Goal: Transaction & Acquisition: Obtain resource

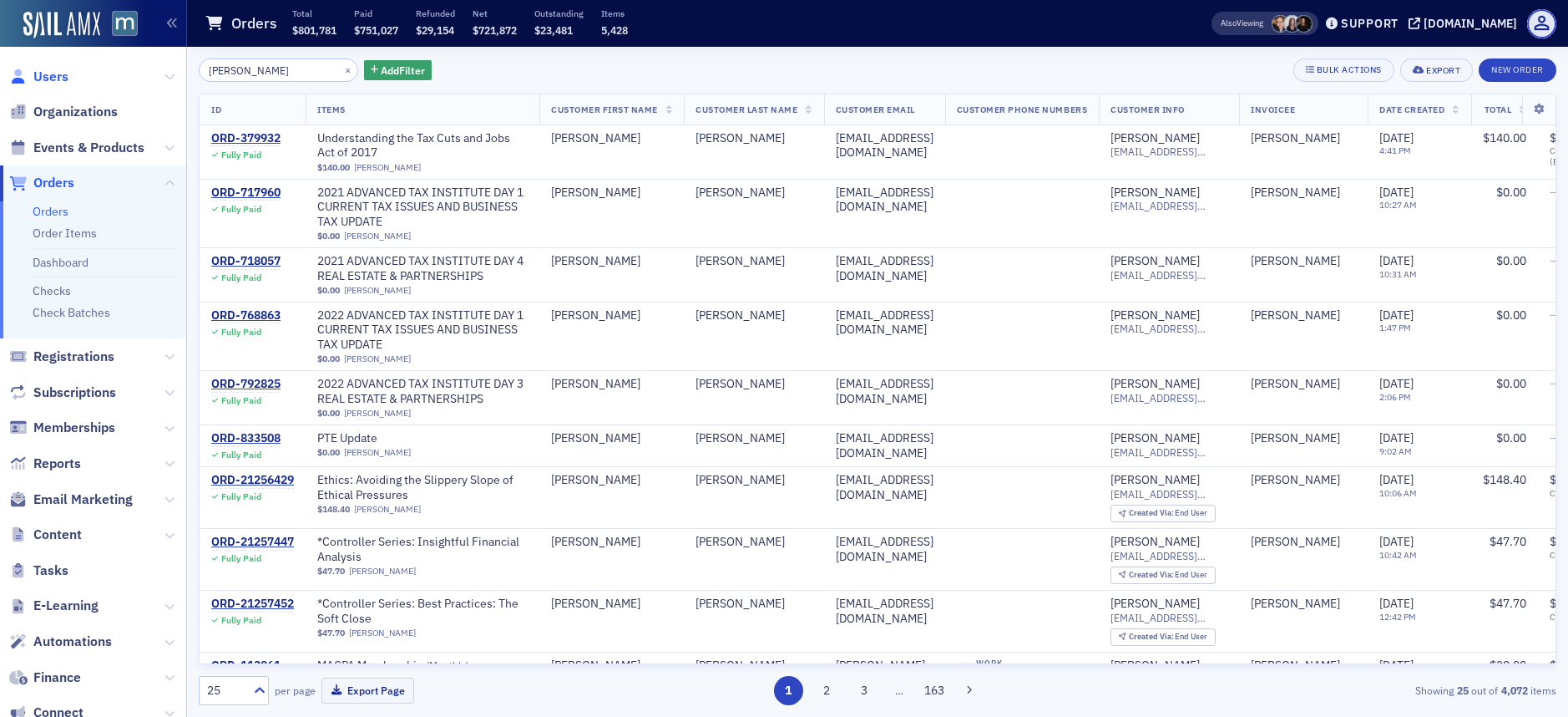
click at [60, 71] on span "Users" at bounding box center [51, 77] width 35 height 18
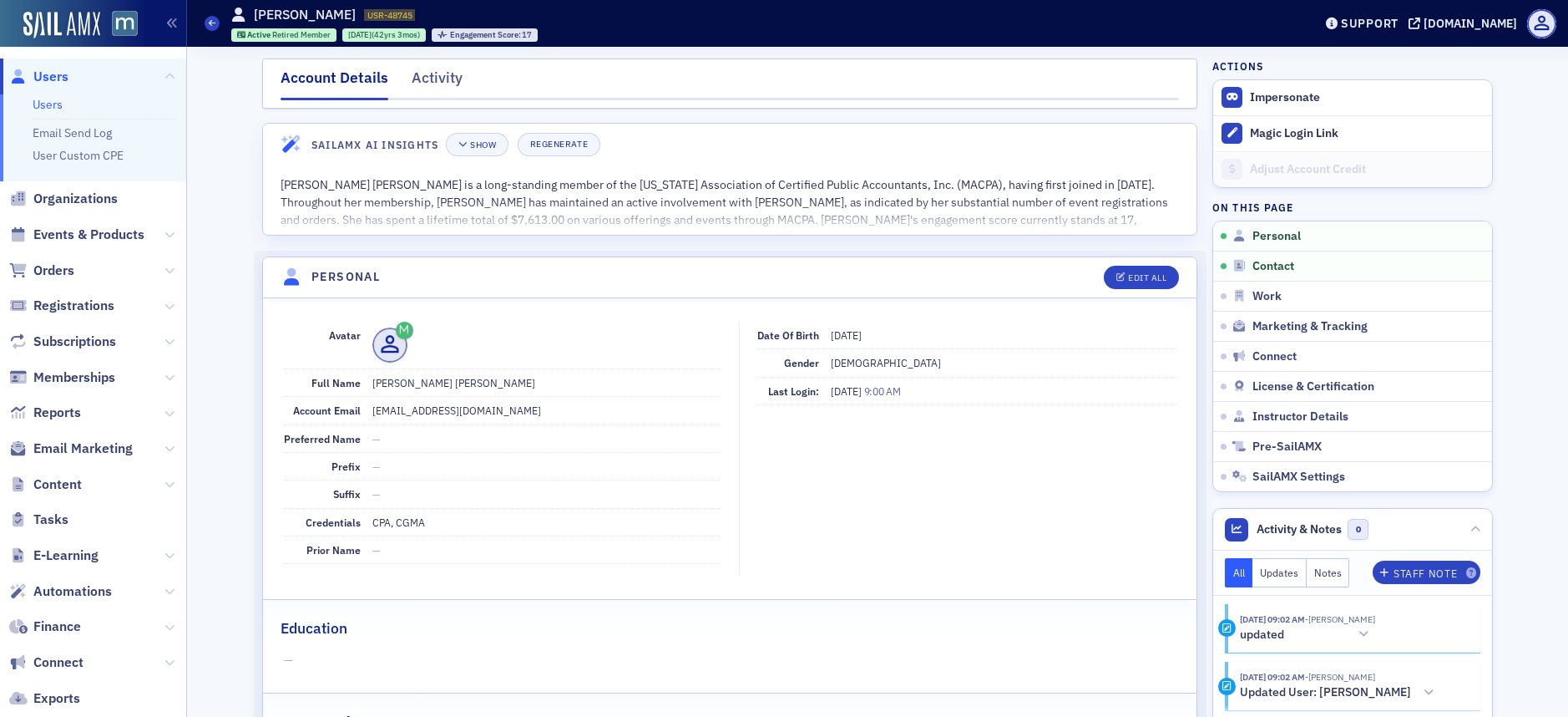
scroll to position [195, 0]
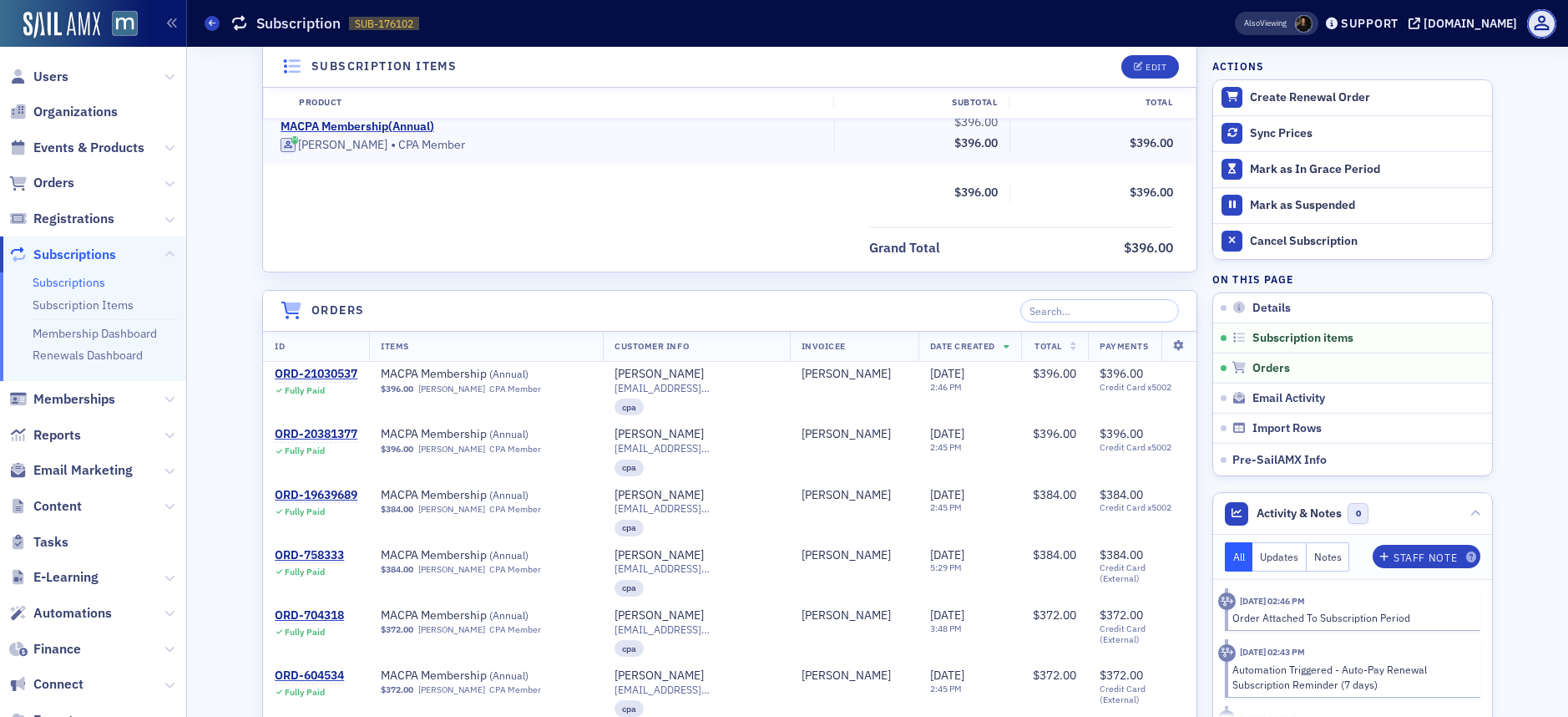
scroll to position [466, 0]
click at [44, 79] on span "Users" at bounding box center [51, 77] width 35 height 18
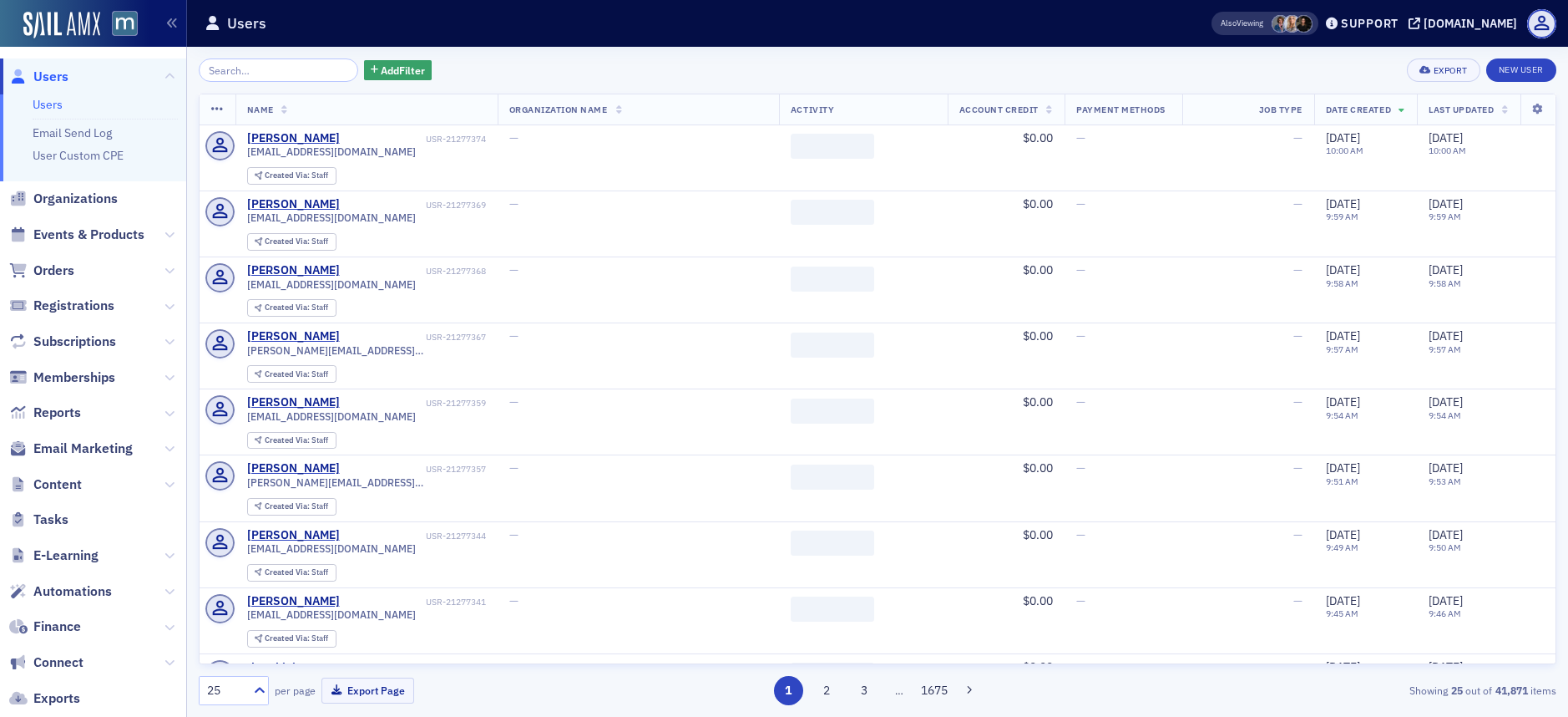
click at [270, 68] on input "search" at bounding box center [279, 71] width 159 height 24
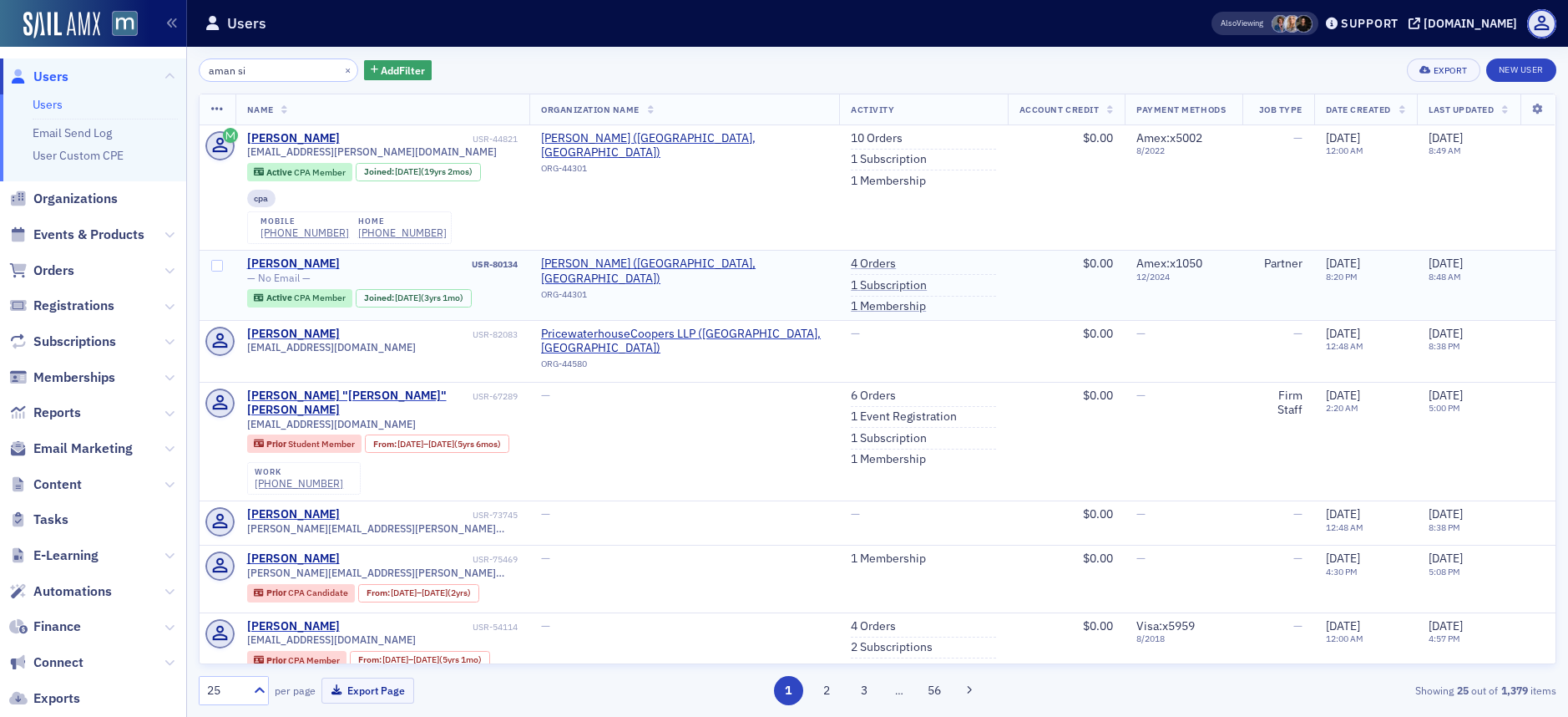
type input "aman si"
click at [280, 267] on div "[PERSON_NAME]" at bounding box center [293, 263] width 92 height 15
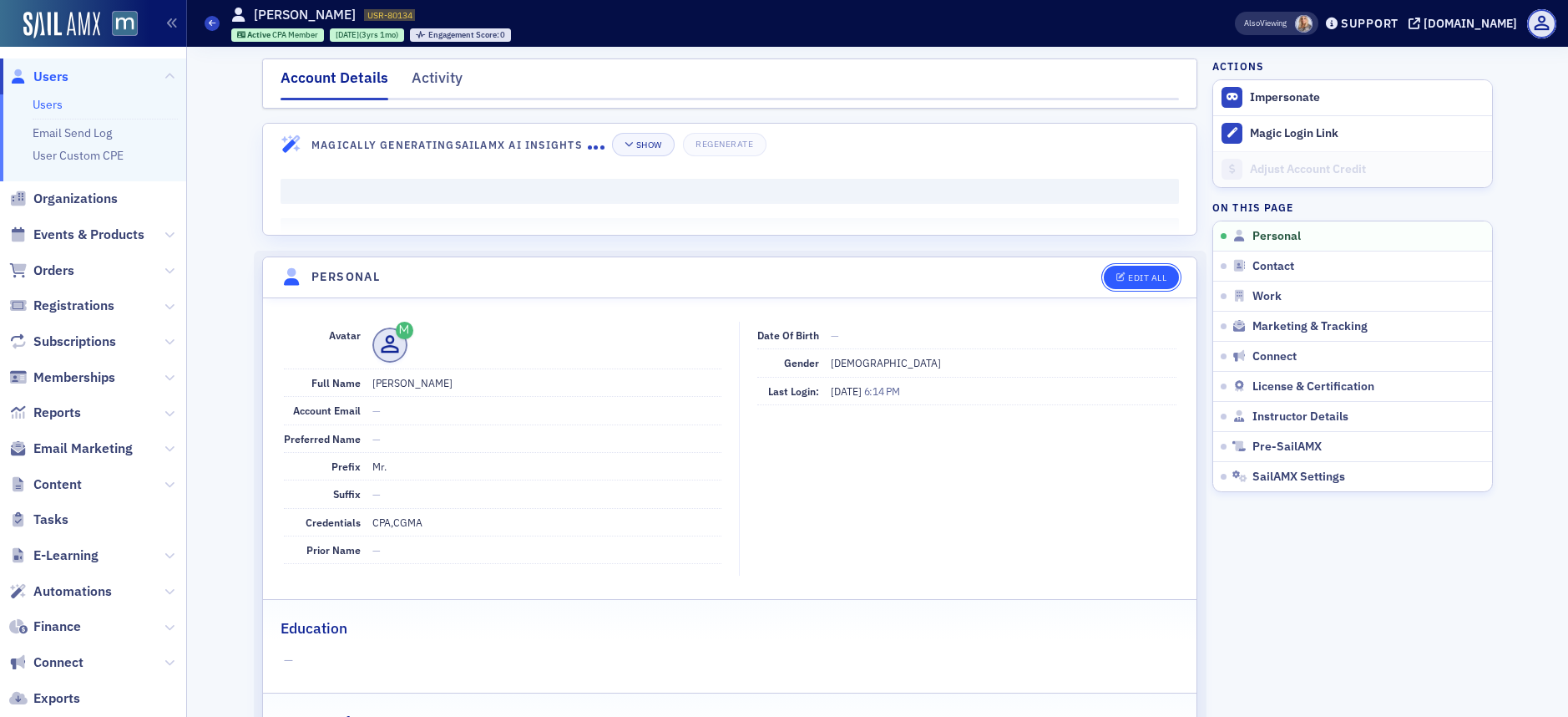
click at [1139, 284] on button "Edit All" at bounding box center [1141, 278] width 75 height 24
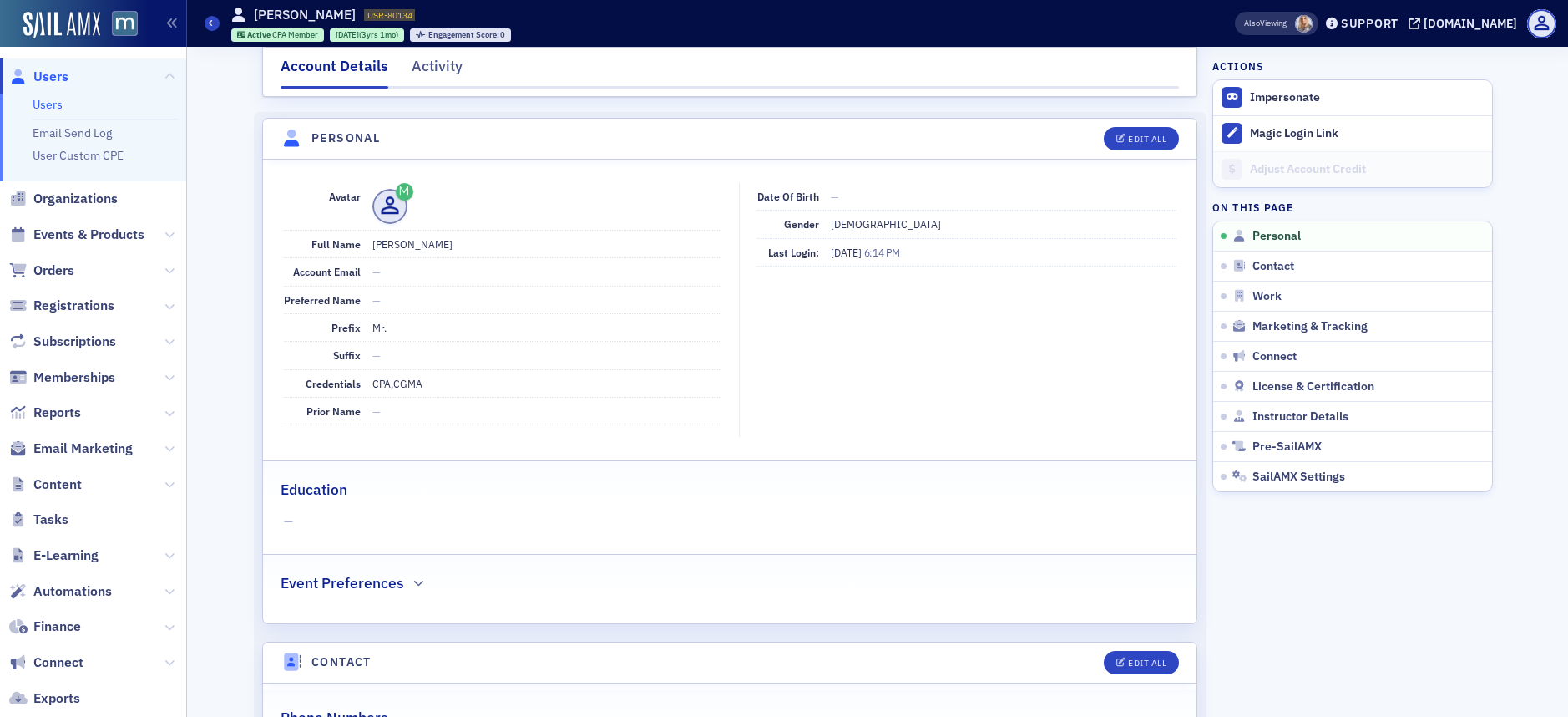
select select "US"
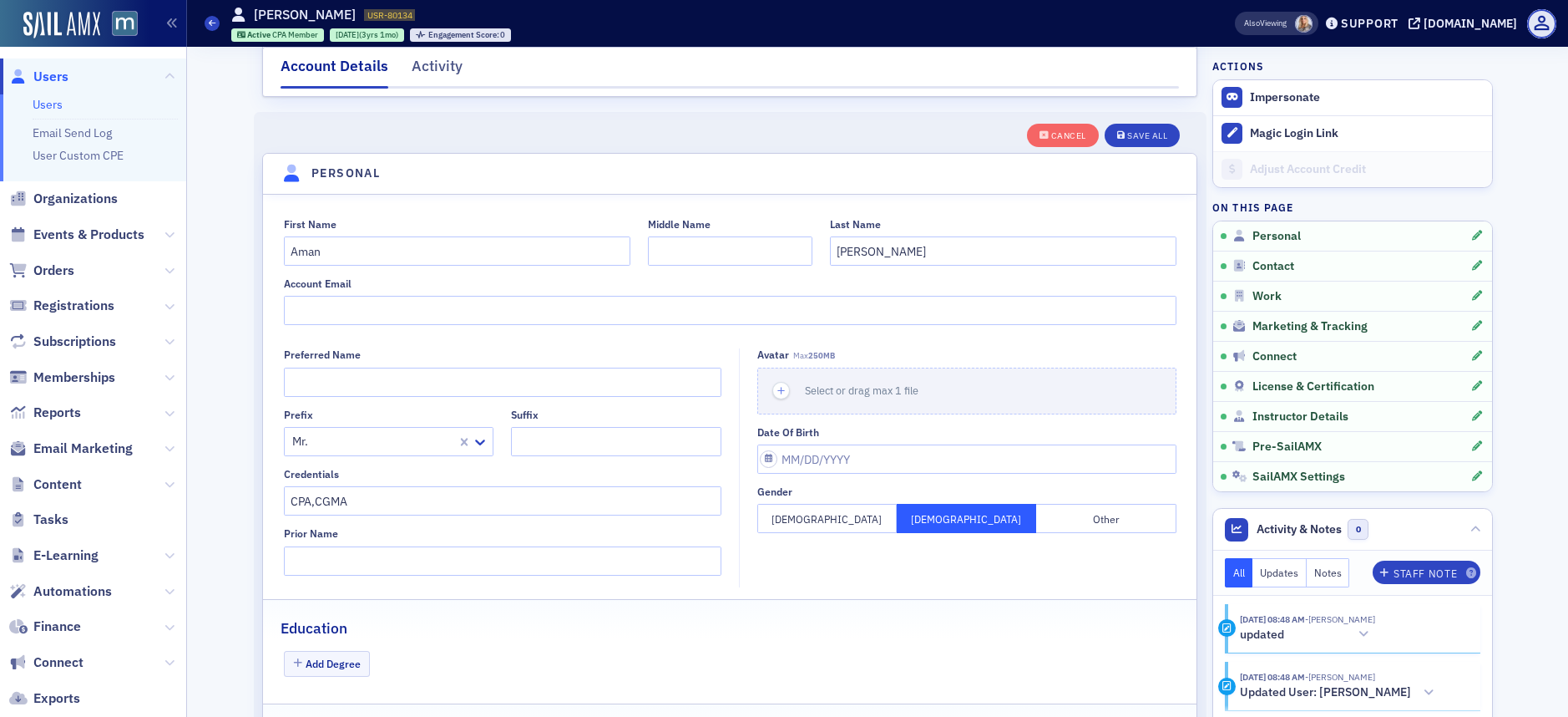
scroll to position [195, 0]
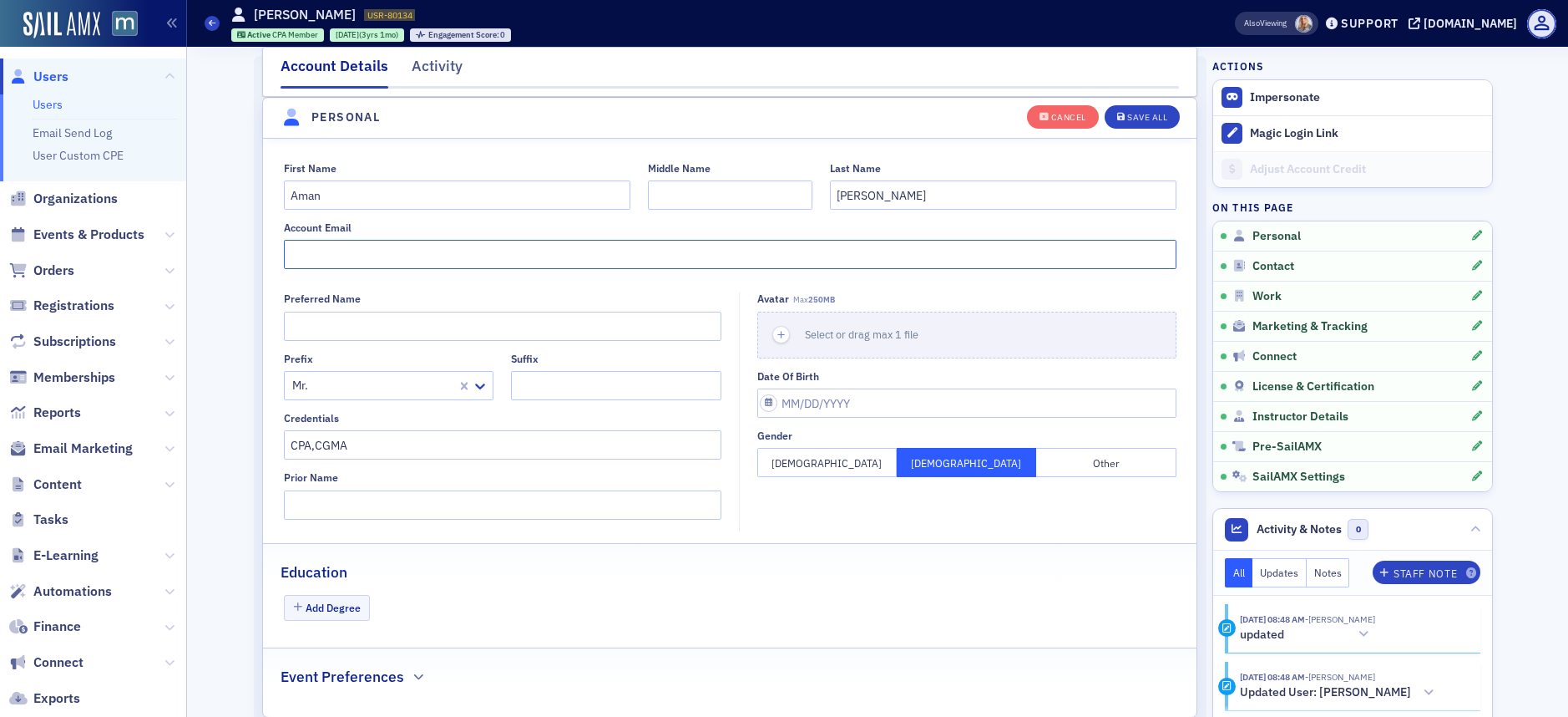
click at [324, 260] on input "Account Email" at bounding box center [730, 254] width 893 height 29
paste input "[EMAIL_ADDRESS][DOMAIN_NAME]"
type input "[EMAIL_ADDRESS][DOMAIN_NAME]"
click at [1148, 120] on div "Save All" at bounding box center [1147, 118] width 40 height 9
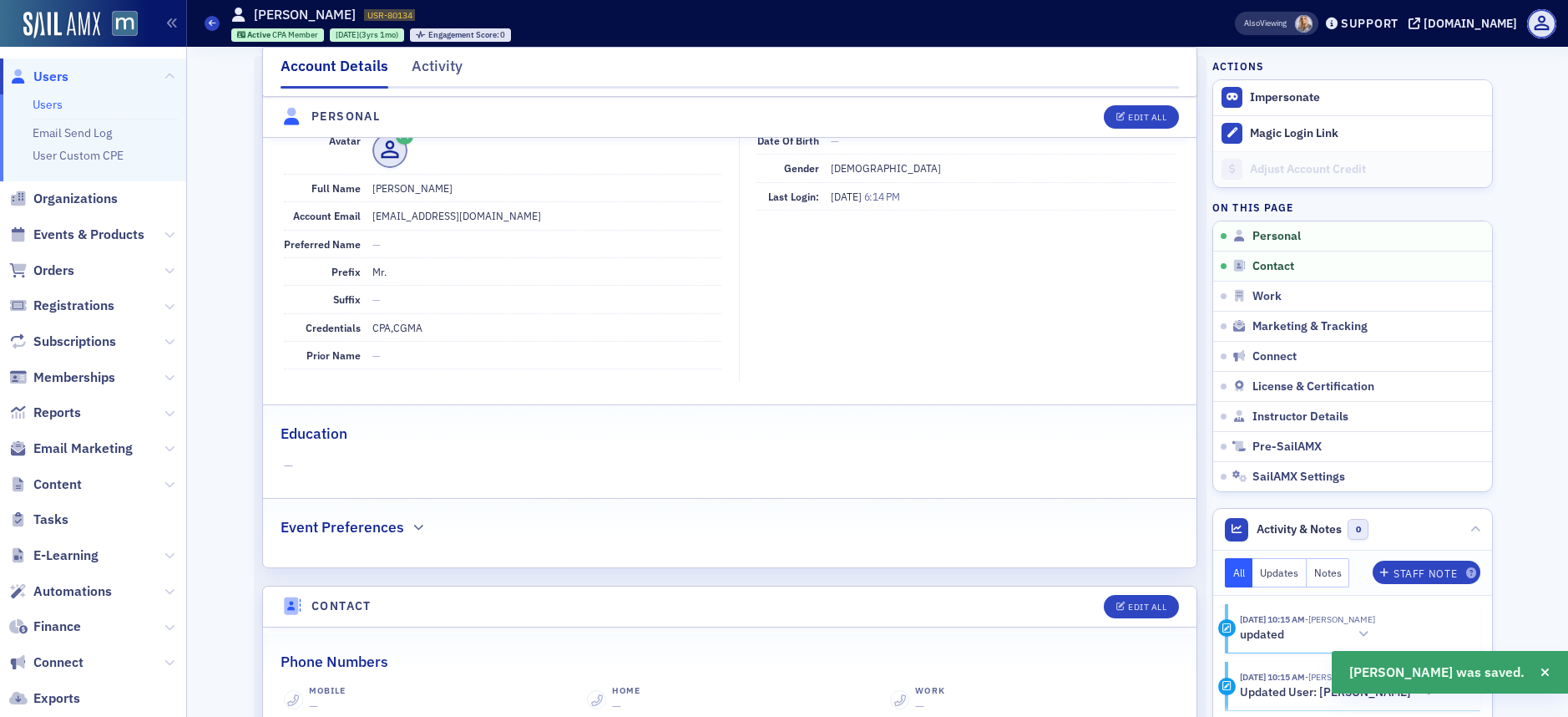
click at [51, 63] on span "Users" at bounding box center [93, 77] width 186 height 36
click at [50, 70] on span "Users" at bounding box center [51, 77] width 35 height 18
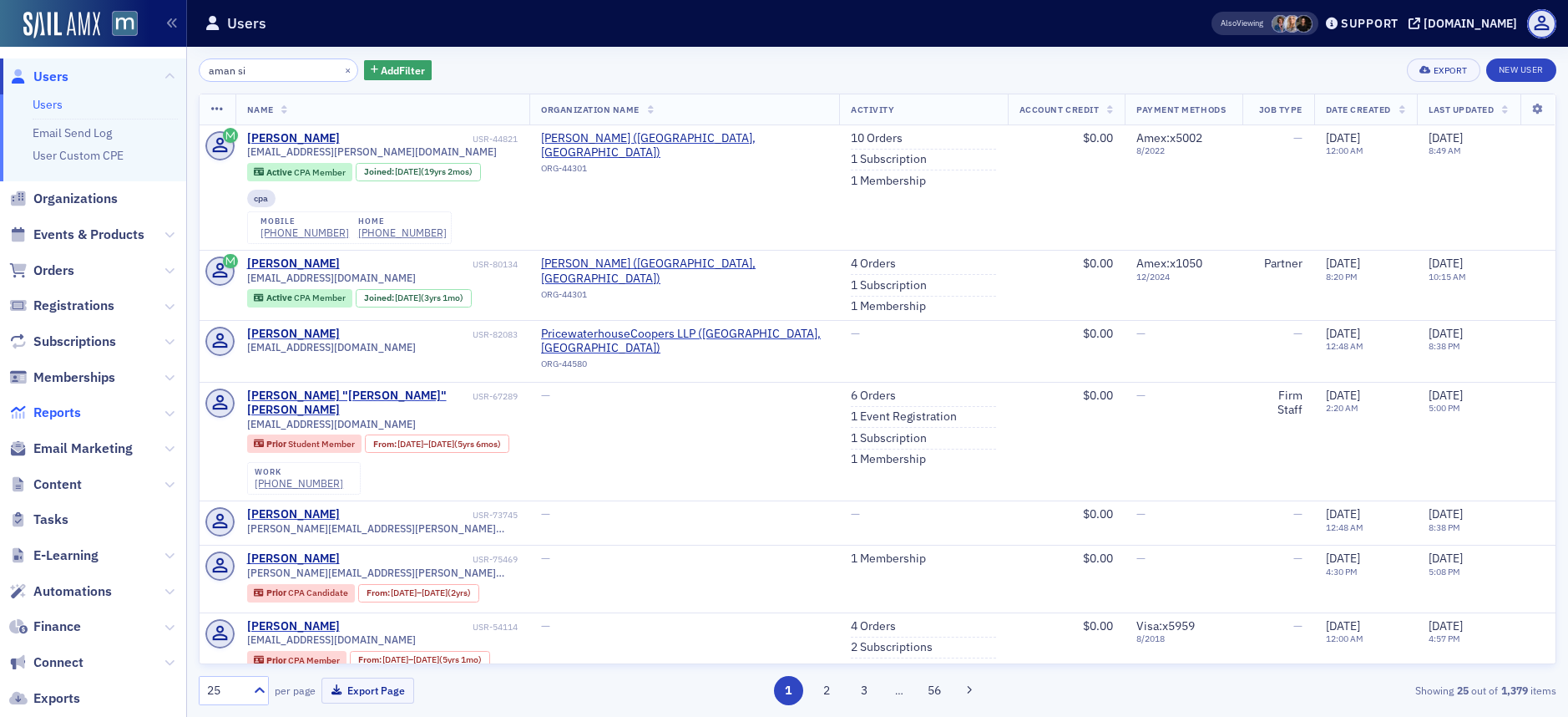
click at [57, 415] on span "Reports" at bounding box center [57, 413] width 48 height 18
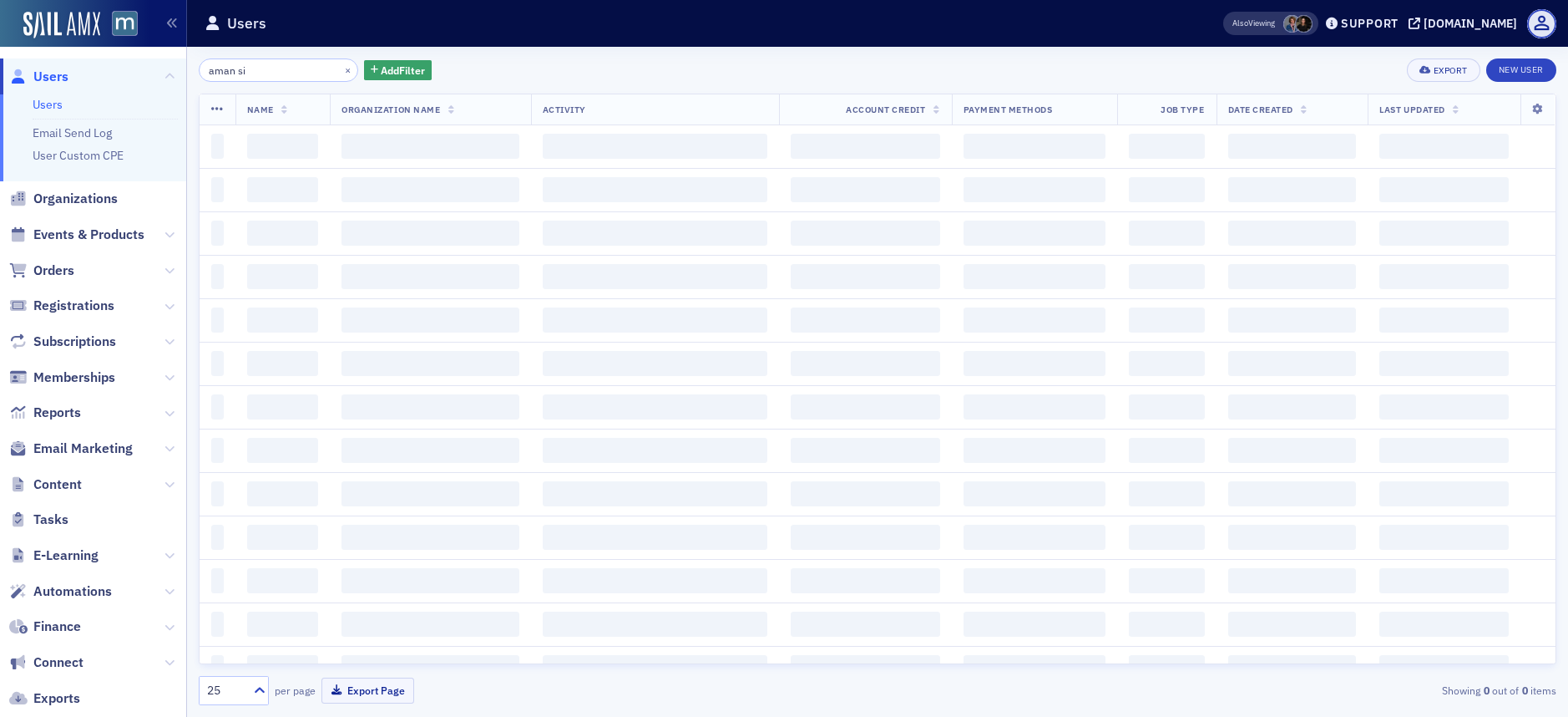
scroll to position [3, 0]
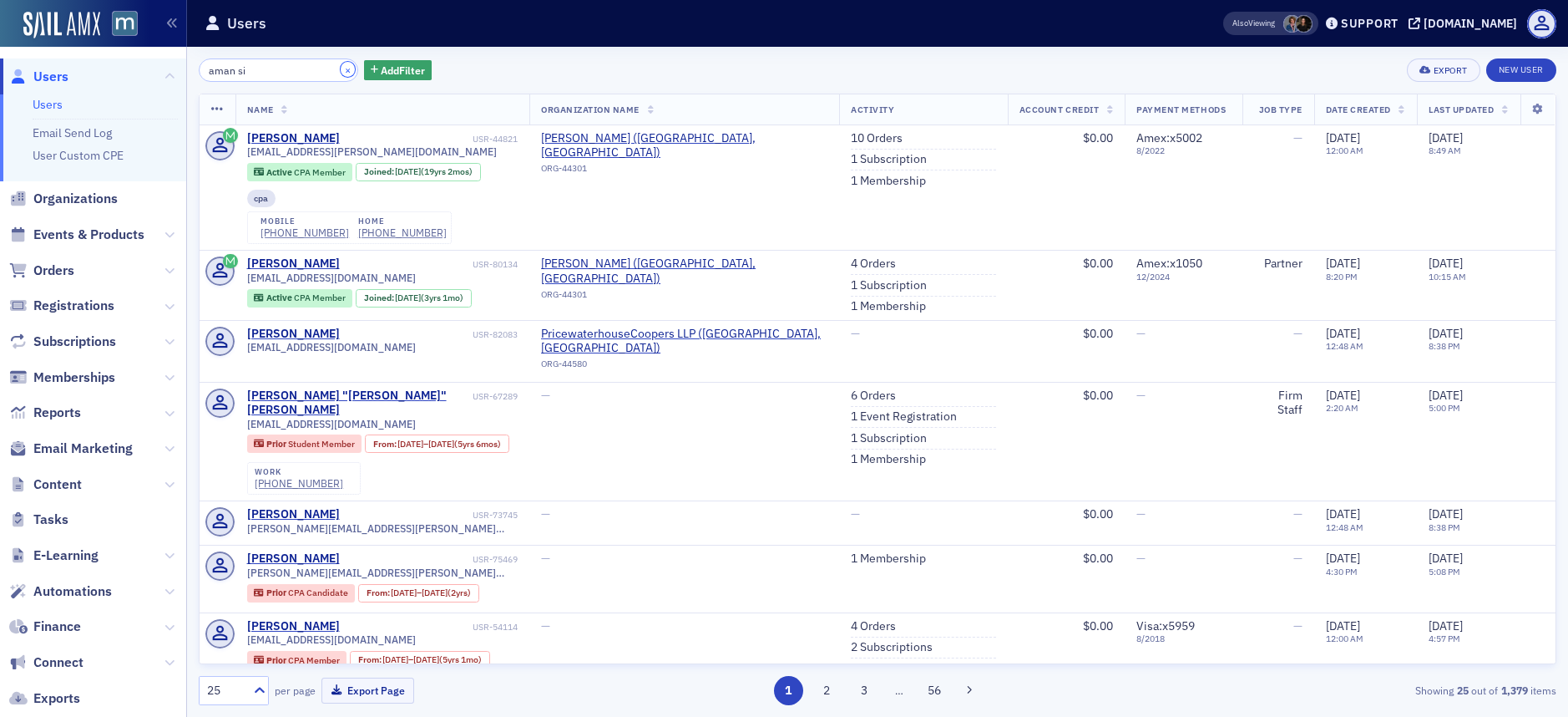
click at [341, 72] on button "×" at bounding box center [348, 69] width 15 height 15
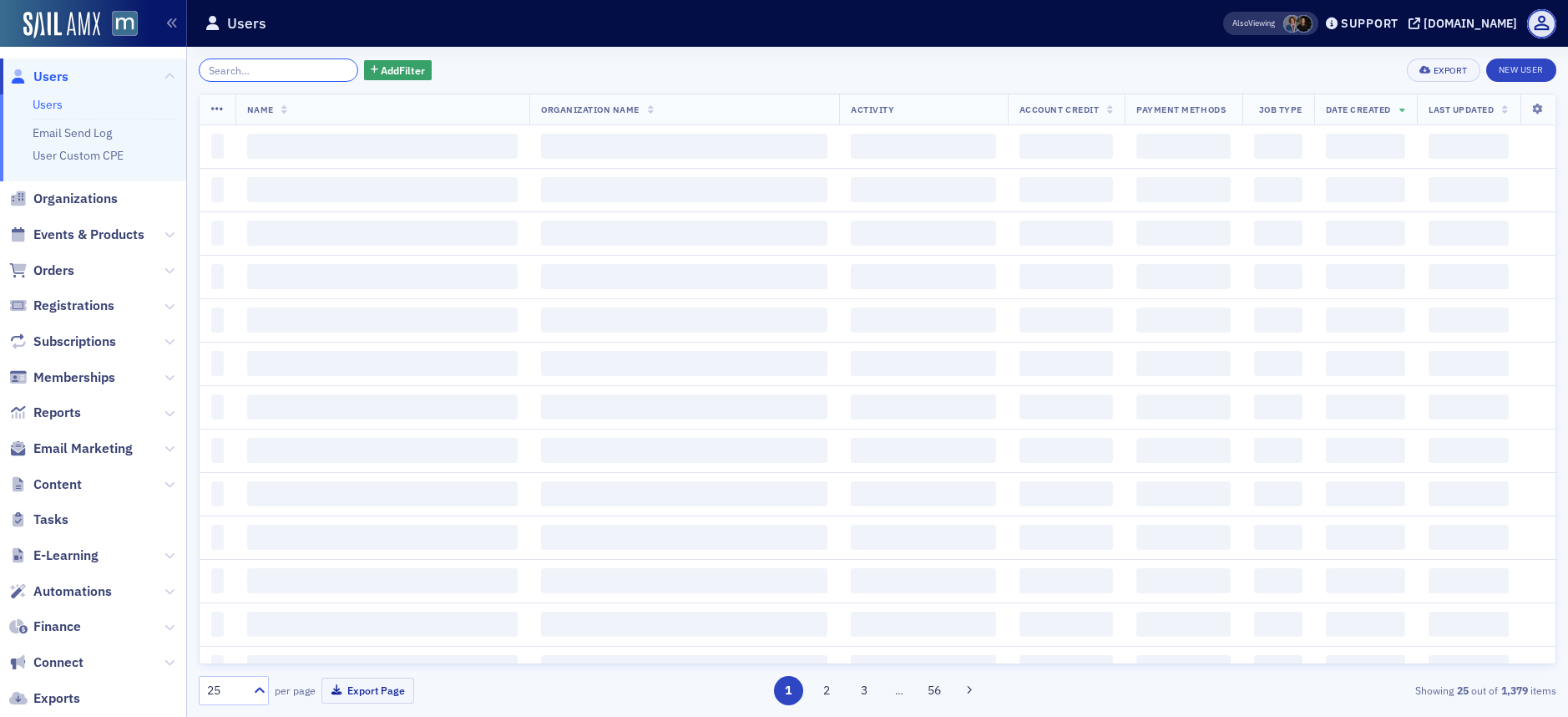
click at [284, 62] on input "search" at bounding box center [279, 71] width 159 height 24
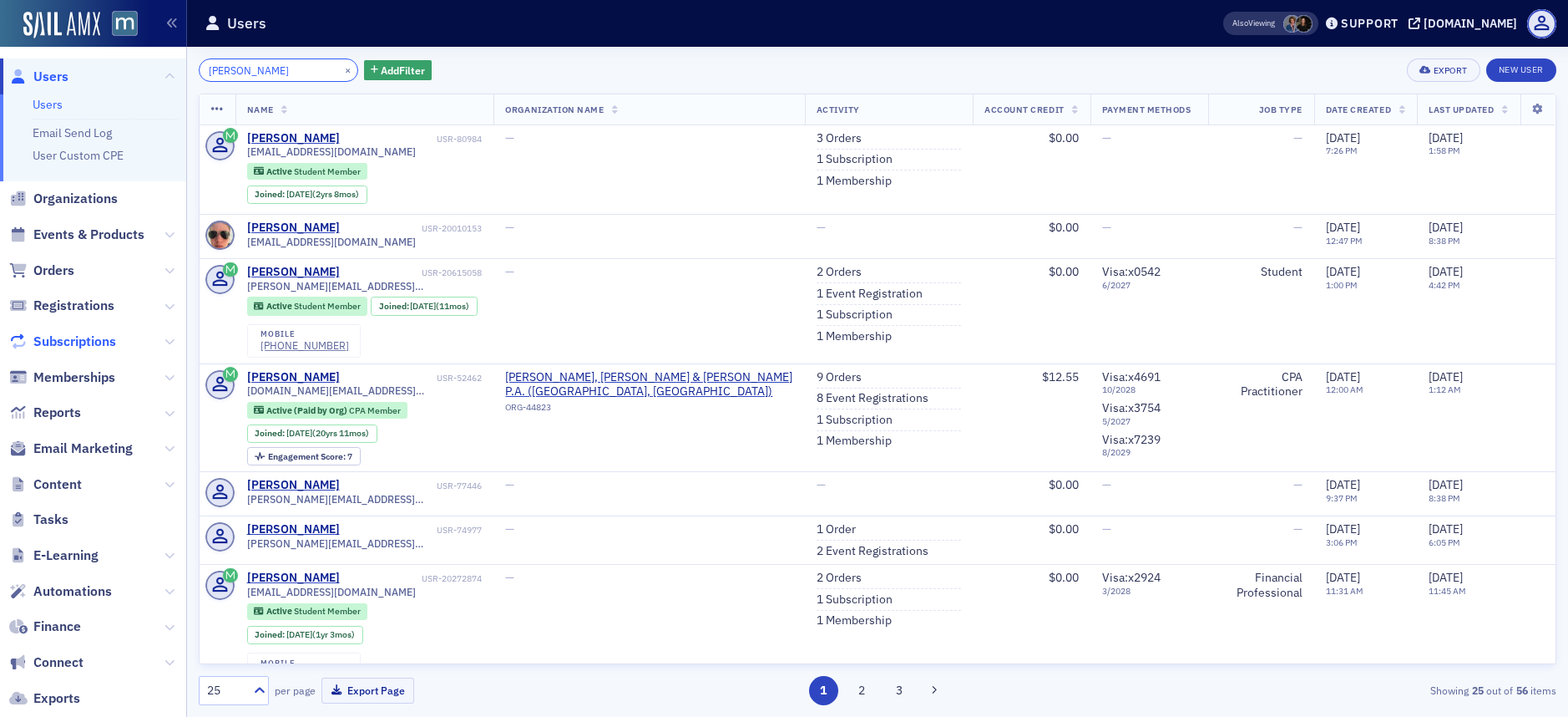
type input "[PERSON_NAME]"
click at [48, 334] on span "Subscriptions" at bounding box center [74, 341] width 82 height 18
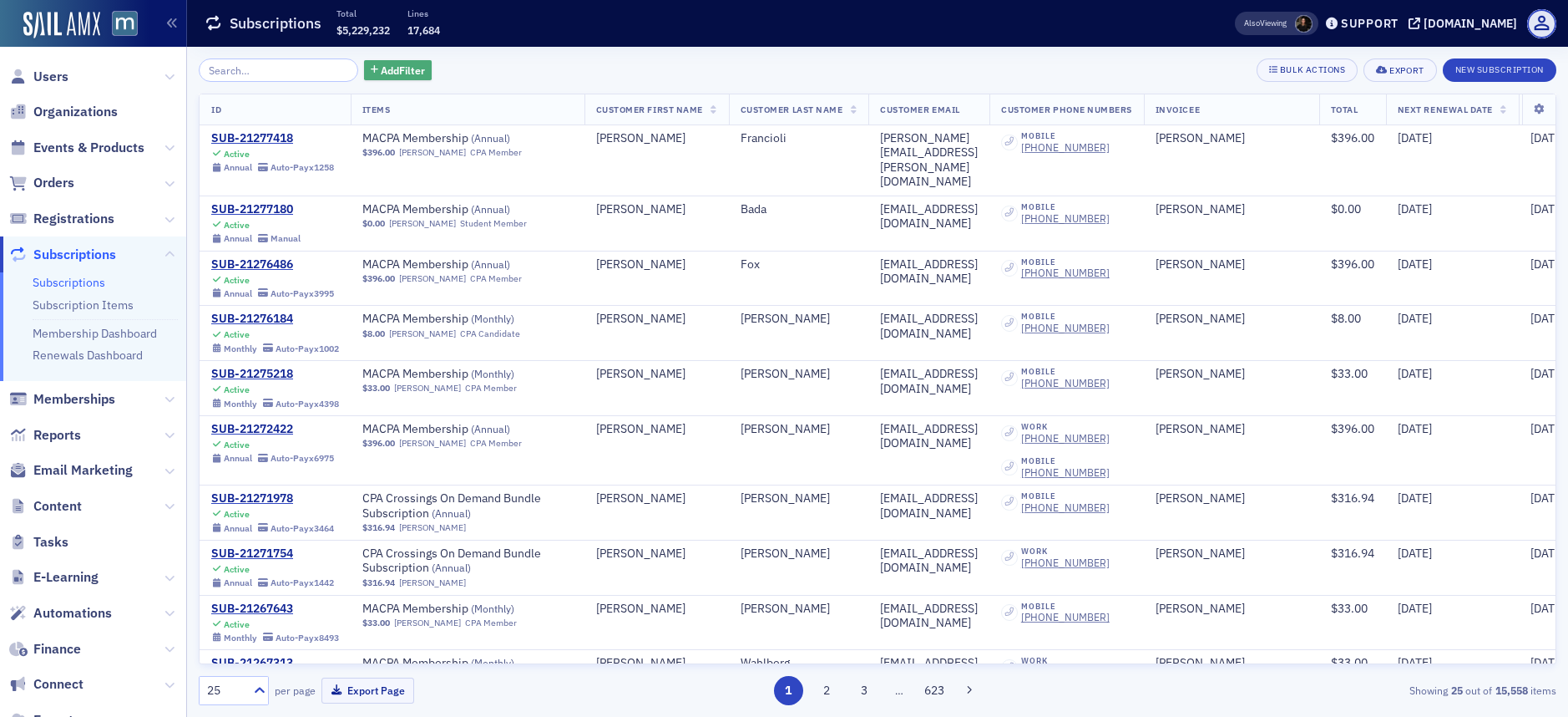
click at [389, 72] on span "Add Filter" at bounding box center [403, 70] width 44 height 15
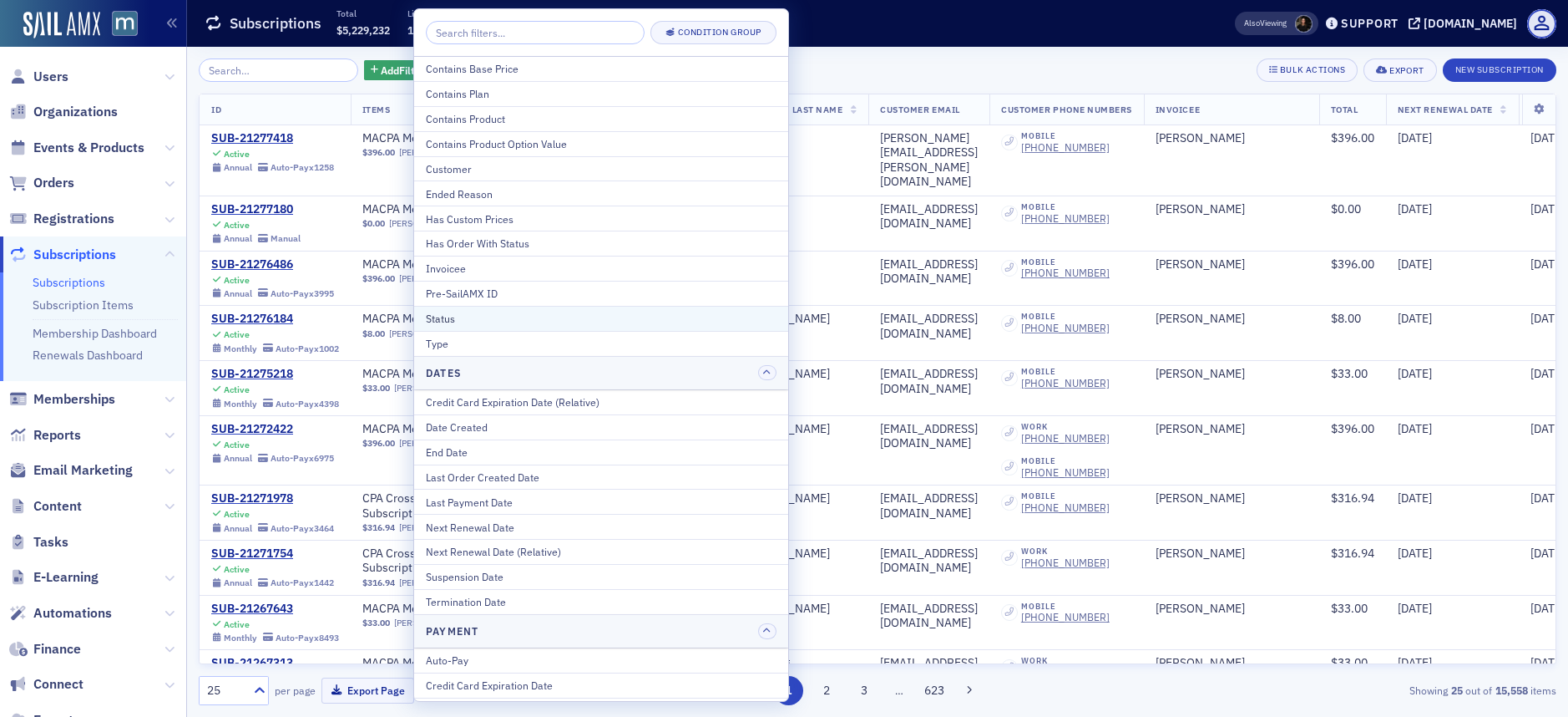
click at [461, 311] on div "Status" at bounding box center [602, 318] width 351 height 15
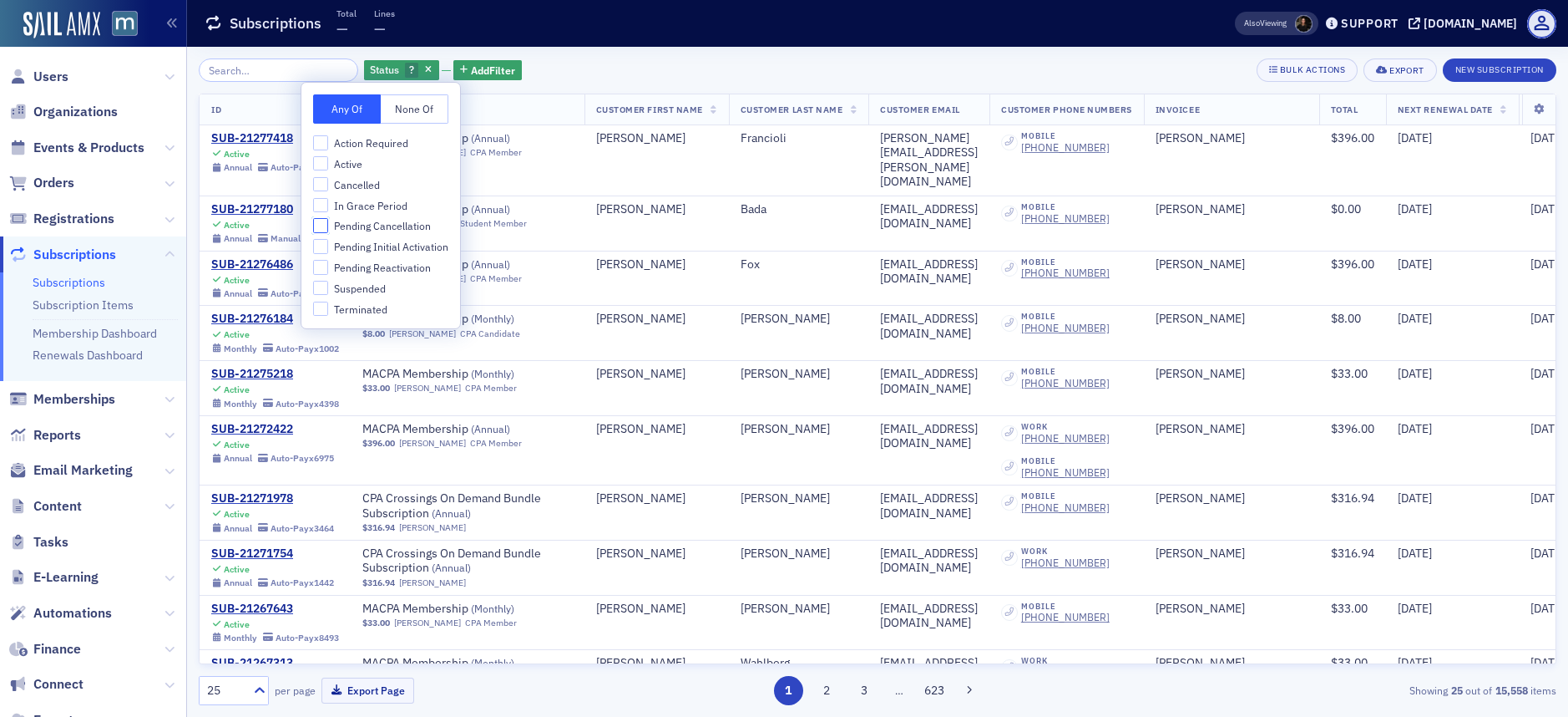
click at [320, 227] on input "Pending Cancellation" at bounding box center [320, 225] width 15 height 15
checkbox input "true"
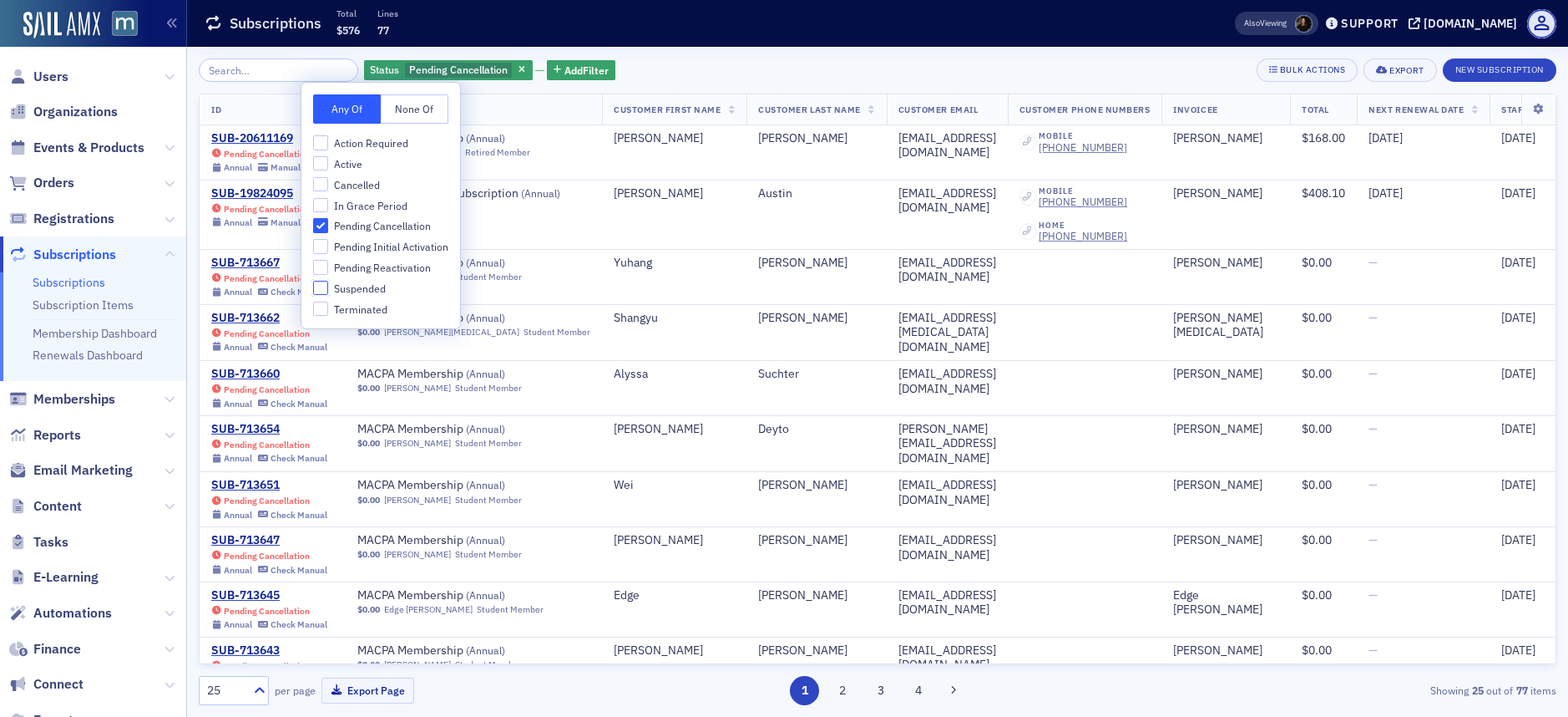
click at [320, 286] on input "Suspended" at bounding box center [320, 288] width 15 height 15
checkbox input "true"
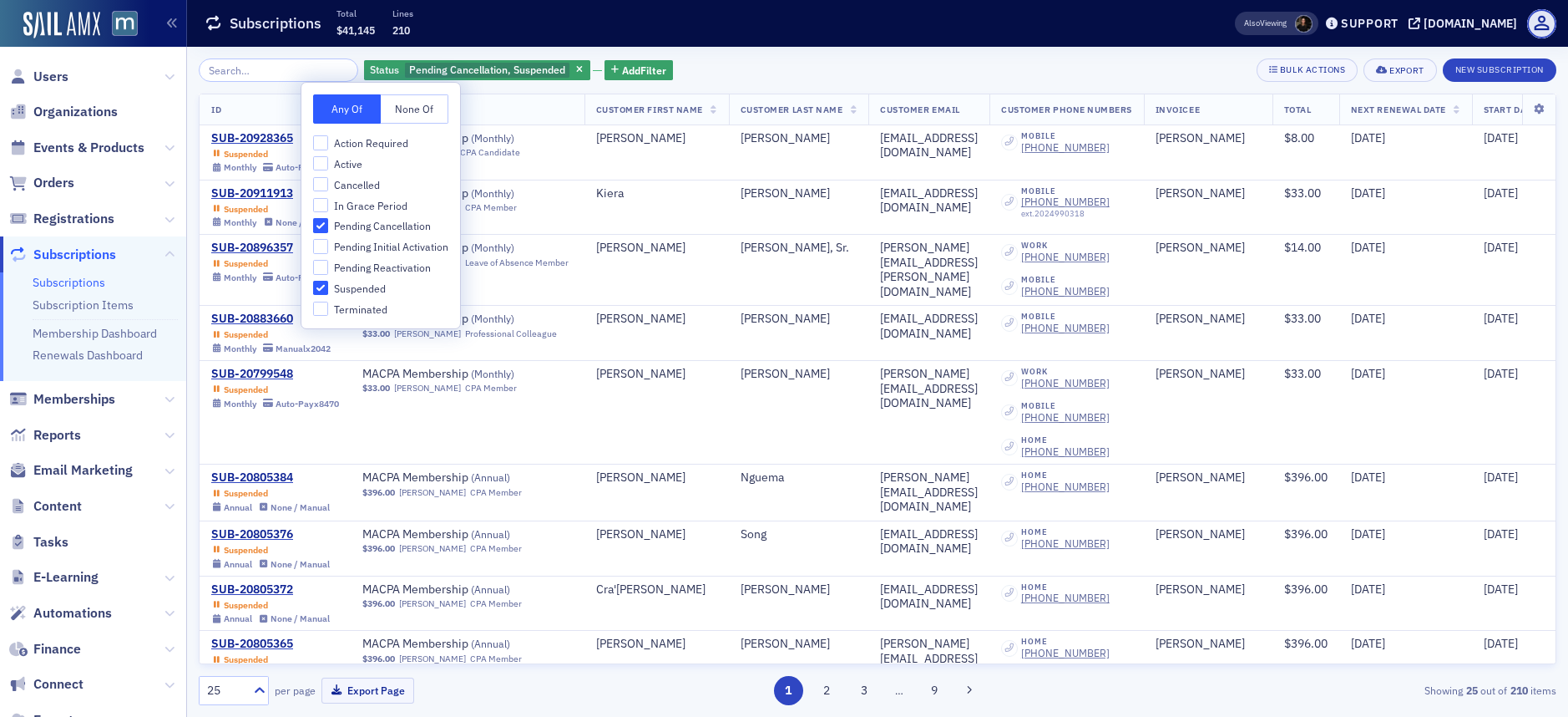
click at [755, 77] on div "Status Pending Cancellation, Suspended Add Filter Bulk Actions Export New Subsc…" at bounding box center [878, 71] width 1358 height 24
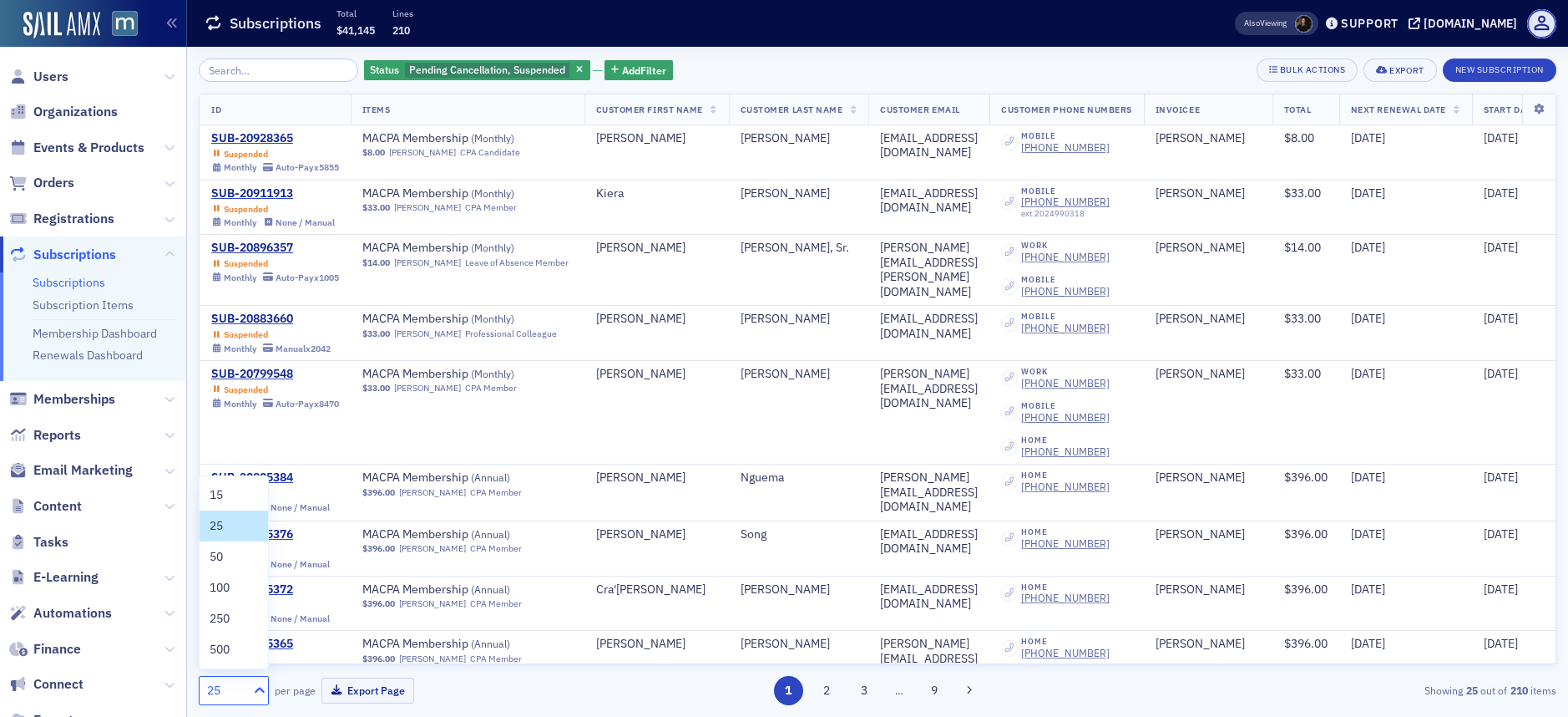
click at [259, 693] on icon at bounding box center [260, 690] width 16 height 16
click at [237, 655] on div "500" at bounding box center [234, 649] width 49 height 17
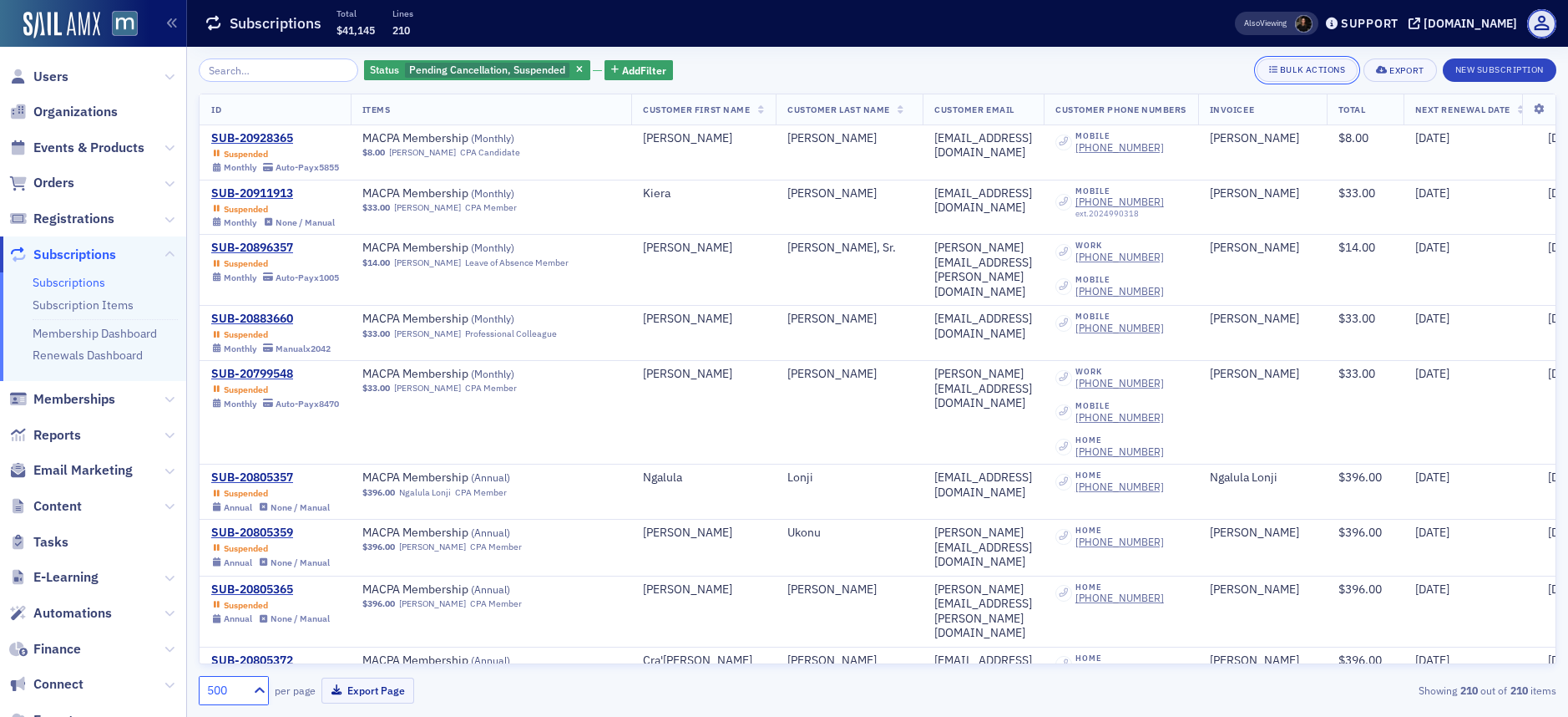
click at [1306, 67] on div "Bulk Actions" at bounding box center [1313, 70] width 65 height 9
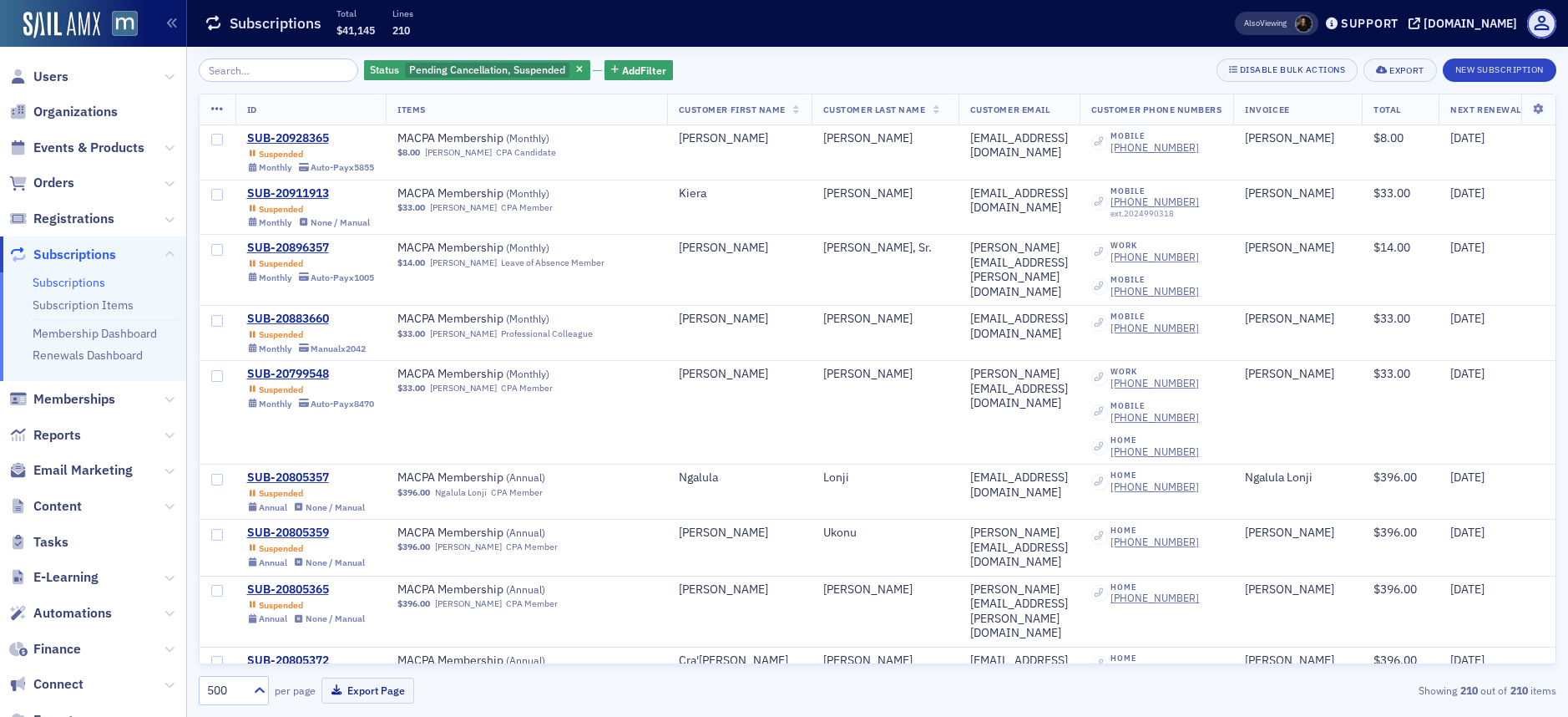
click at [212, 110] on icon at bounding box center [218, 110] width 13 height 14
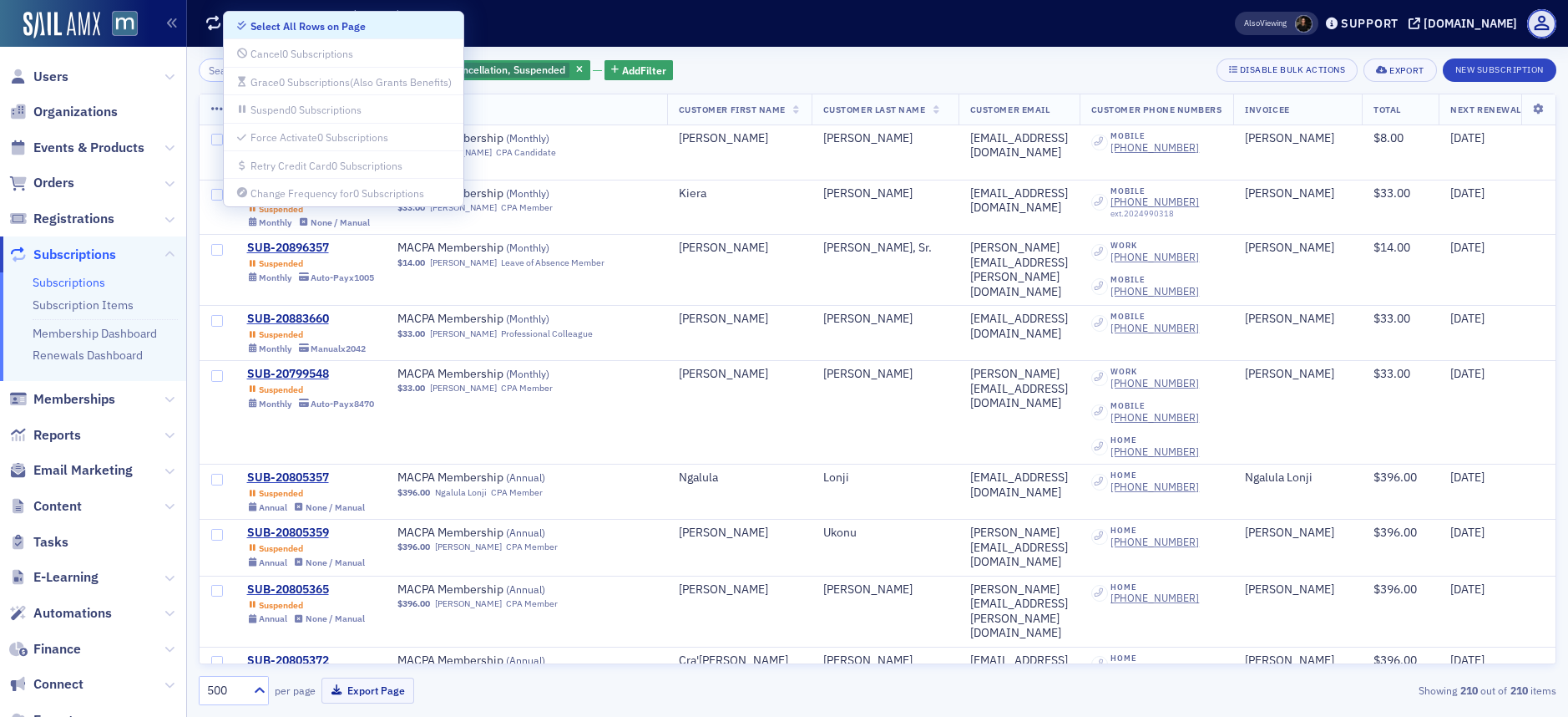
click at [270, 26] on div "Select All Rows on Page" at bounding box center [308, 26] width 115 height 9
checkbox input "true"
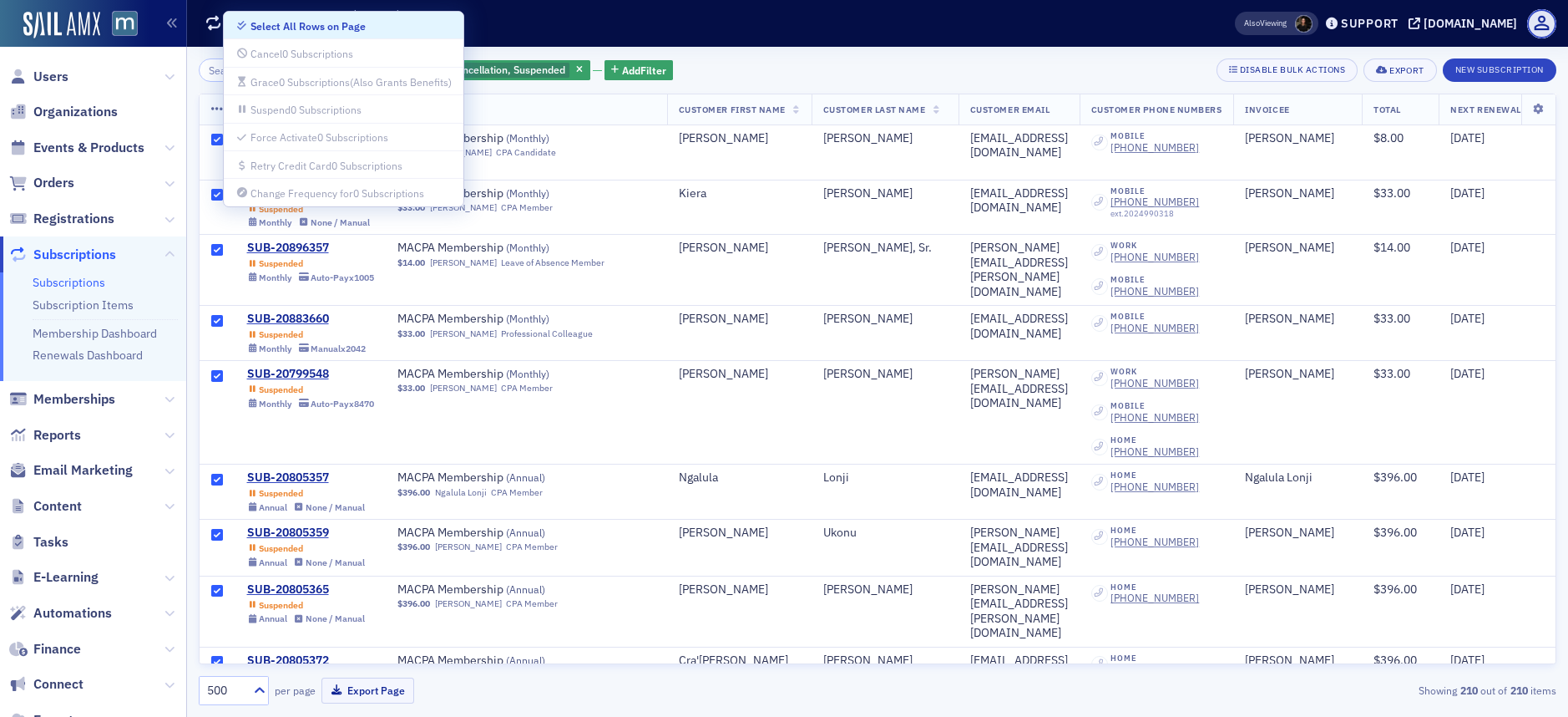
checkbox input "true"
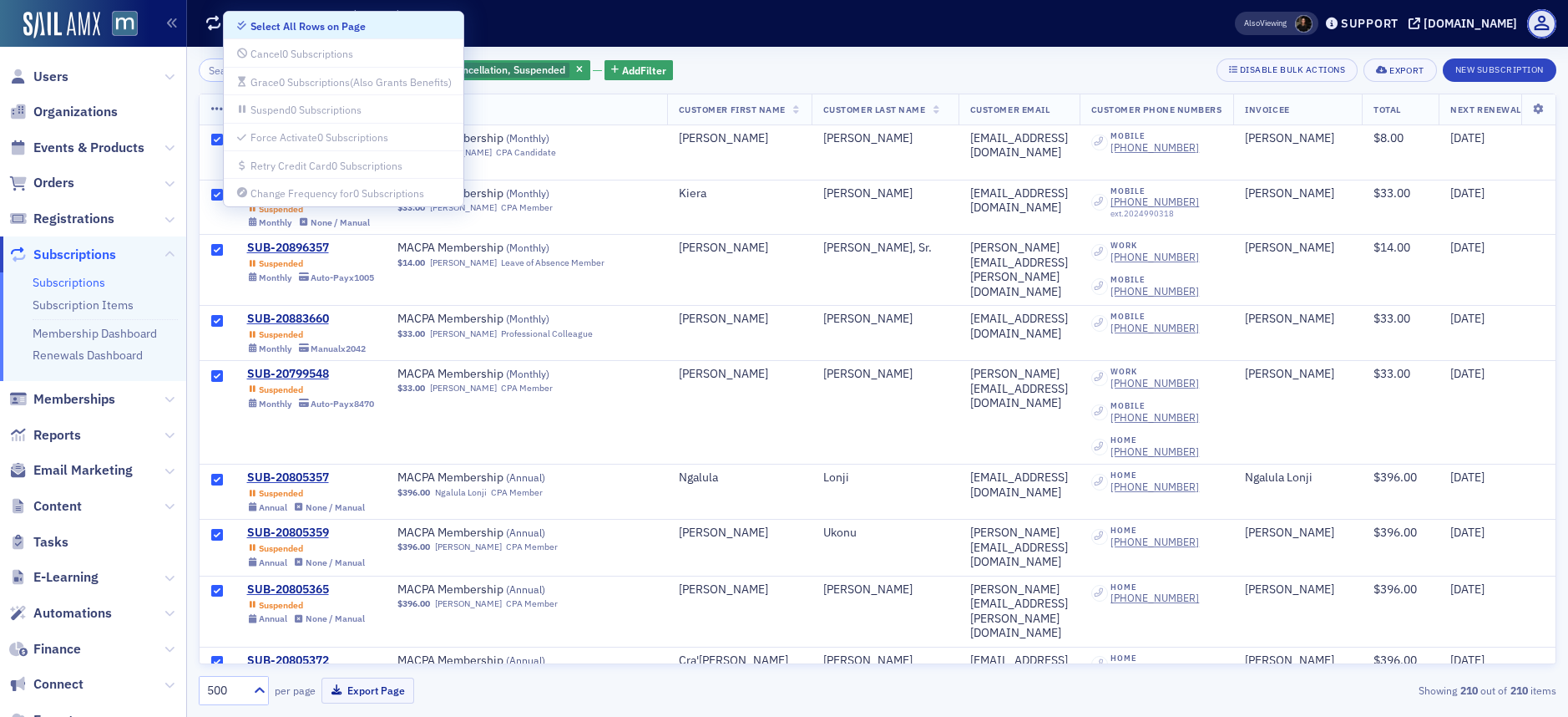
checkbox input "true"
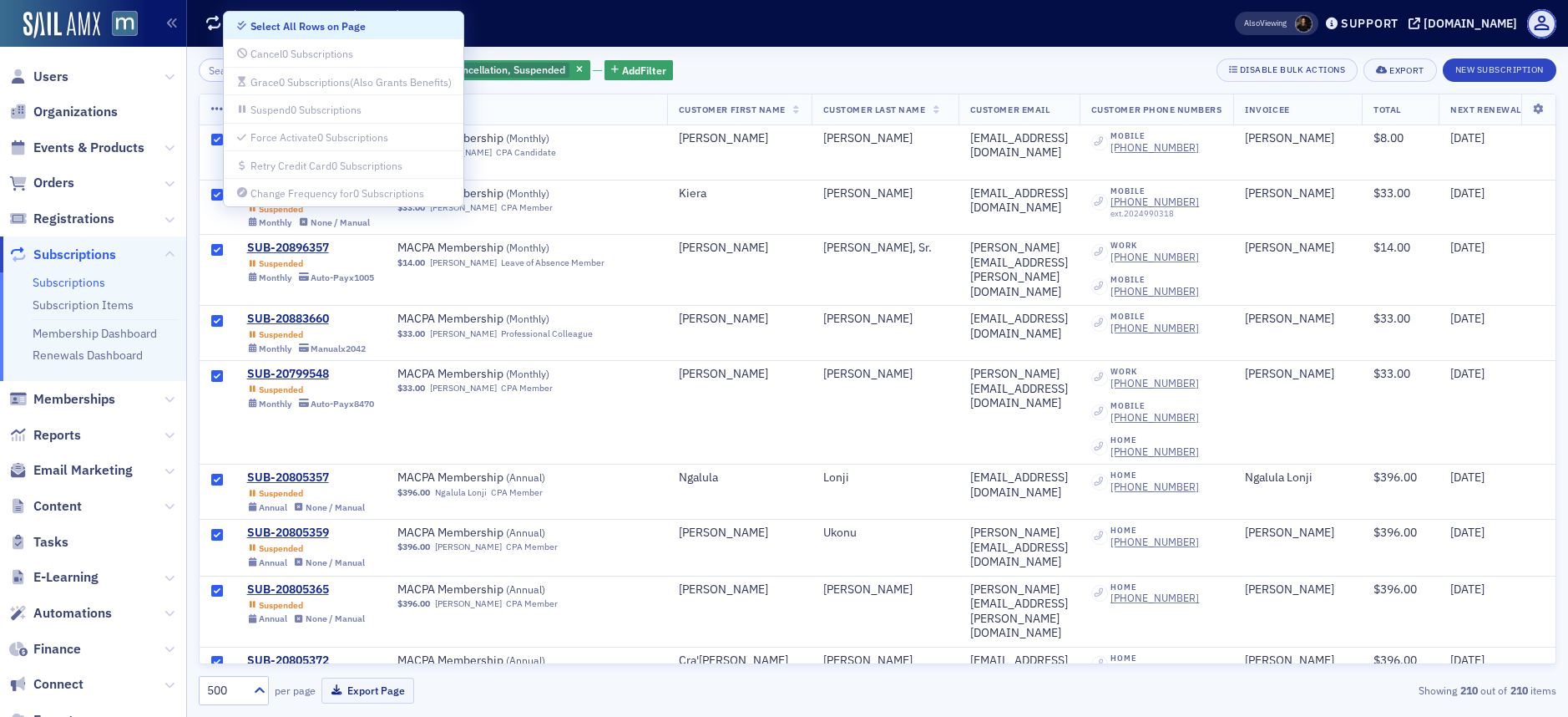
checkbox input "true"
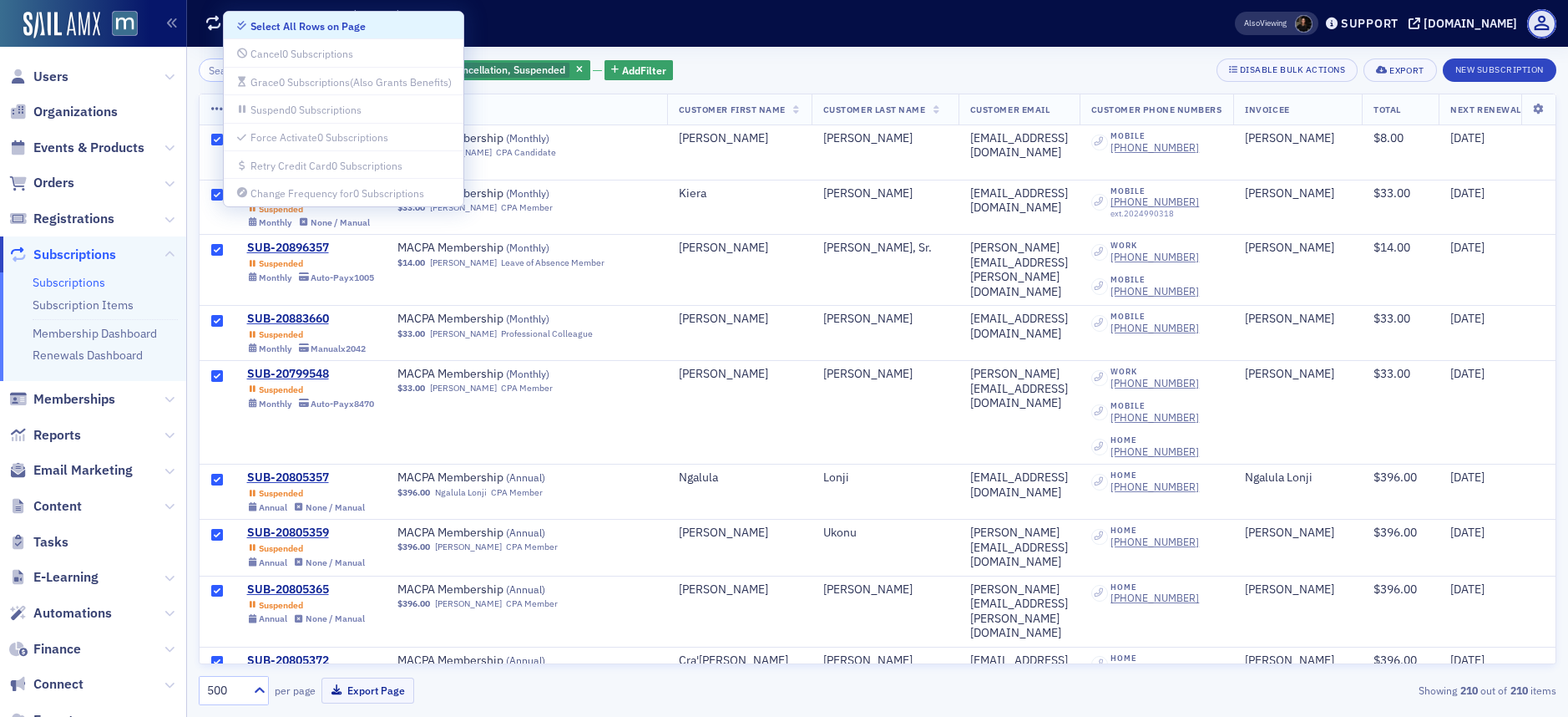
checkbox input "true"
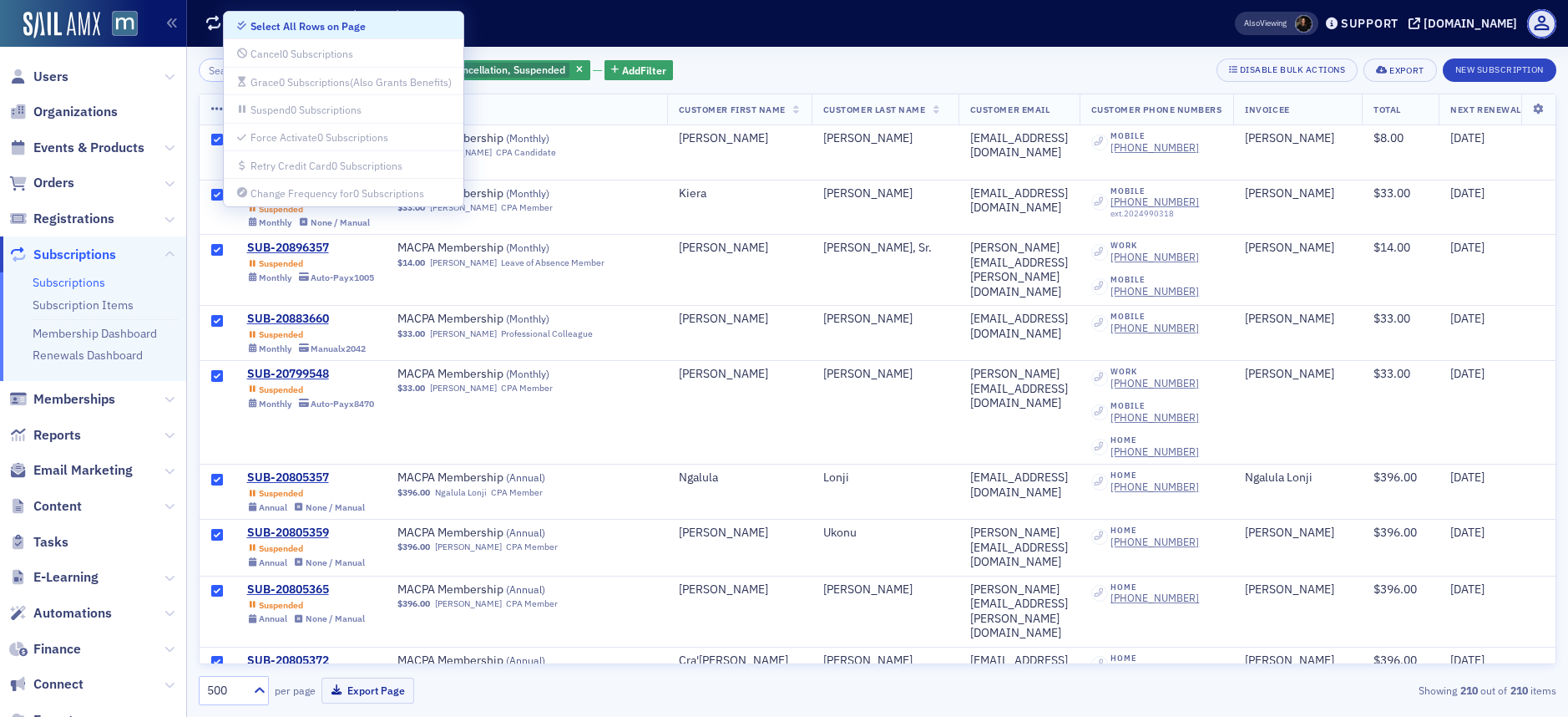
checkbox input "true"
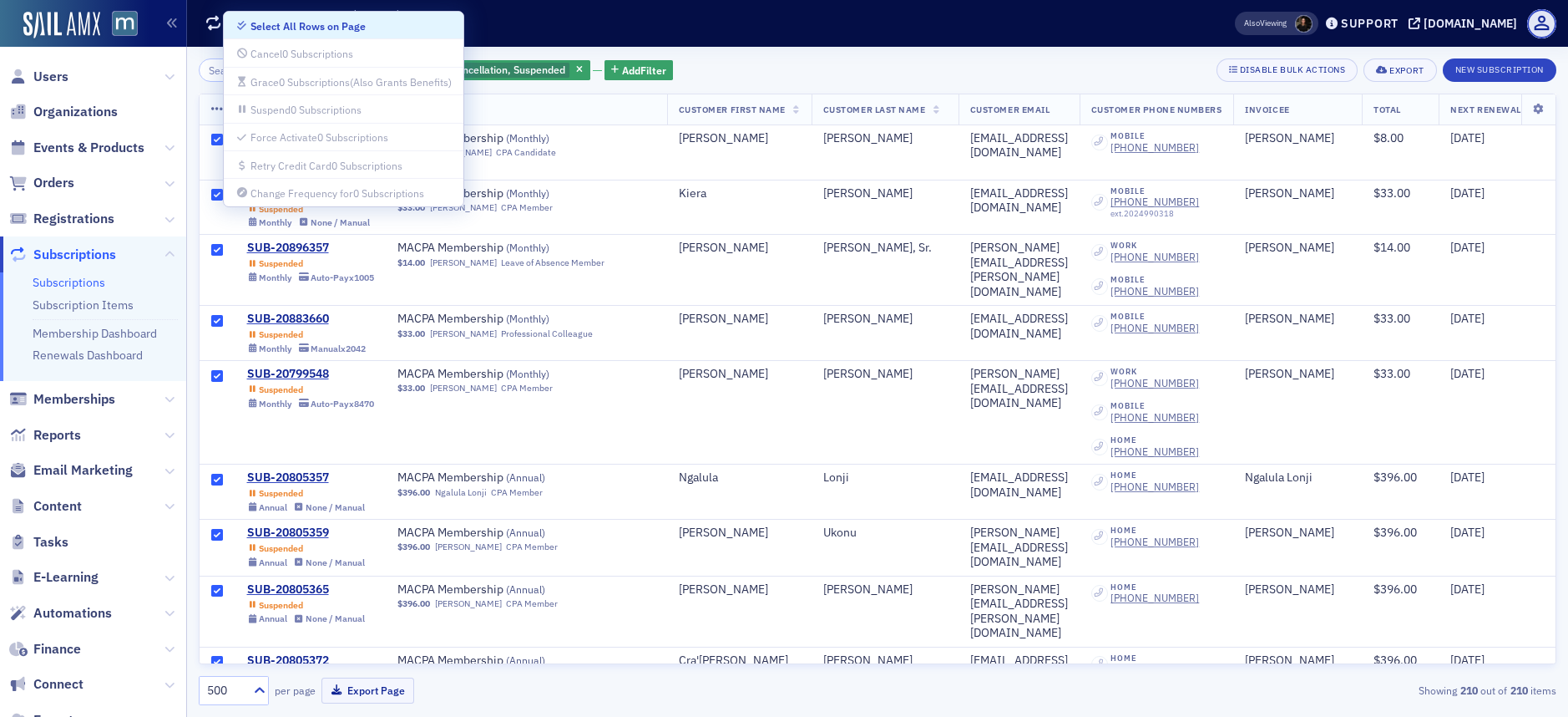
checkbox input "true"
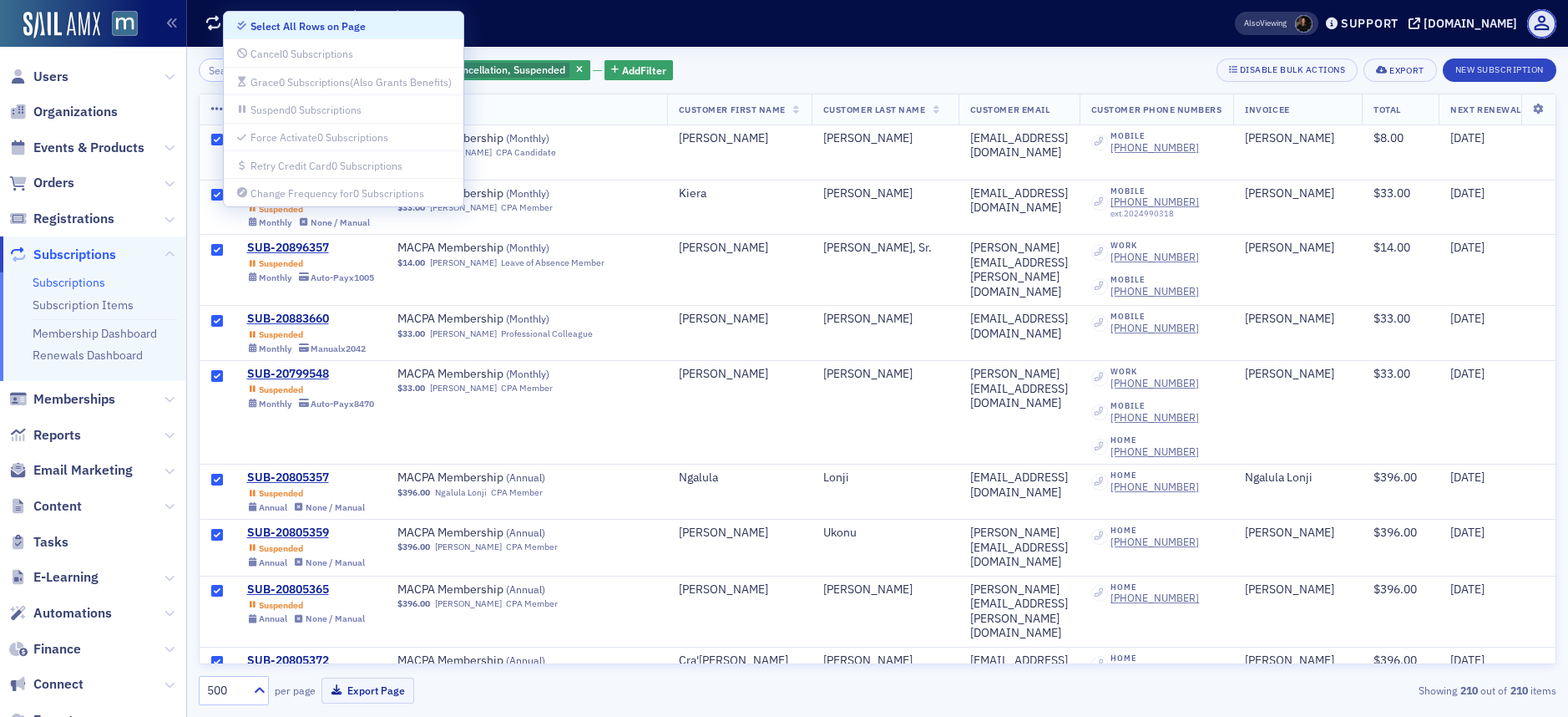
checkbox input "true"
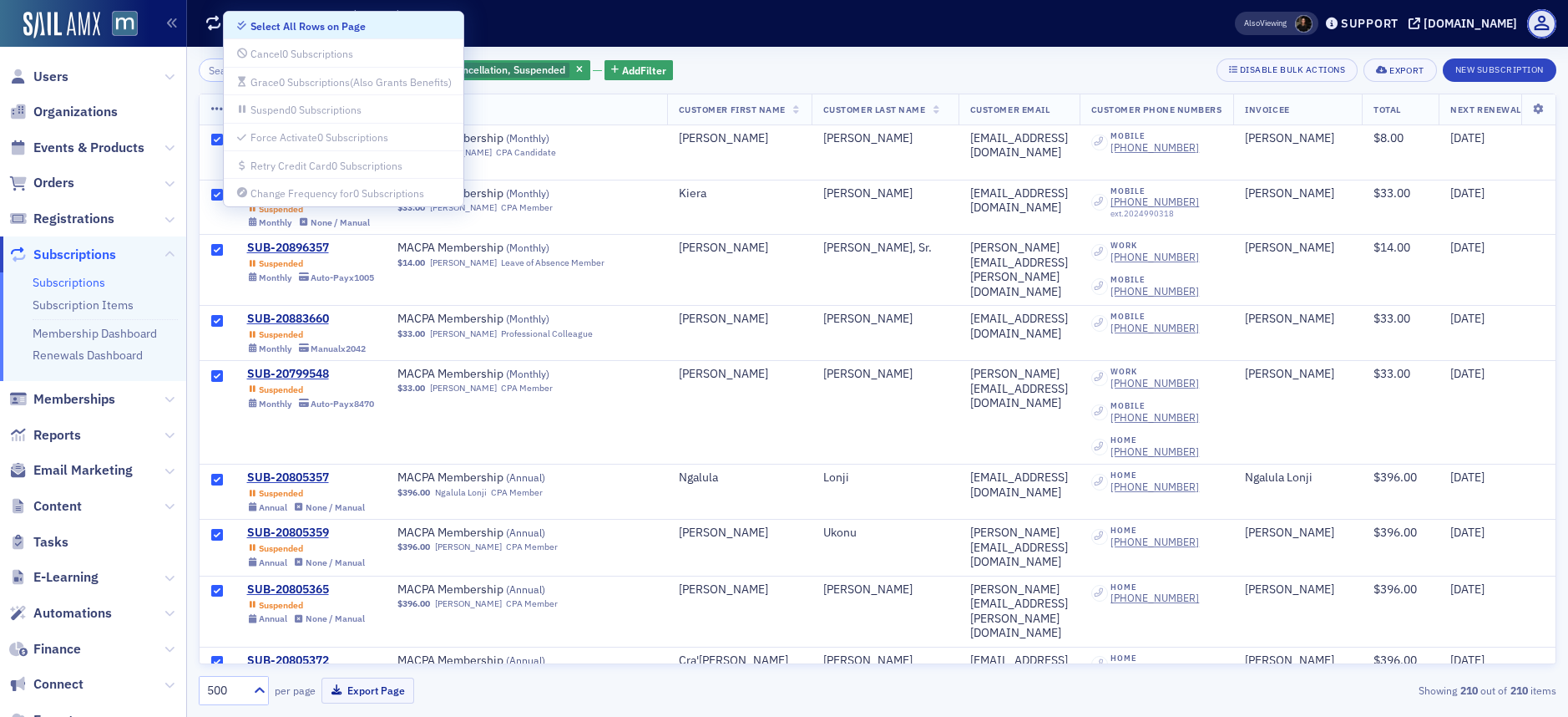
checkbox input "true"
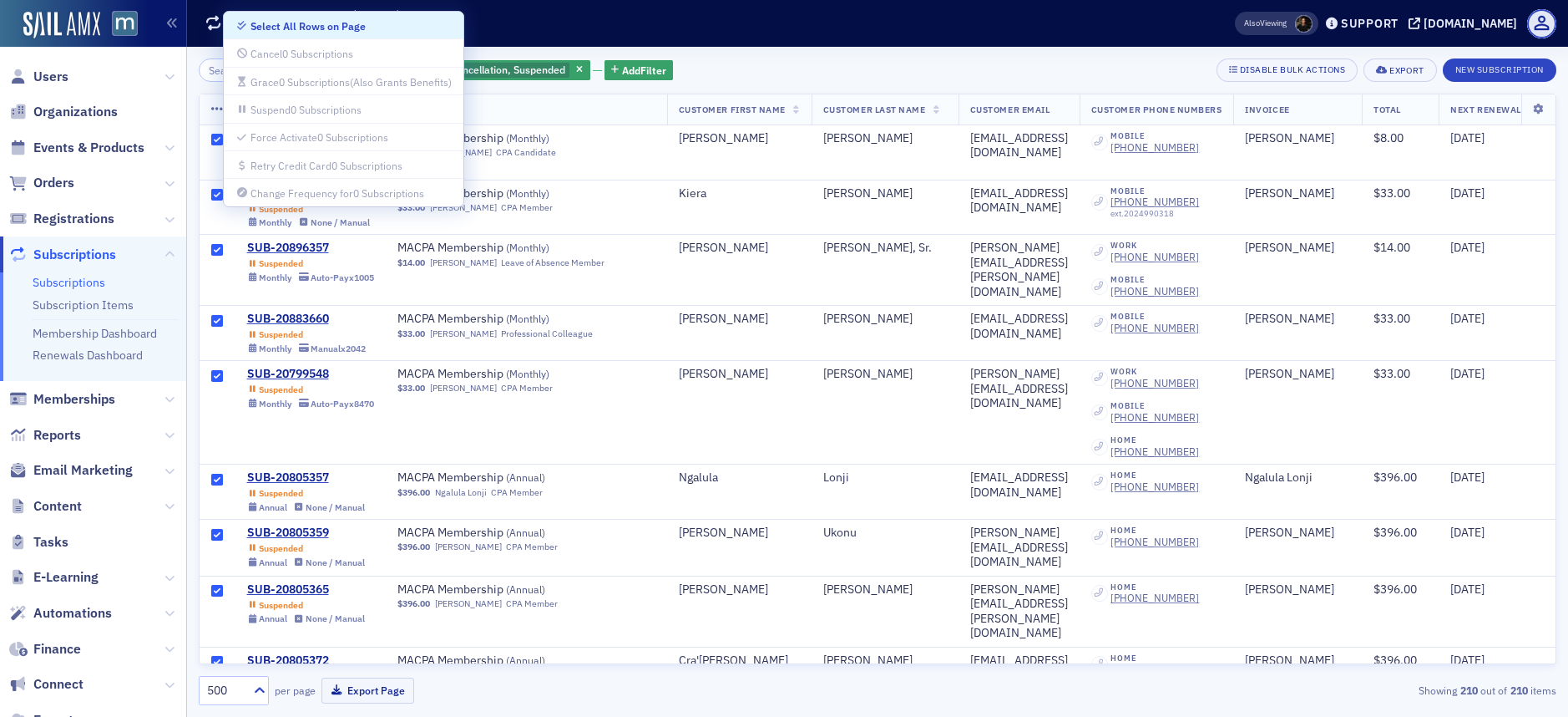
checkbox input "true"
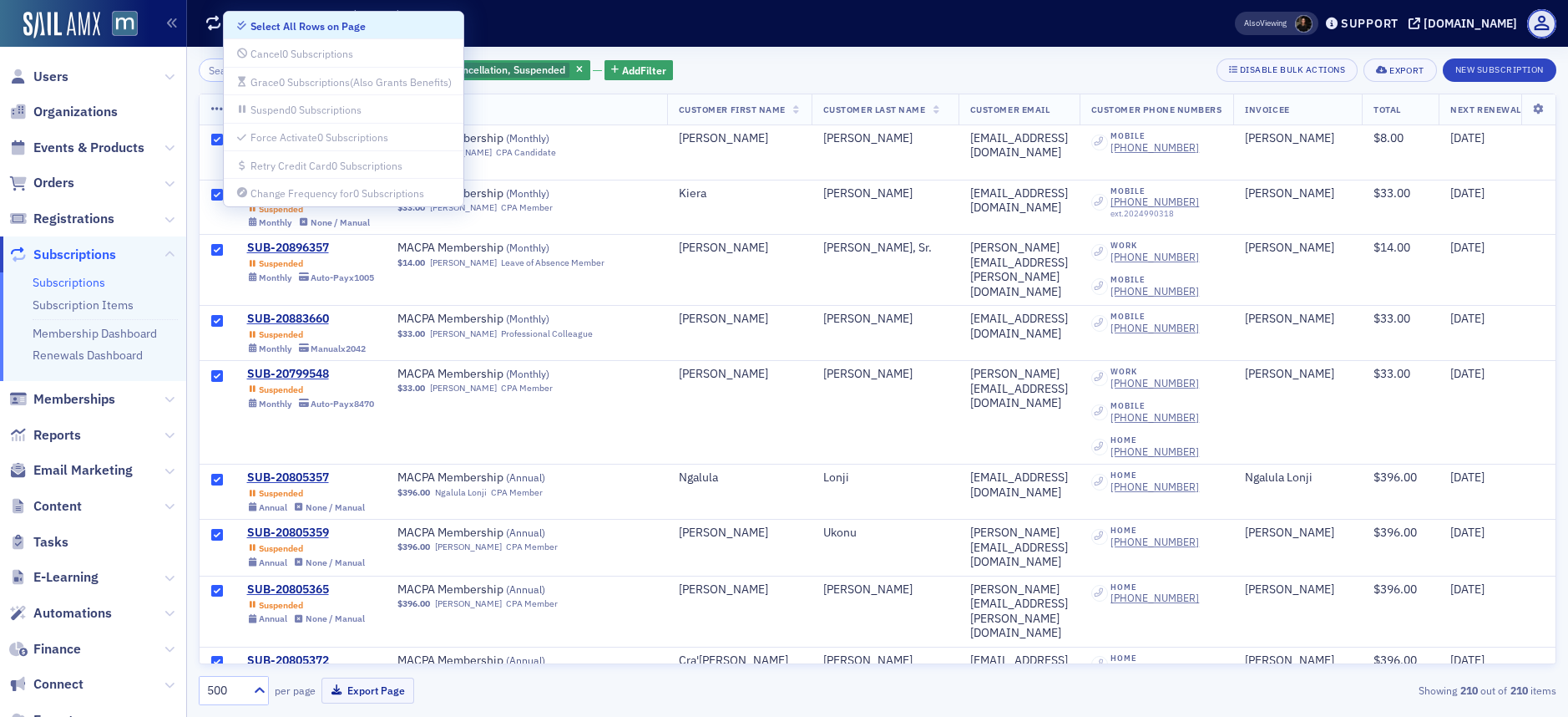
checkbox input "true"
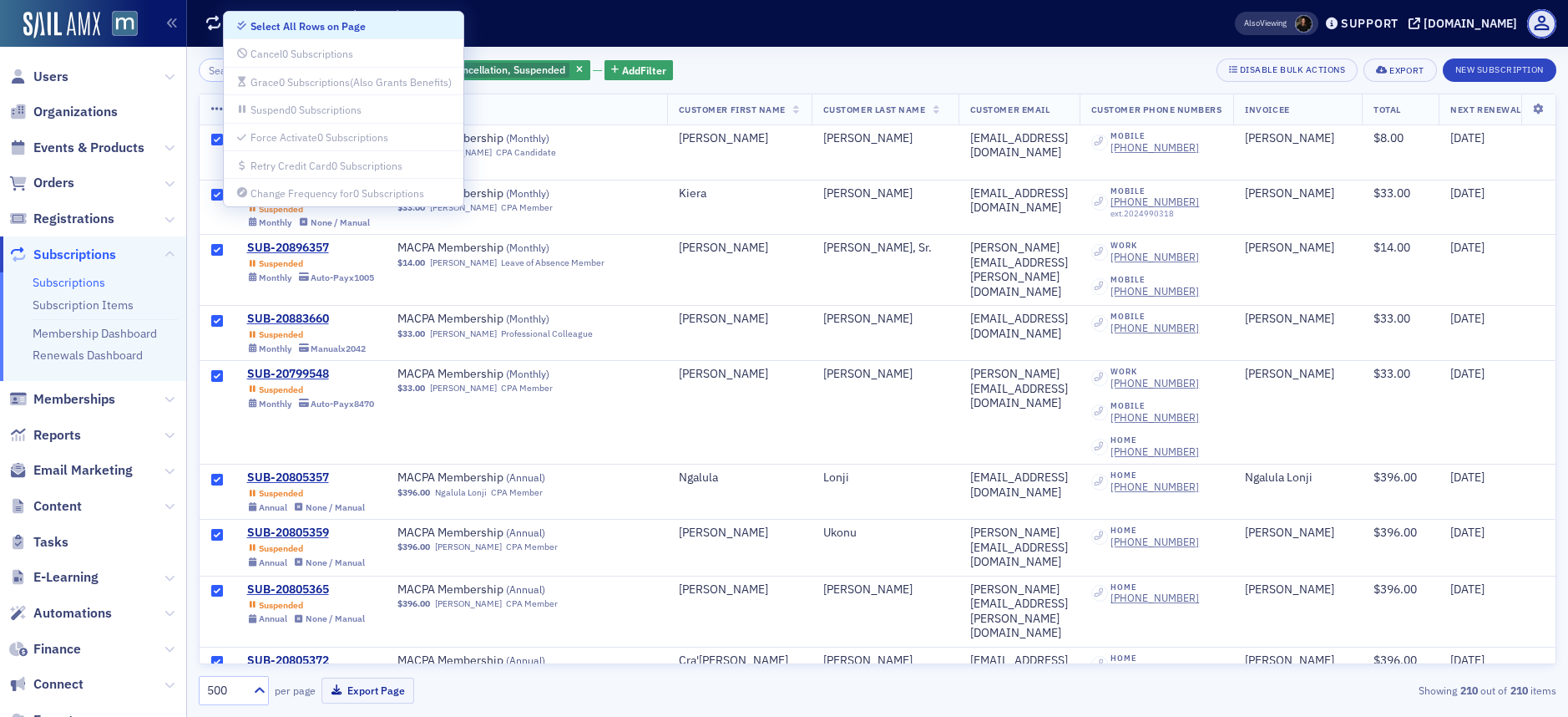
checkbox input "true"
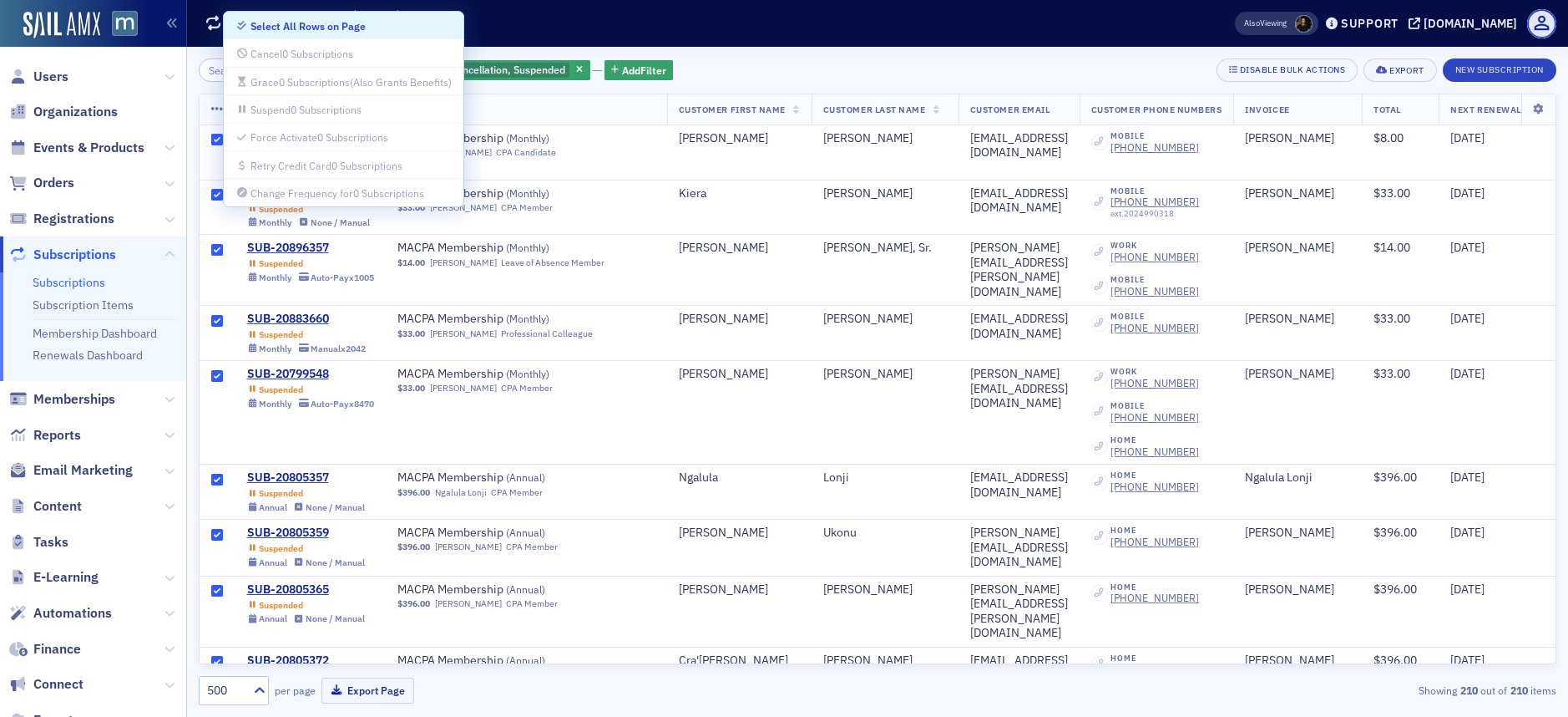
checkbox input "true"
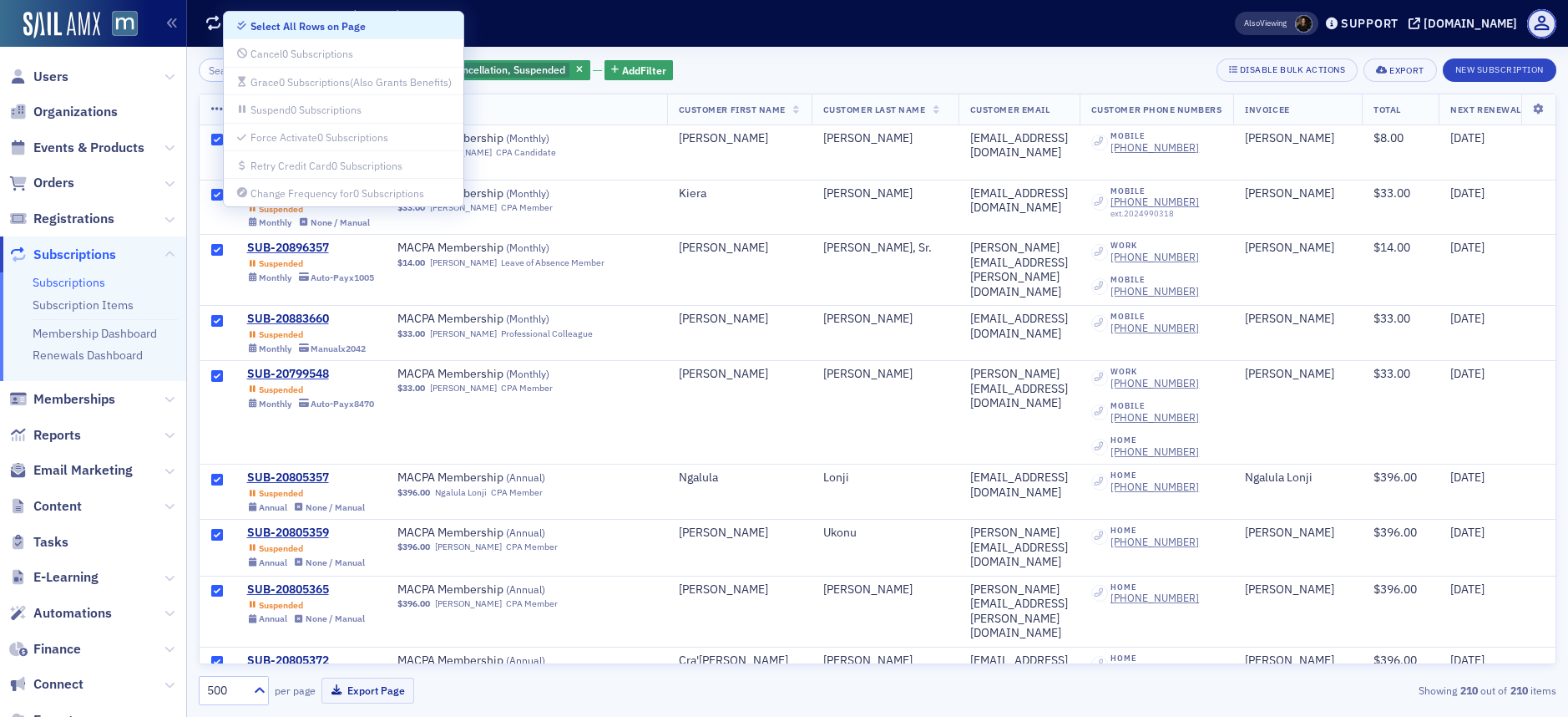
checkbox input "true"
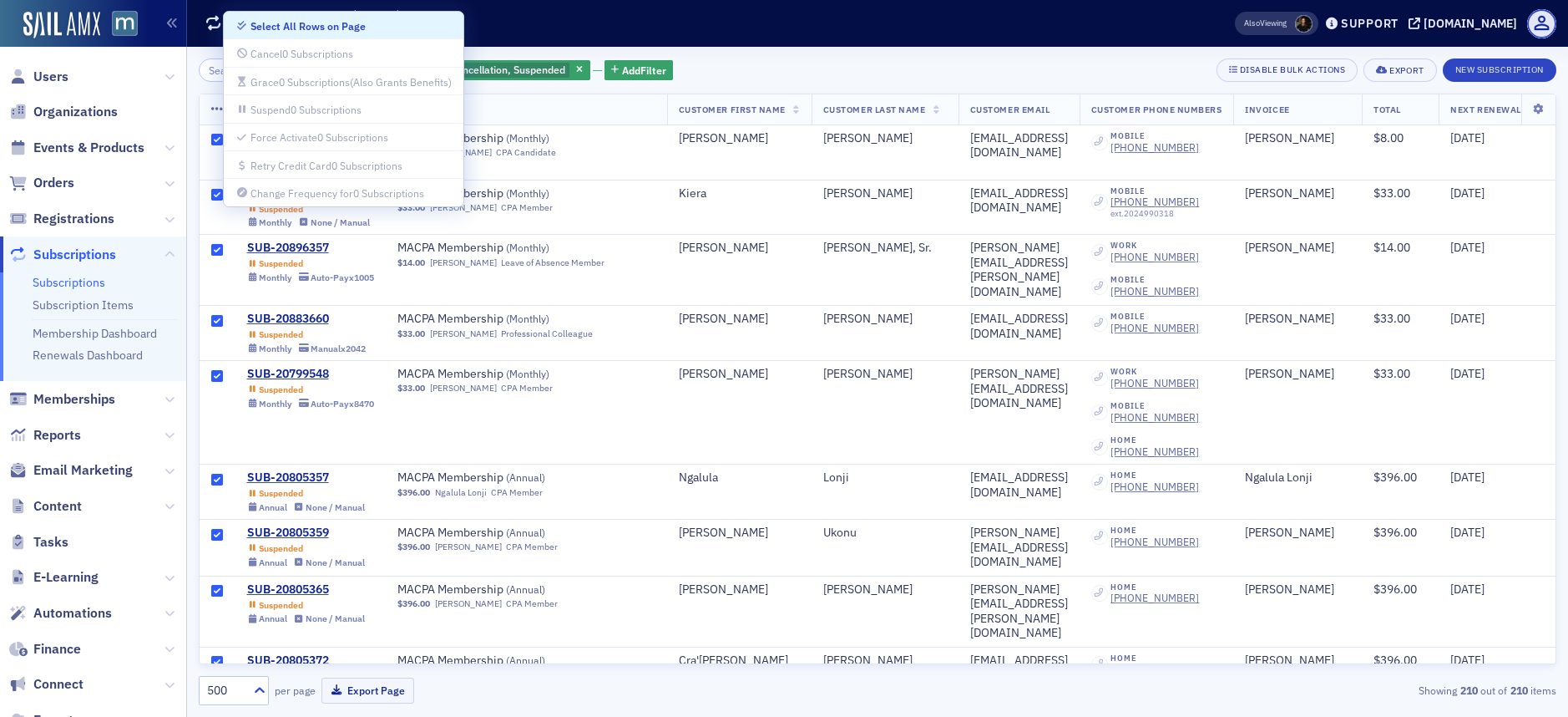
checkbox input "true"
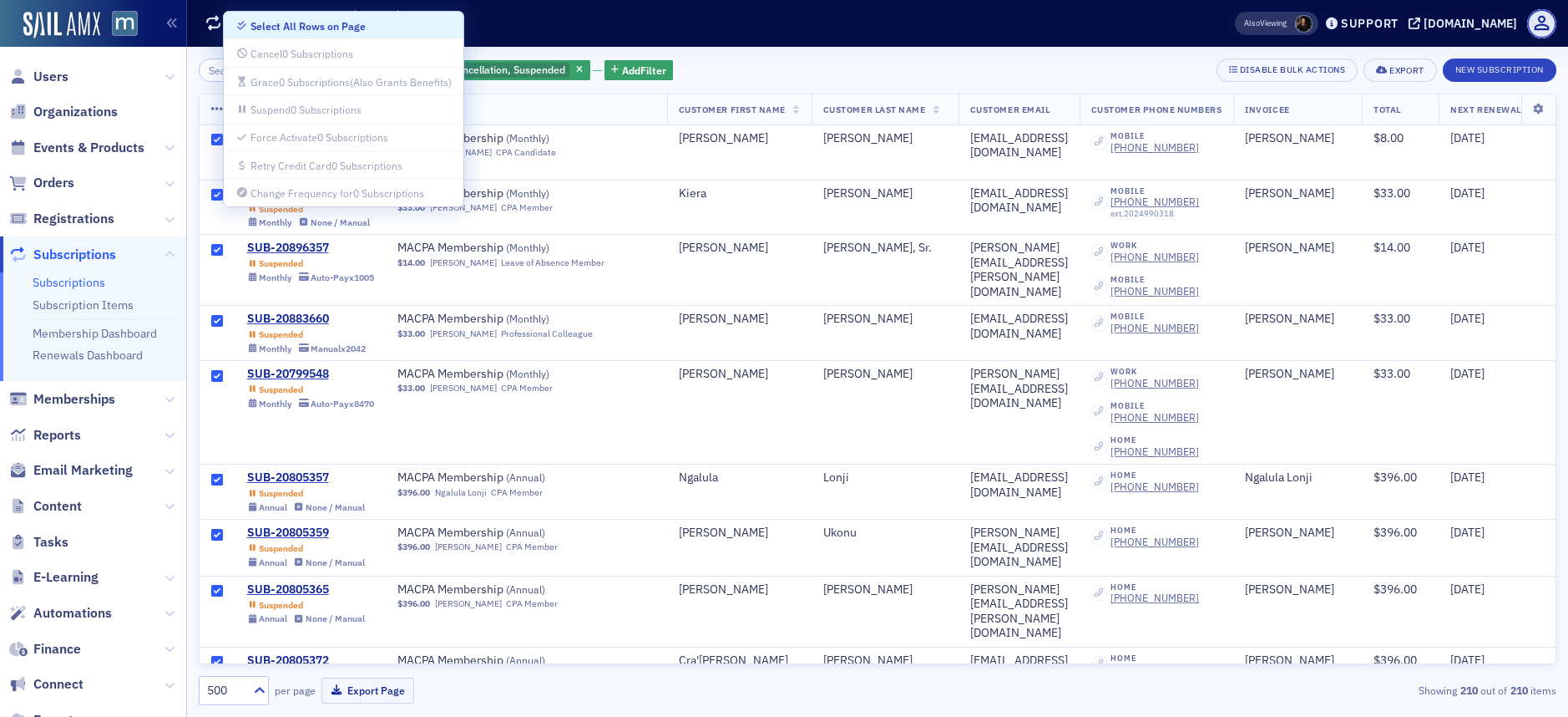
checkbox input "true"
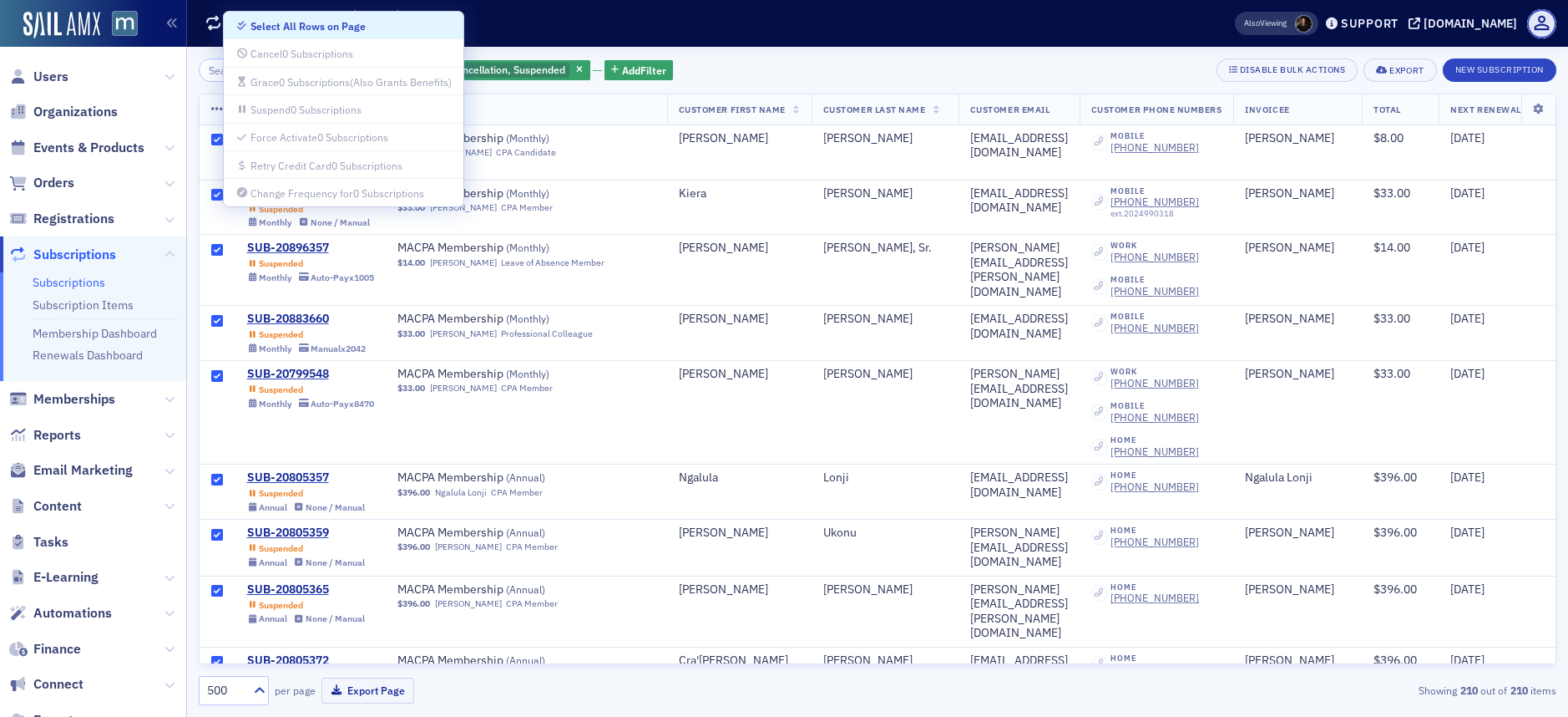
checkbox input "true"
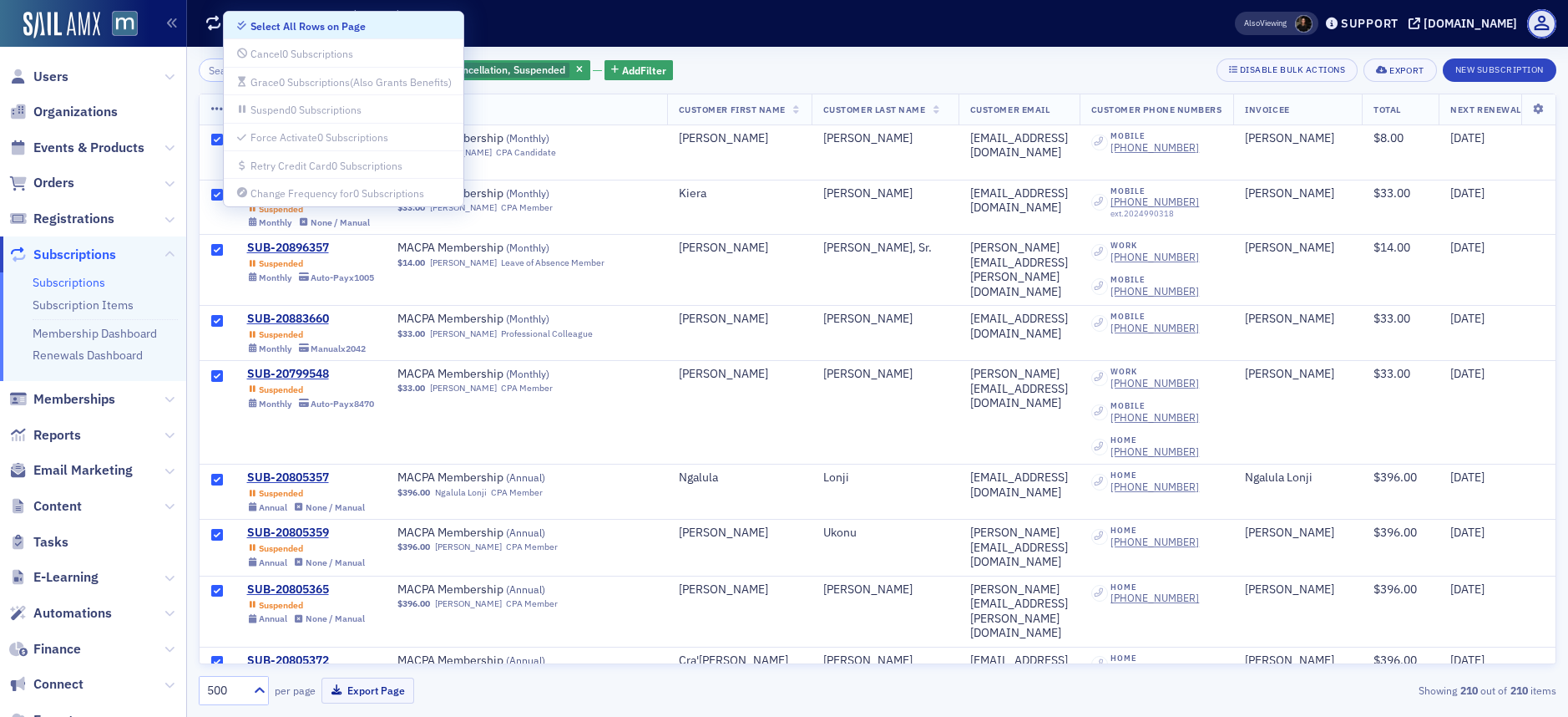
checkbox input "true"
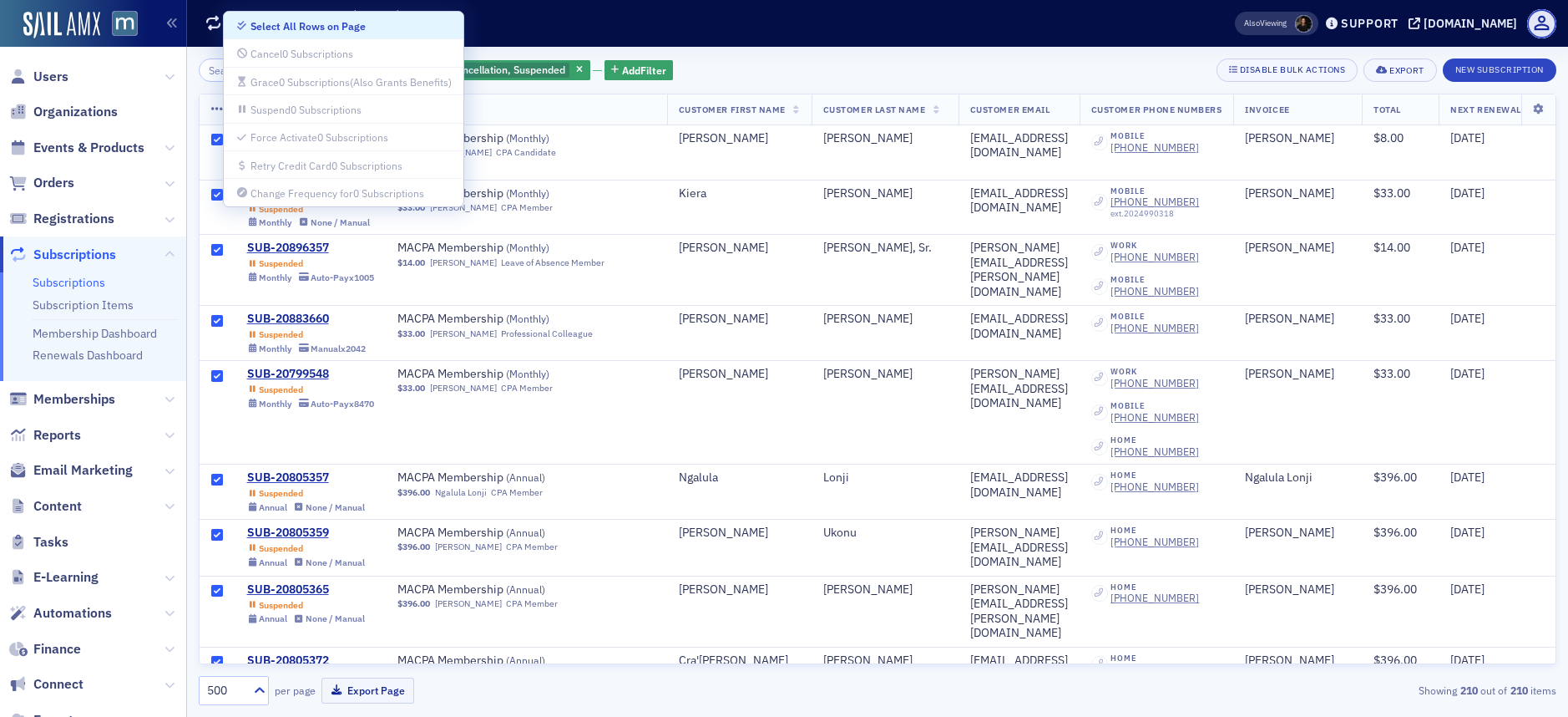
checkbox input "true"
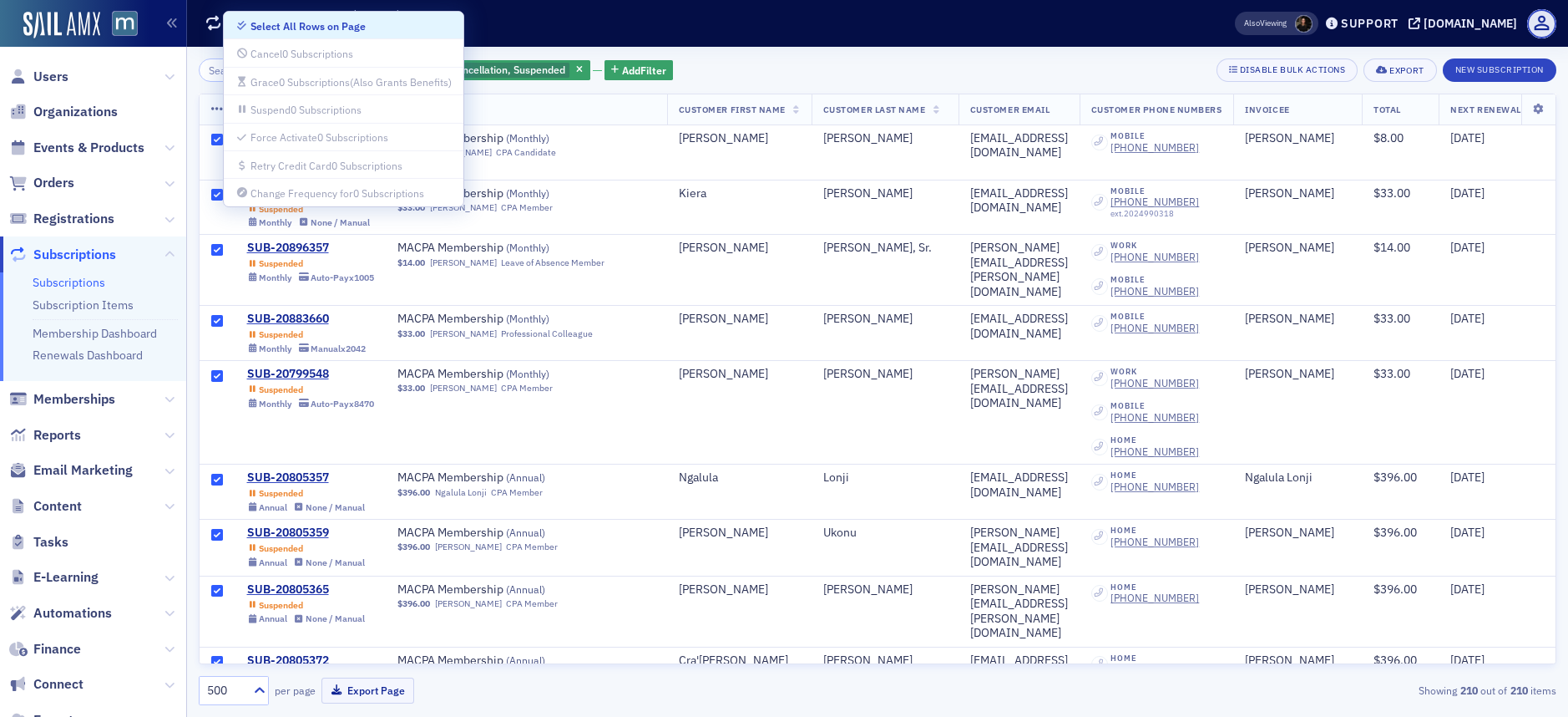
checkbox input "true"
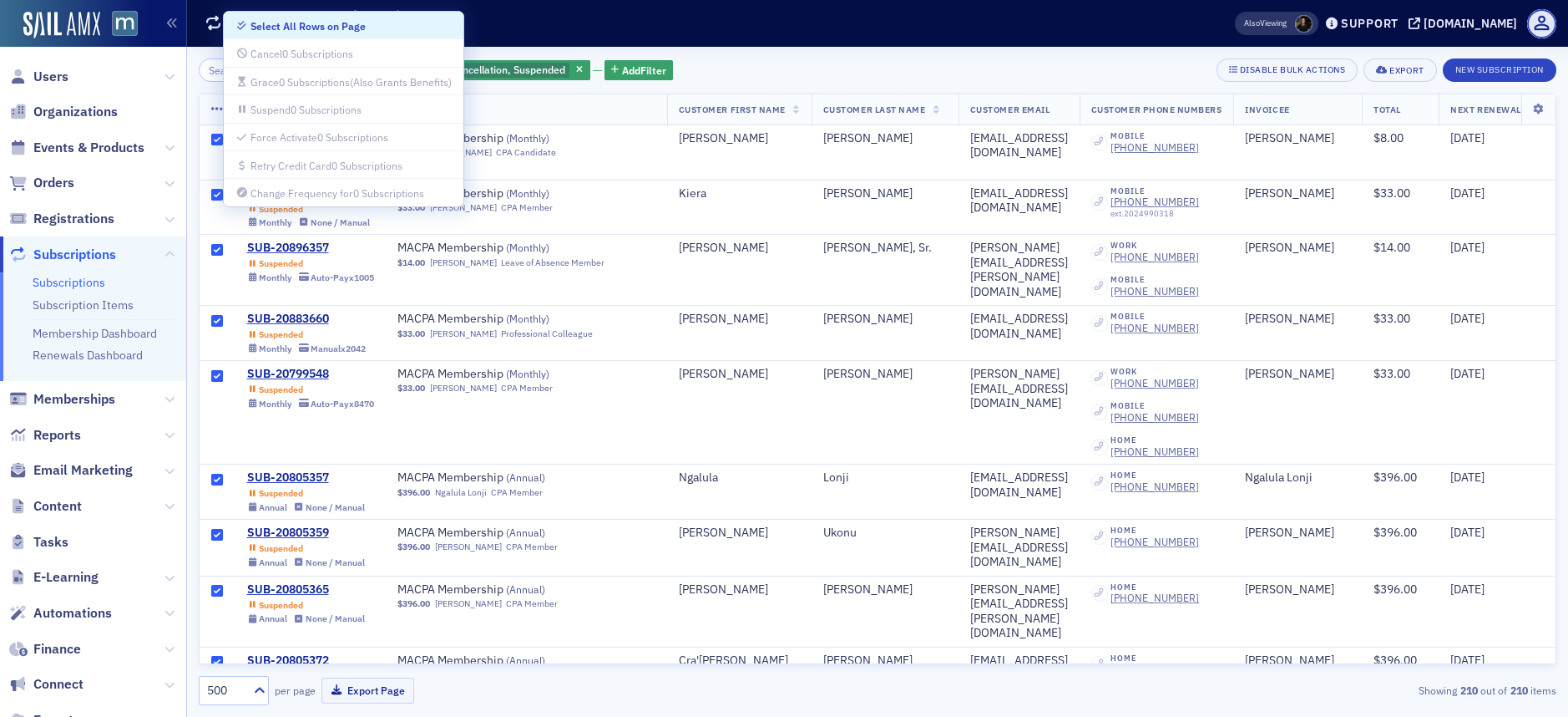
checkbox input "true"
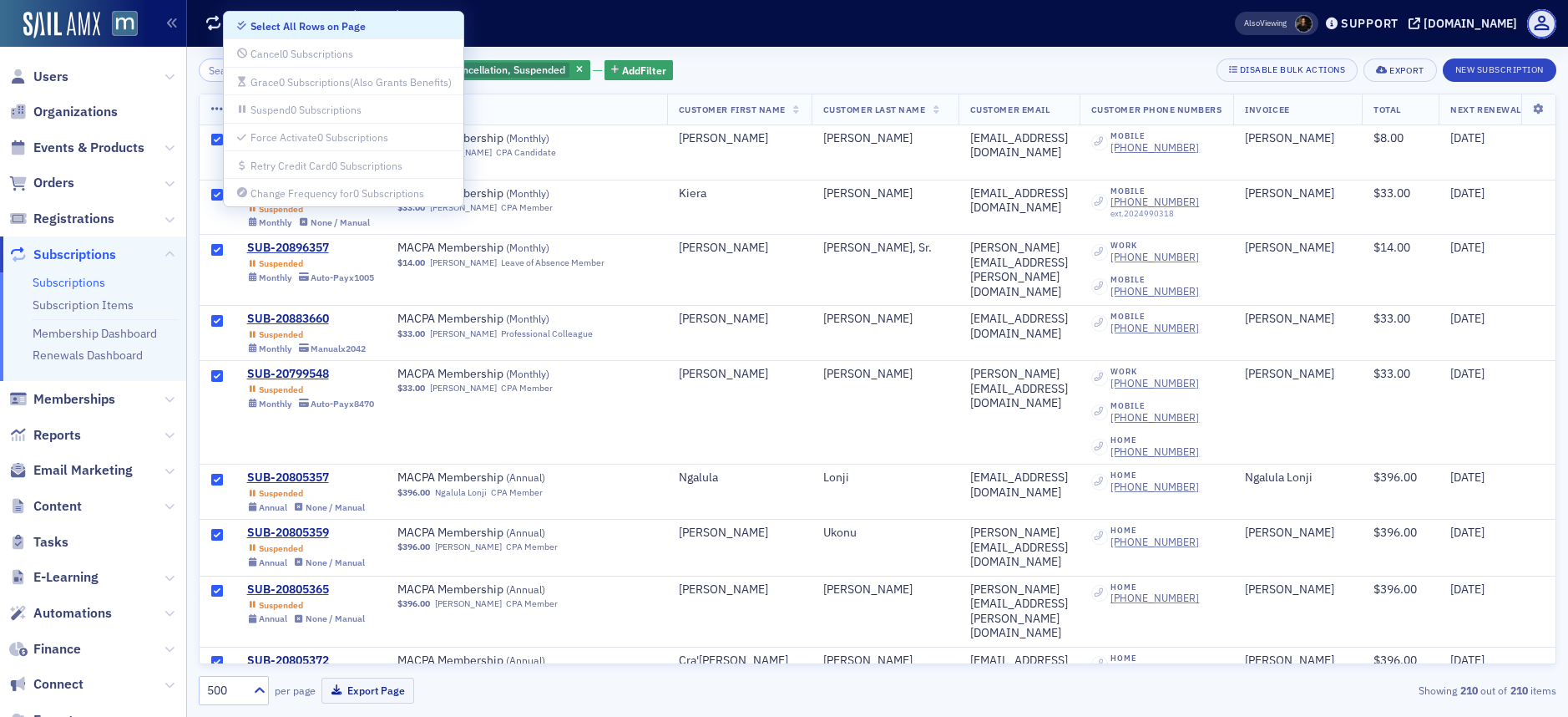
checkbox input "true"
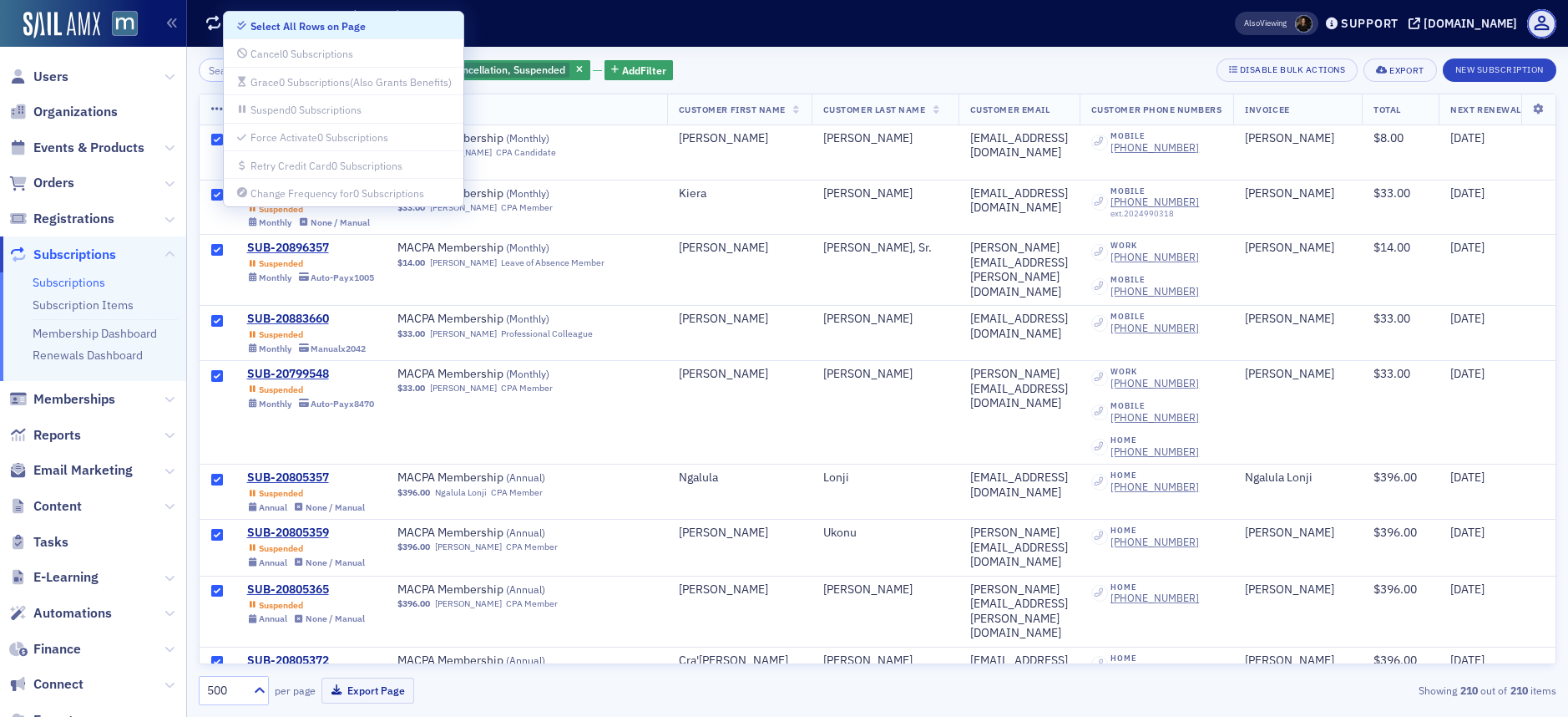
checkbox input "true"
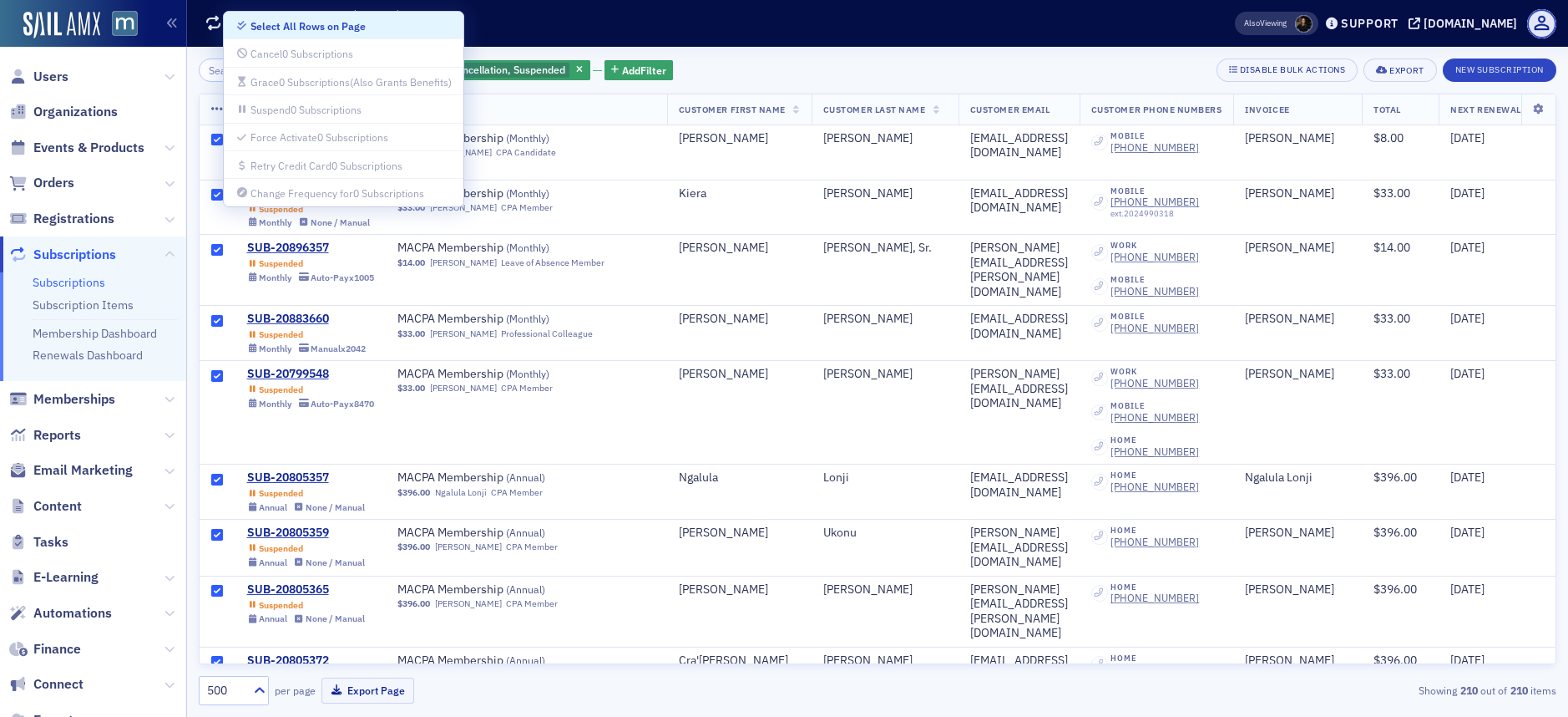
checkbox input "true"
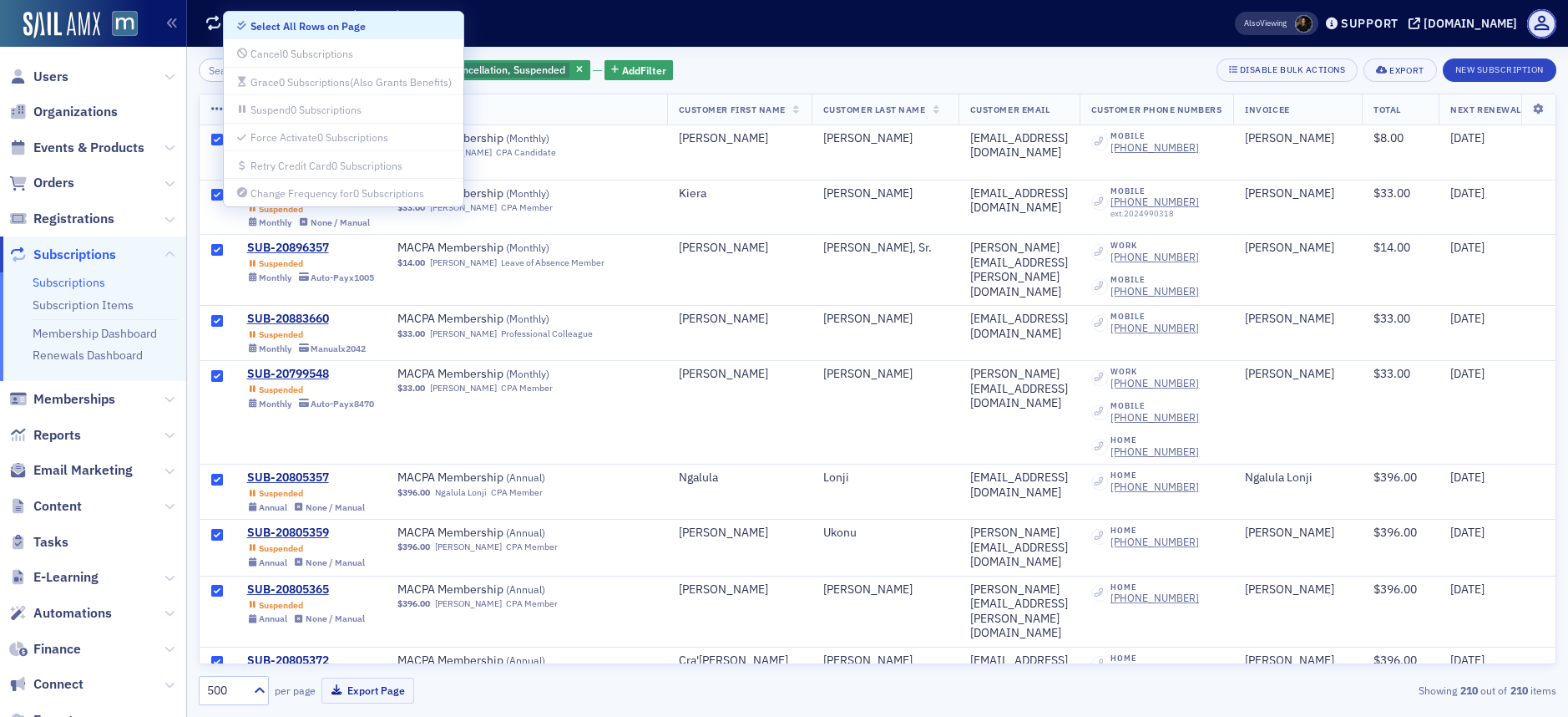
checkbox input "true"
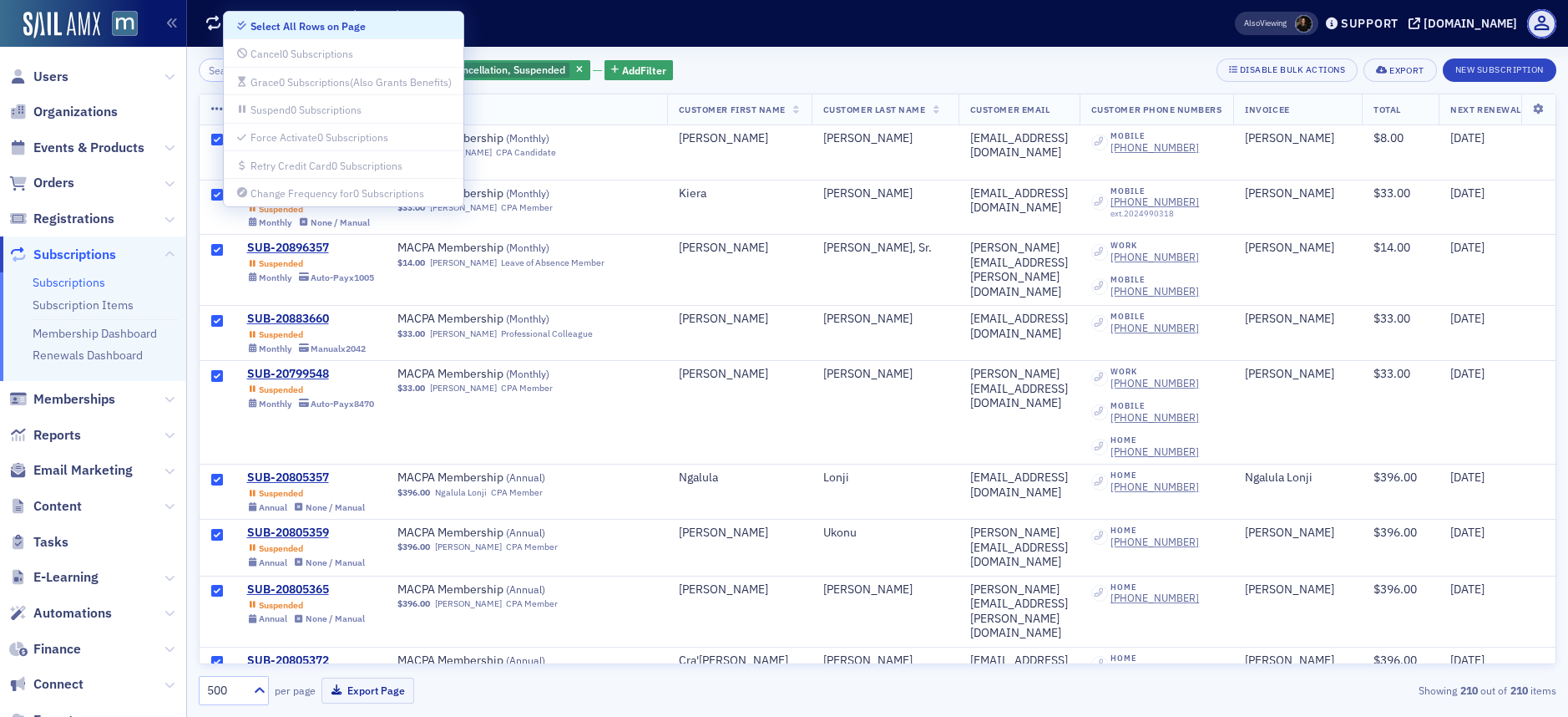
checkbox input "true"
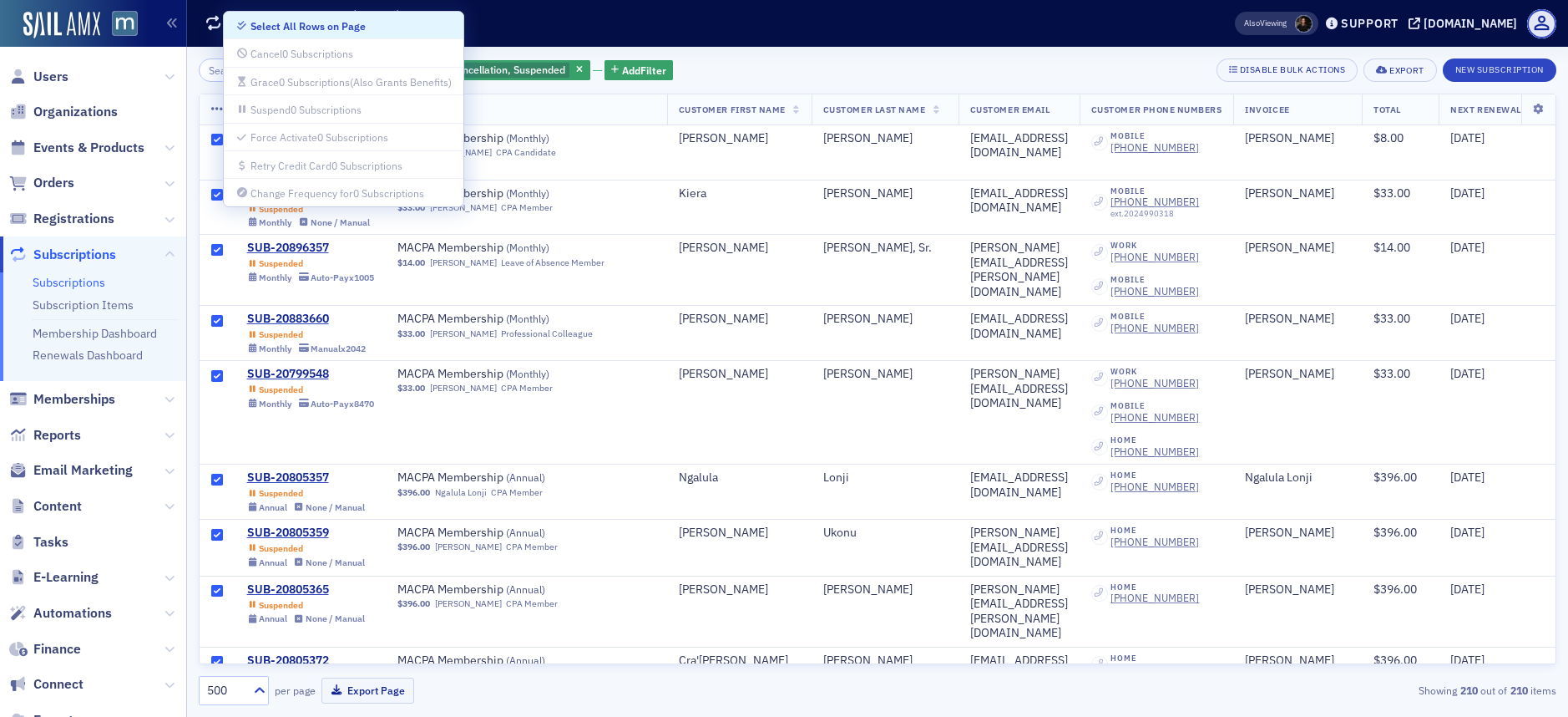
checkbox input "true"
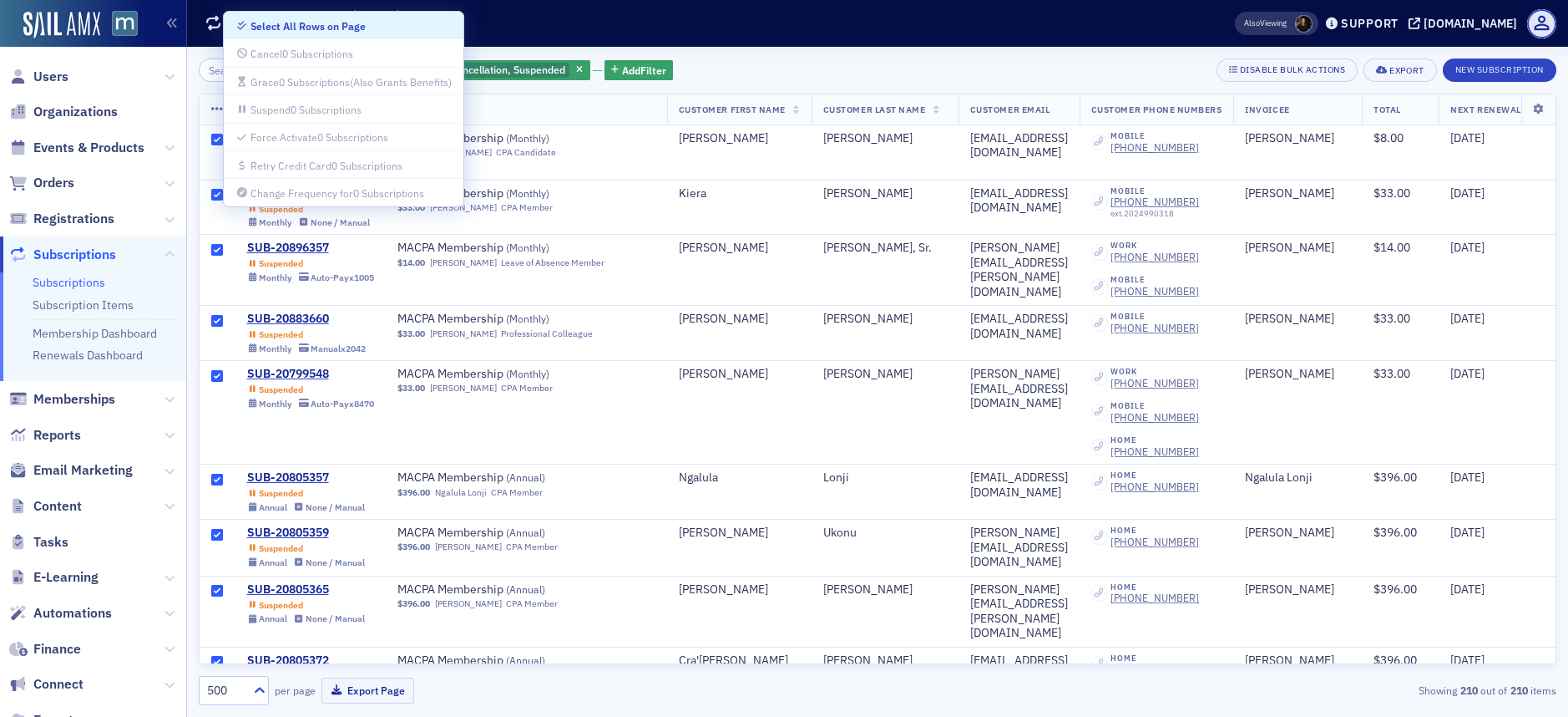
checkbox input "true"
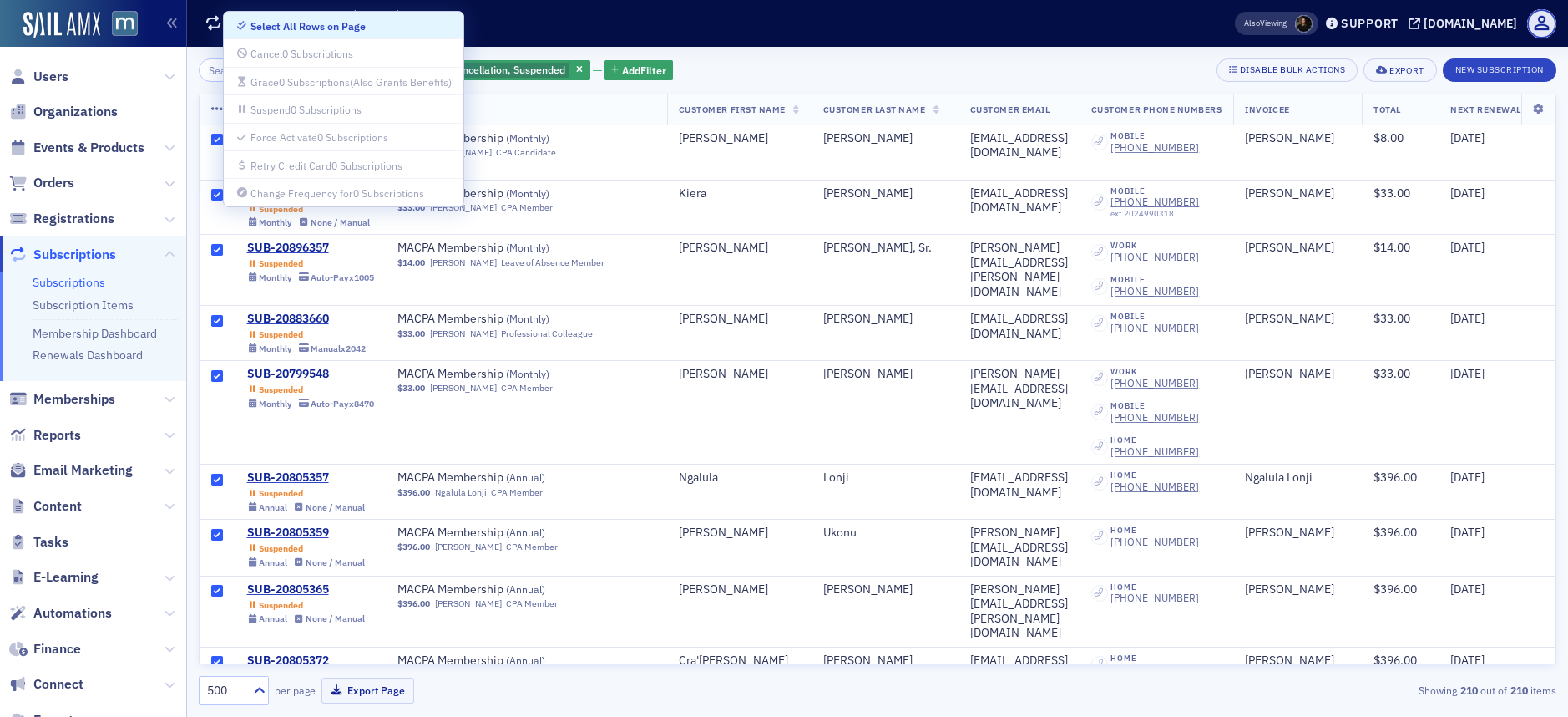
checkbox input "true"
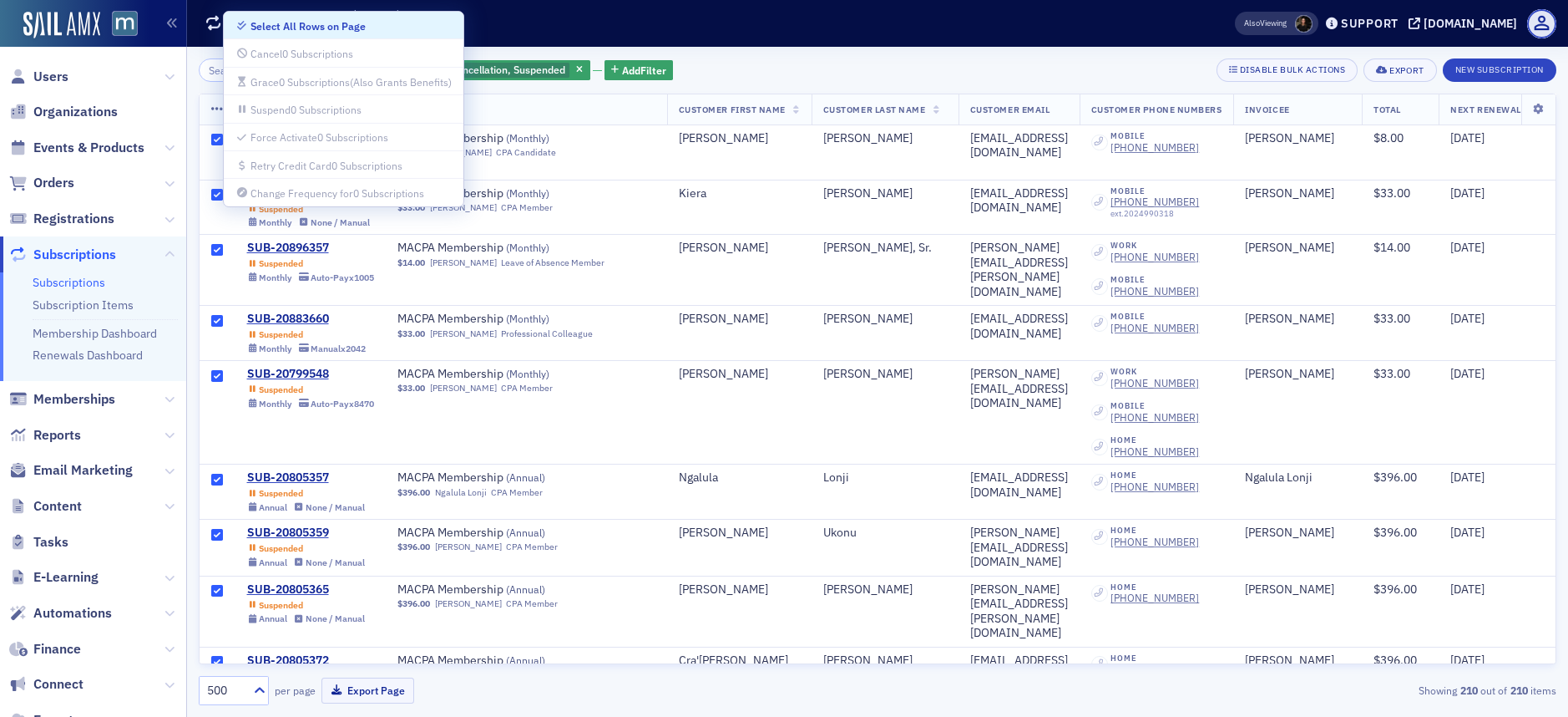
checkbox input "true"
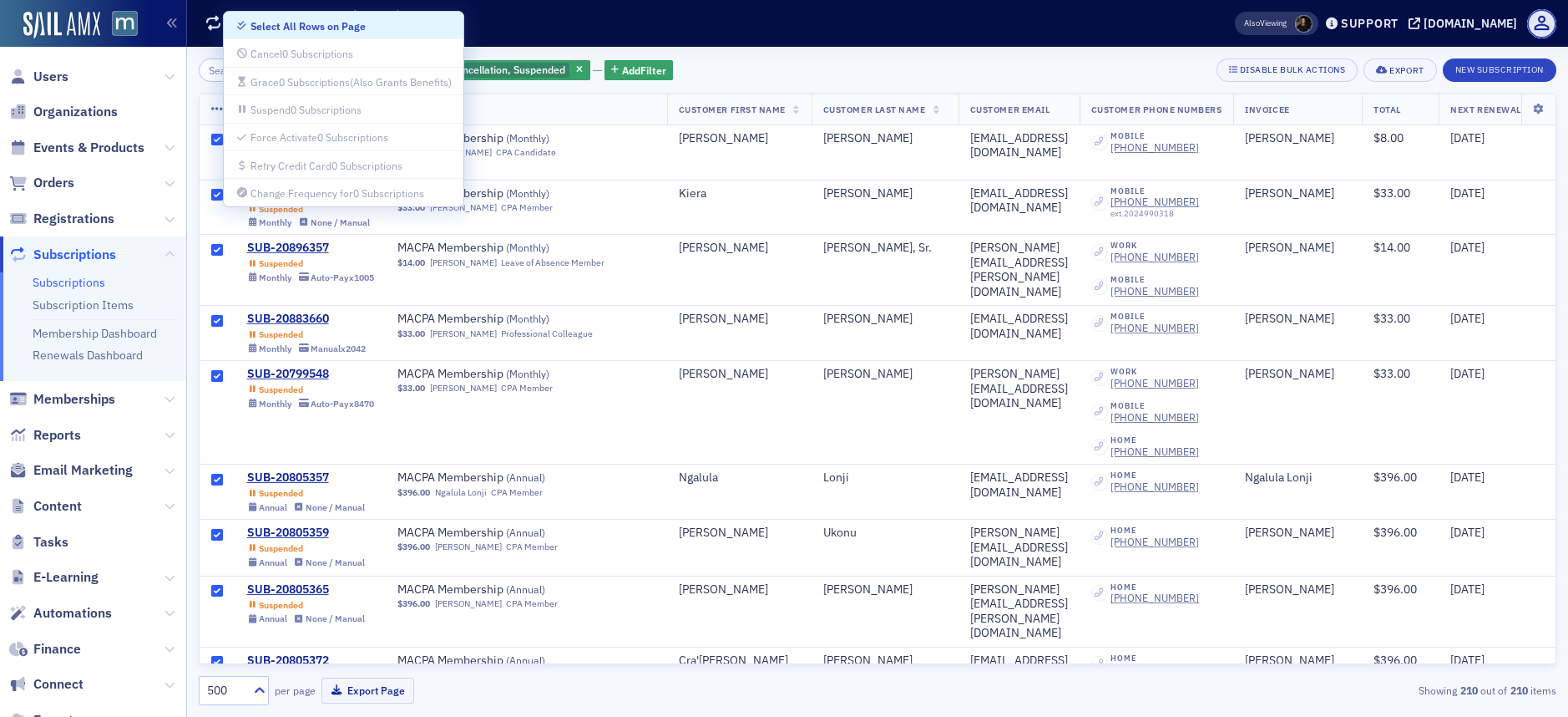
checkbox input "true"
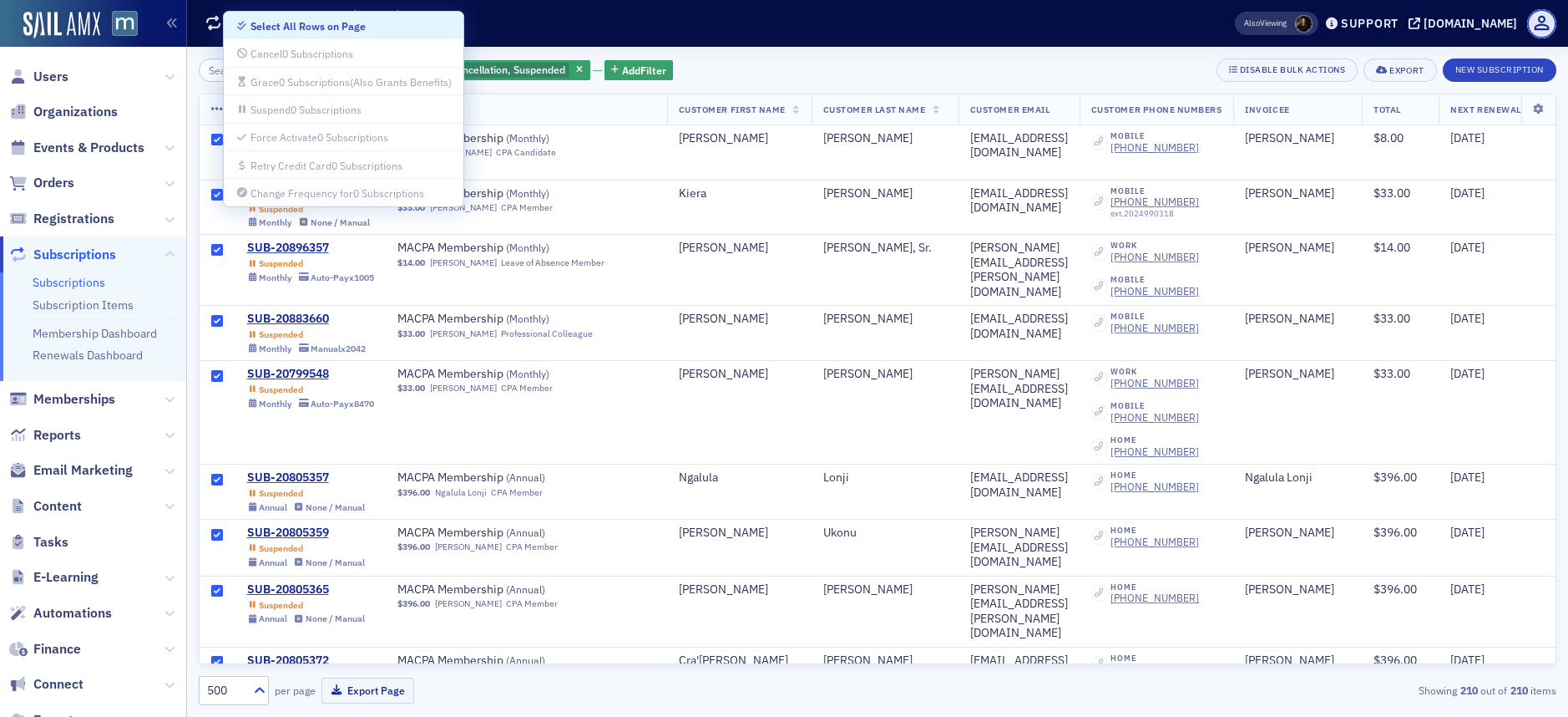
checkbox input "true"
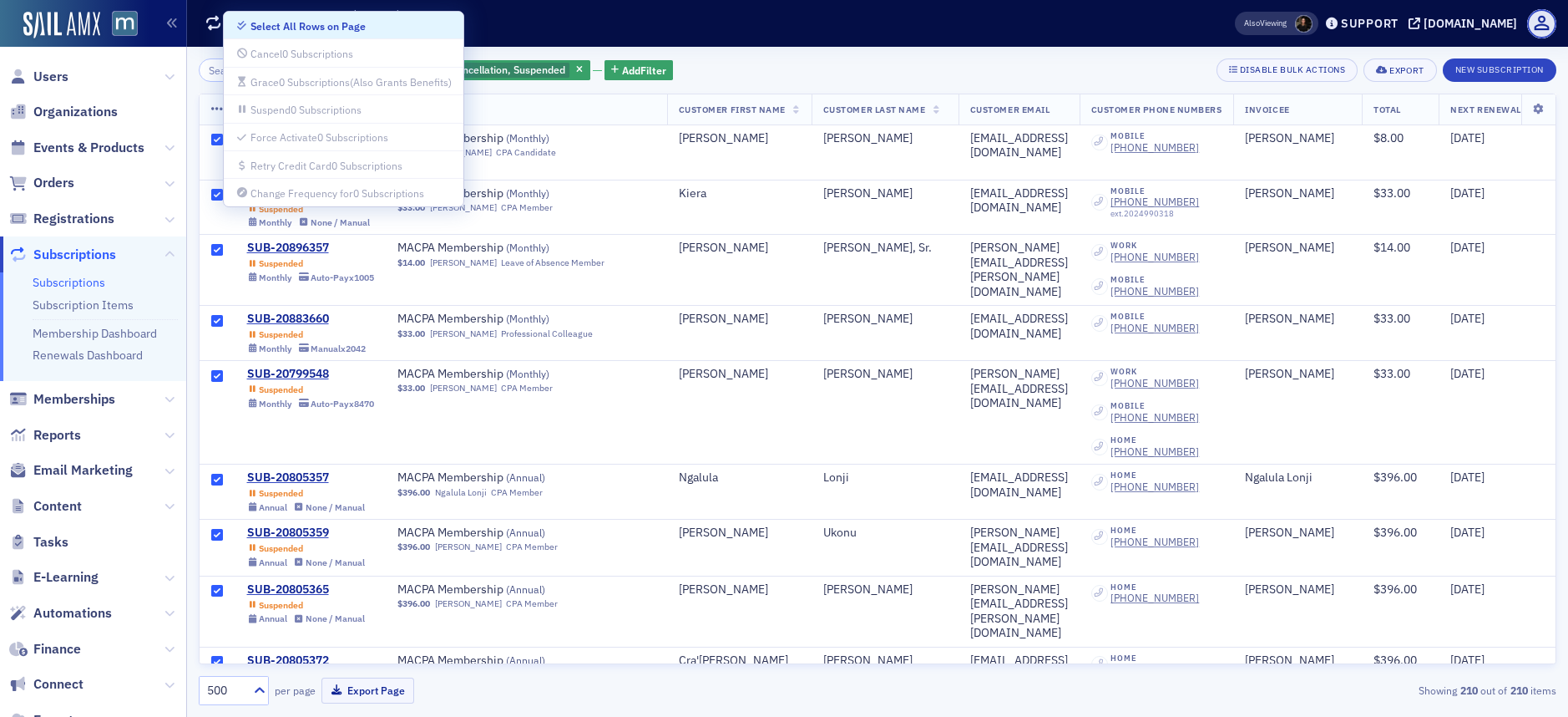
checkbox input "true"
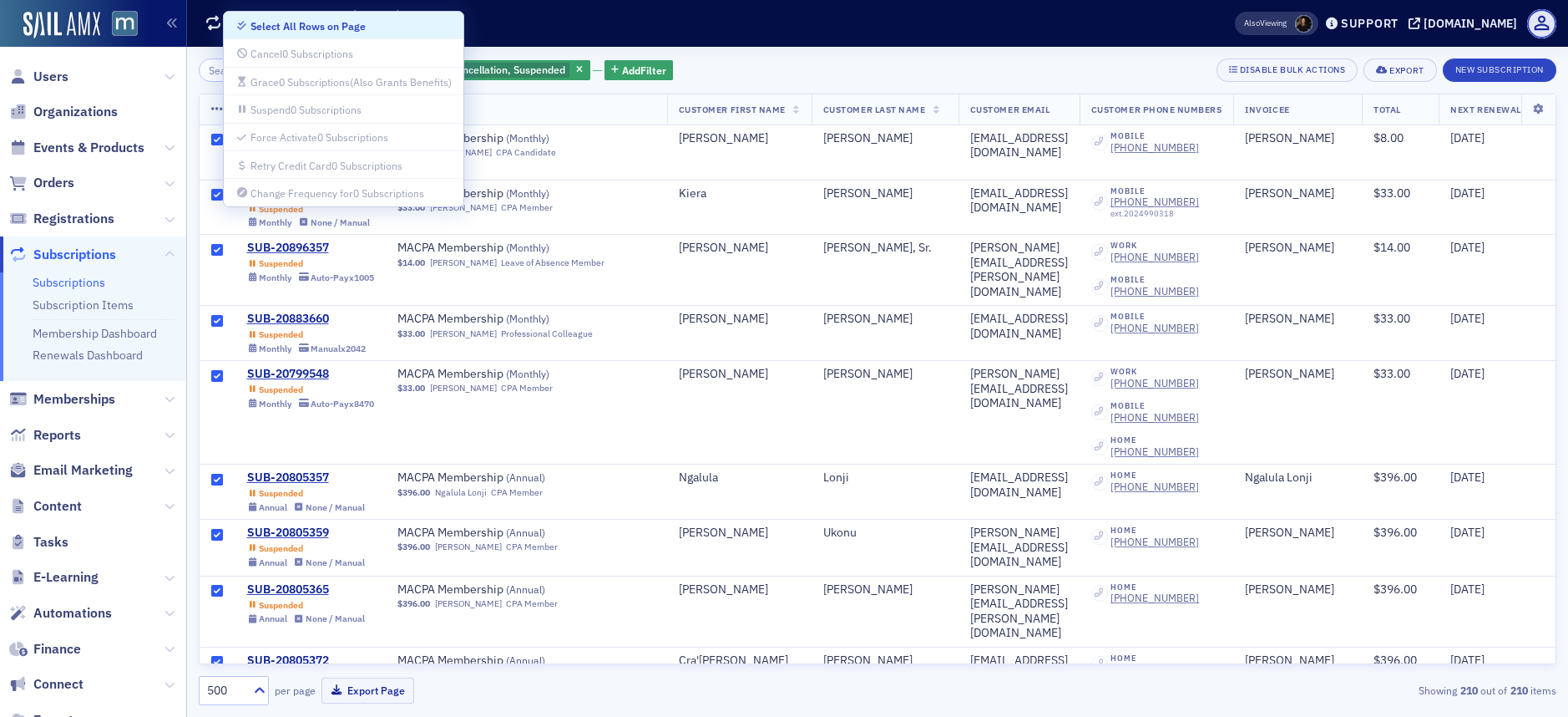
checkbox input "true"
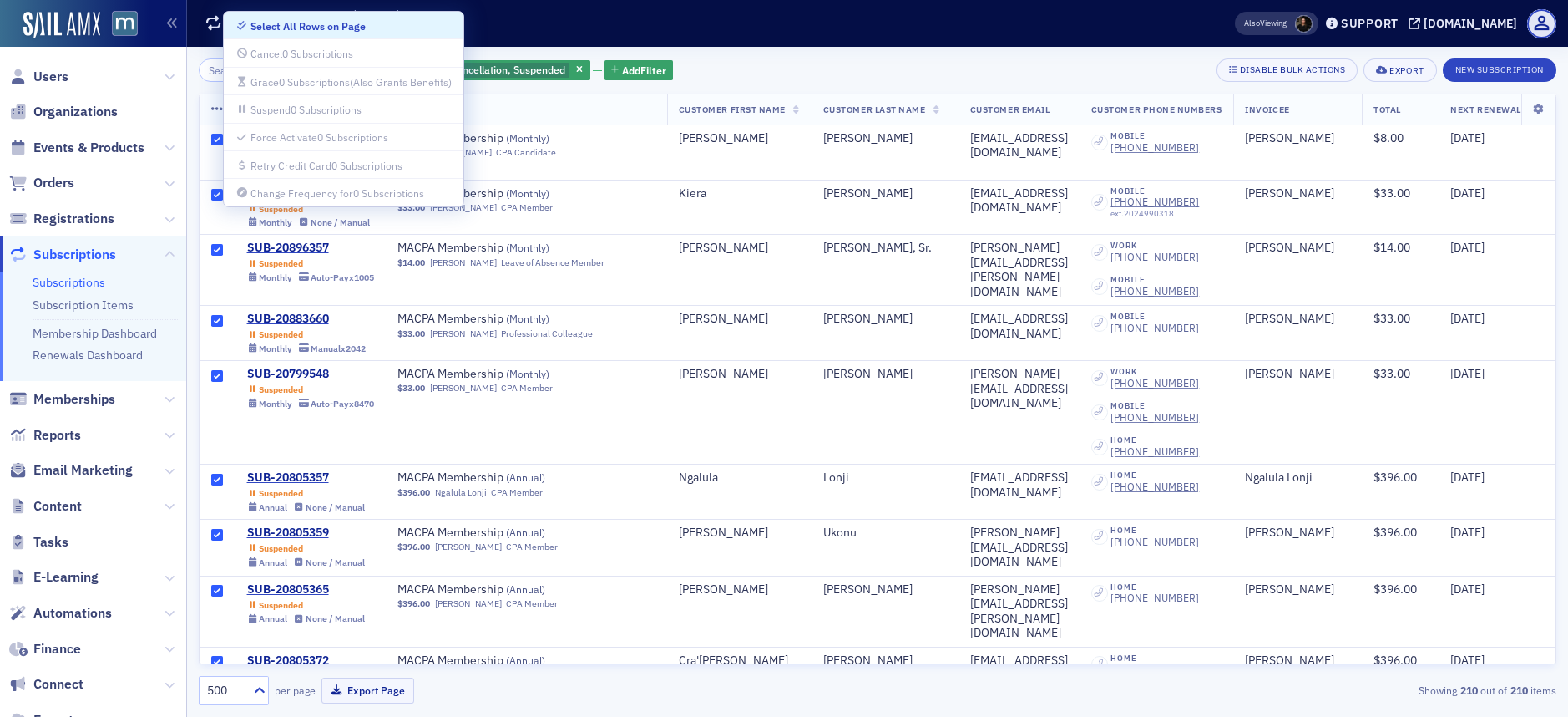
checkbox input "true"
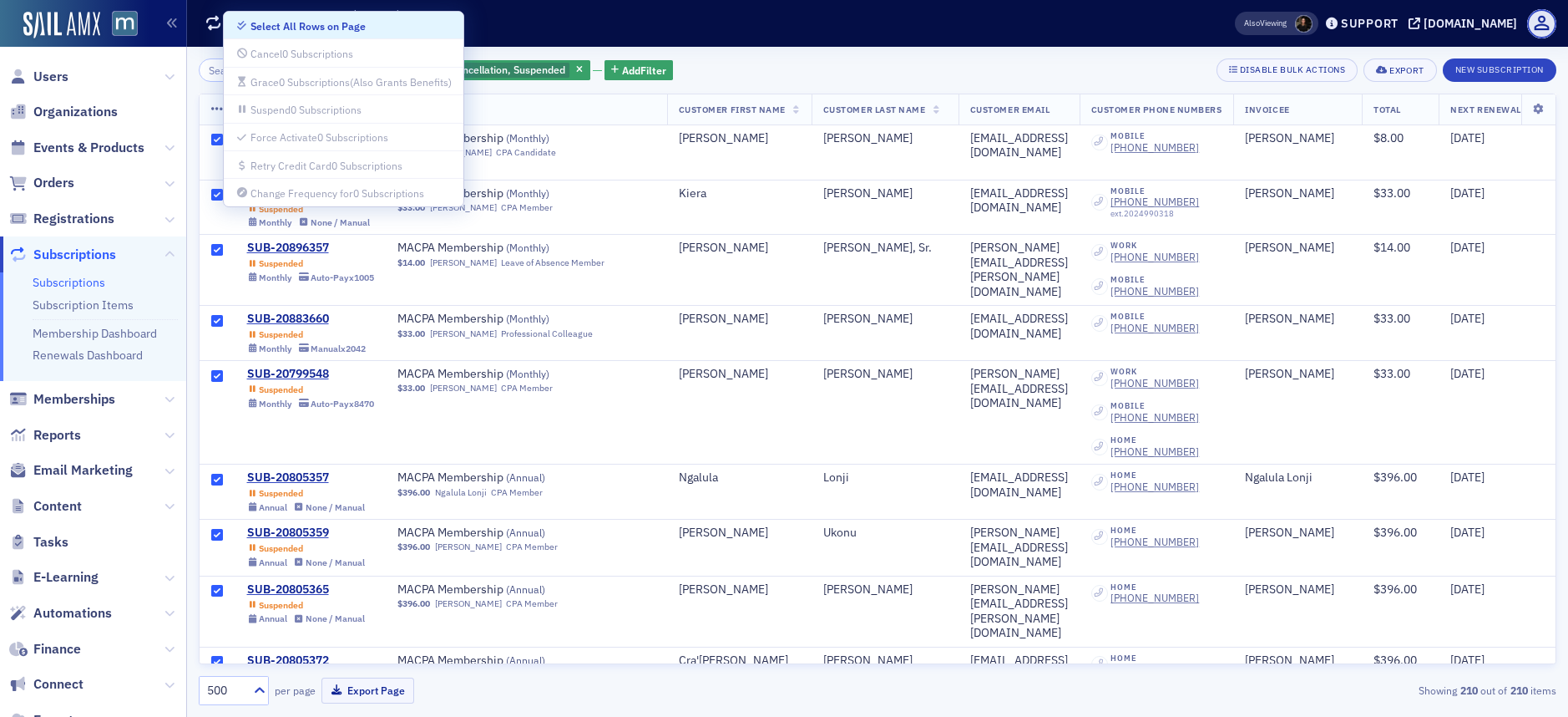
checkbox input "true"
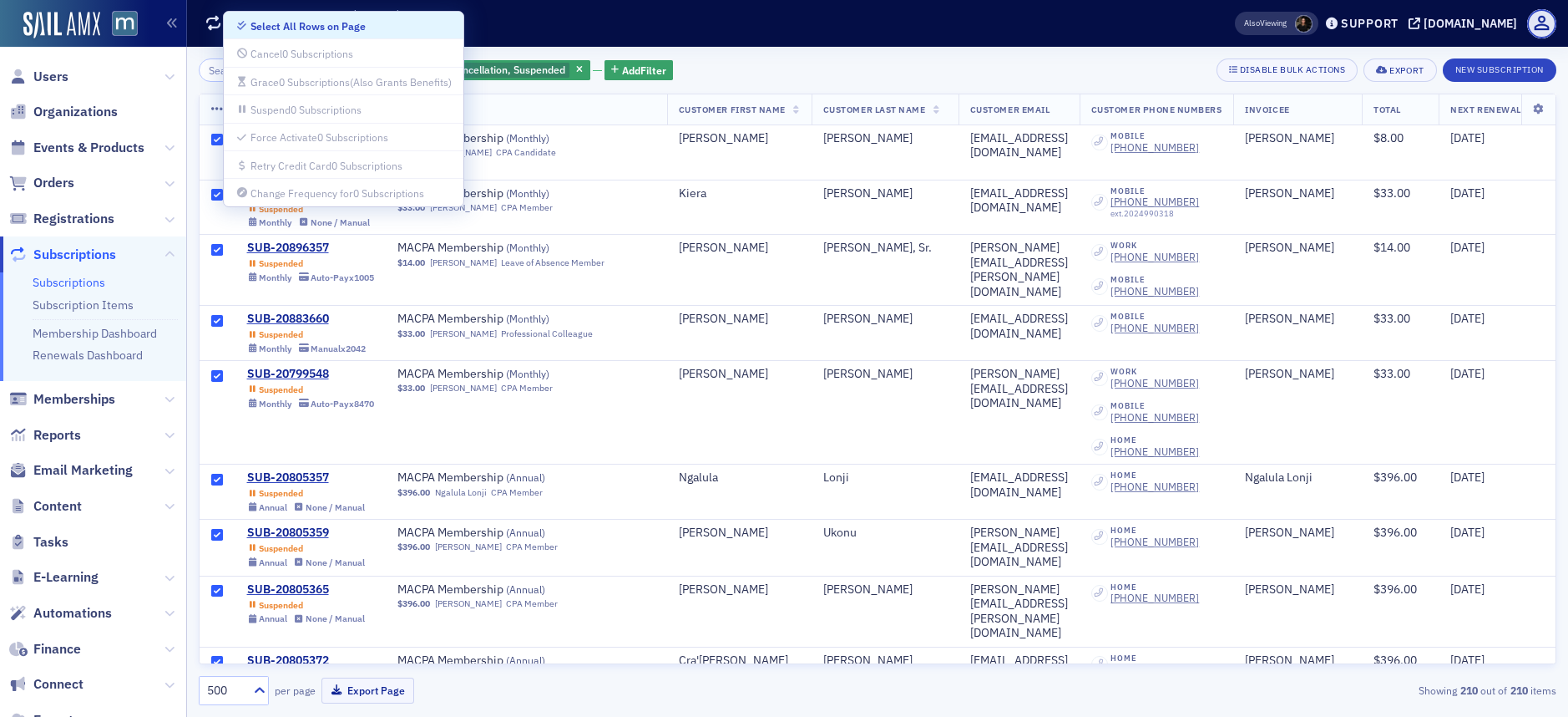
checkbox input "true"
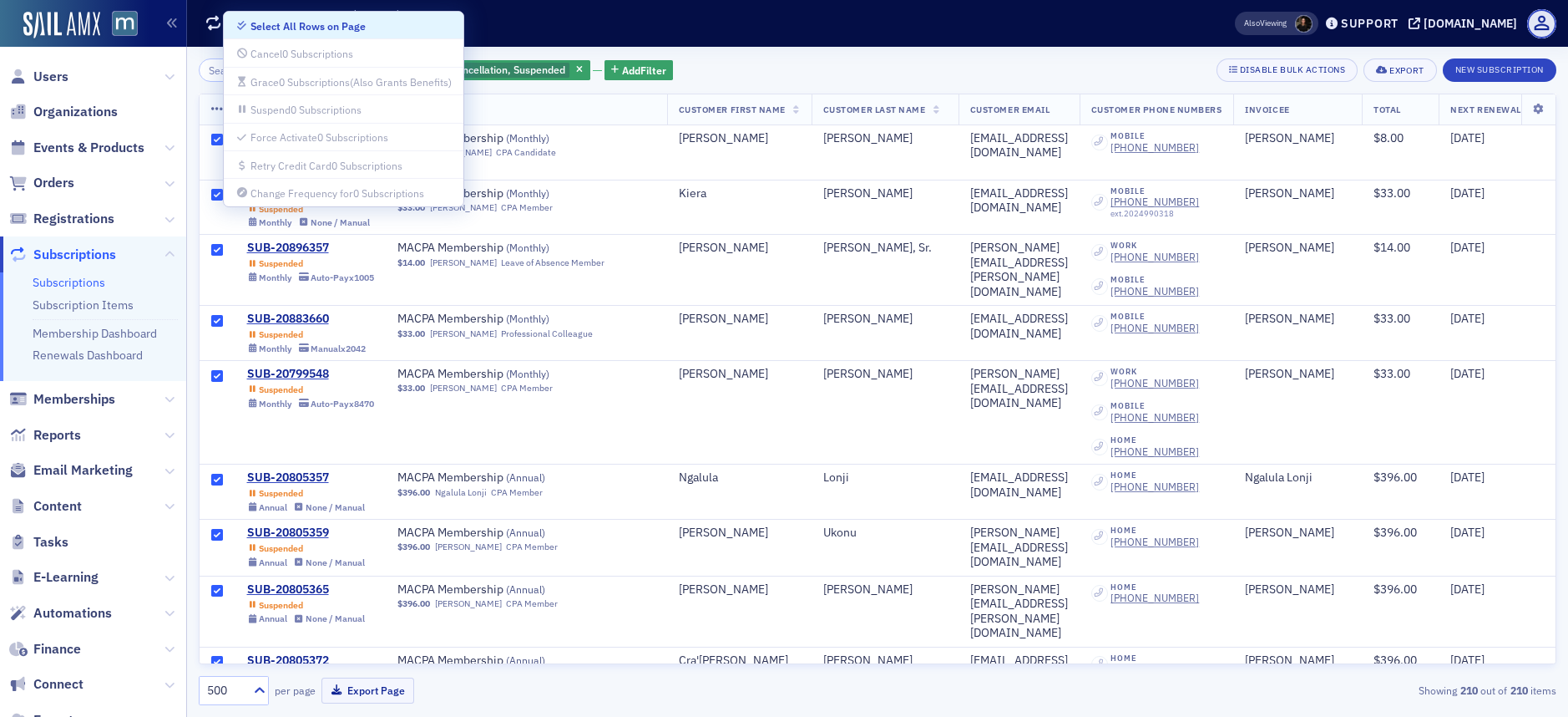
checkbox input "true"
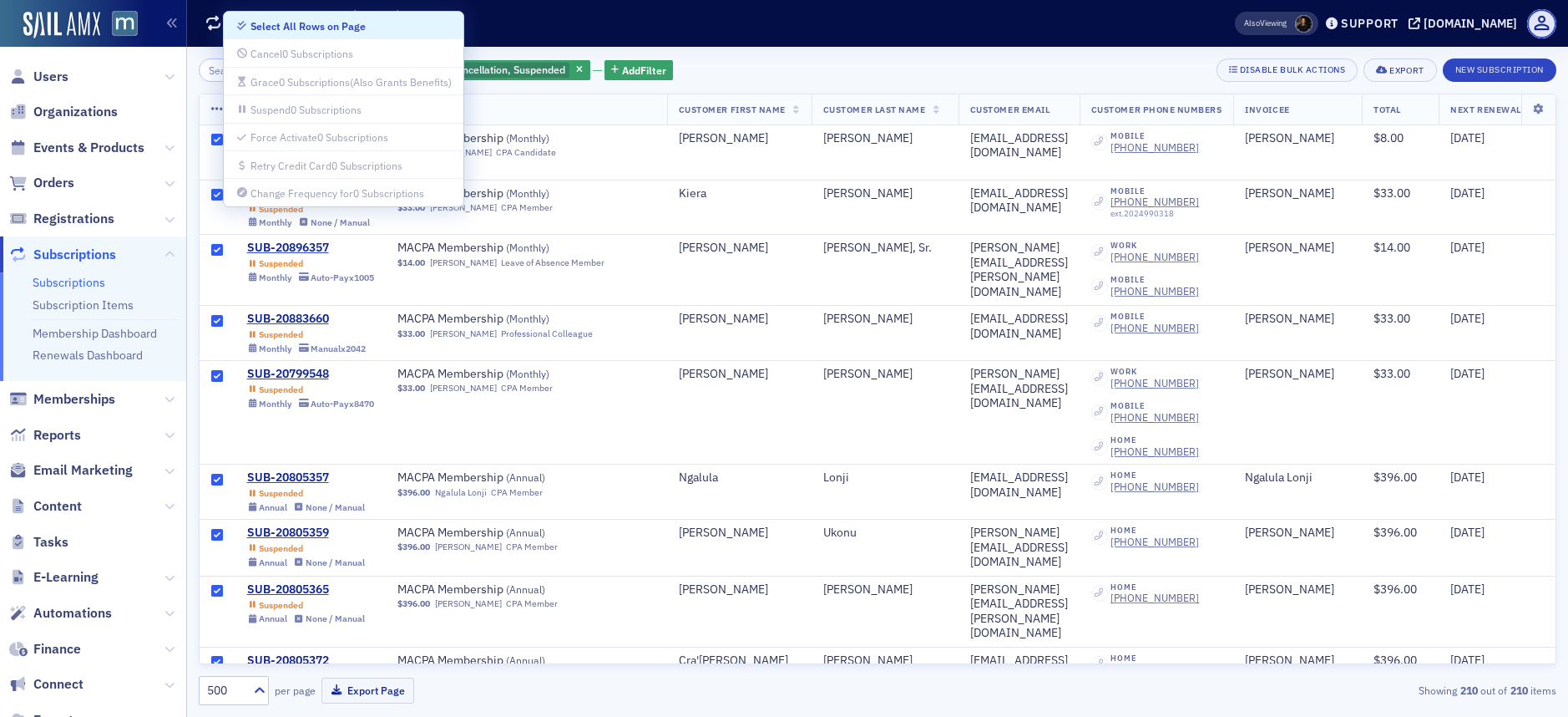
checkbox input "true"
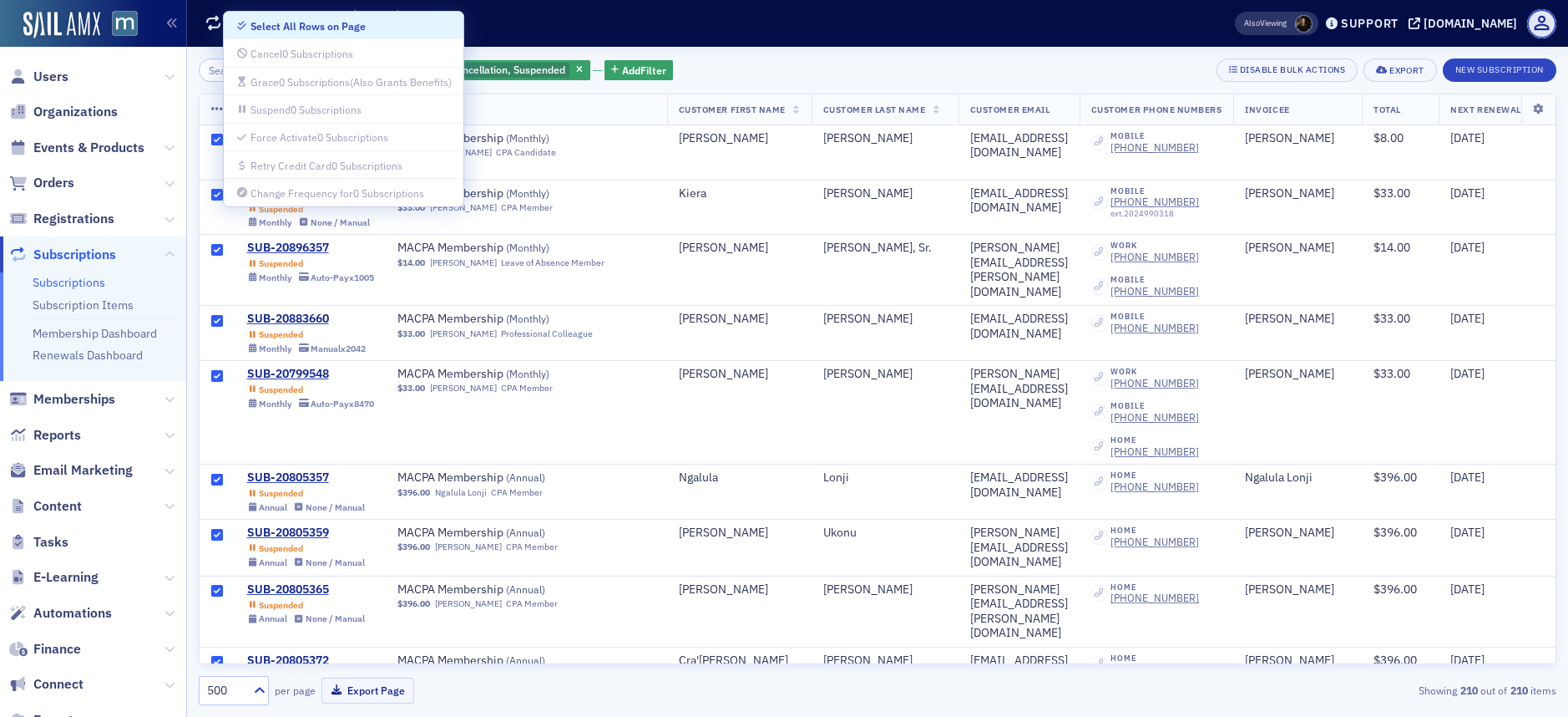
checkbox input "true"
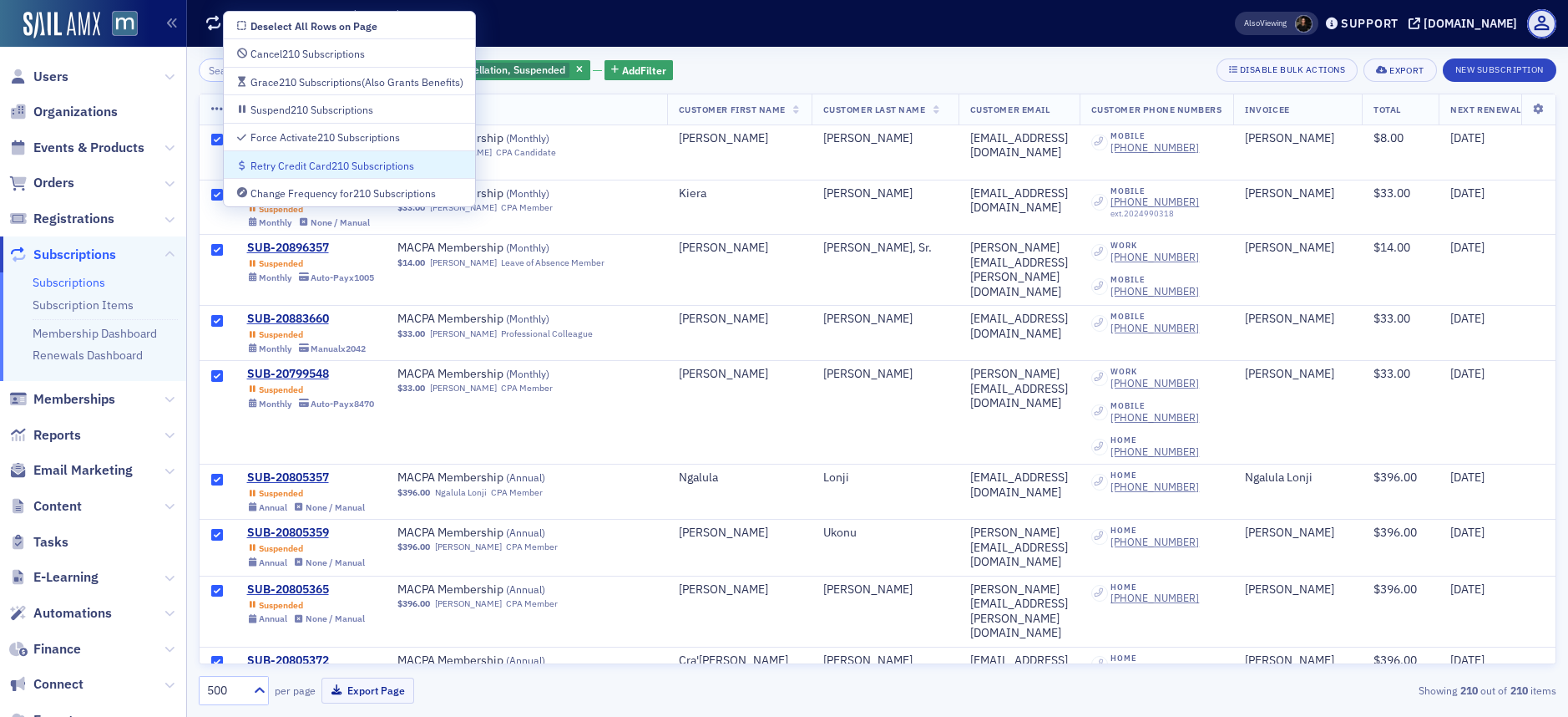
click at [313, 166] on div "Retry Credit Card 210 Subscriptions" at bounding box center [332, 166] width 164 height 9
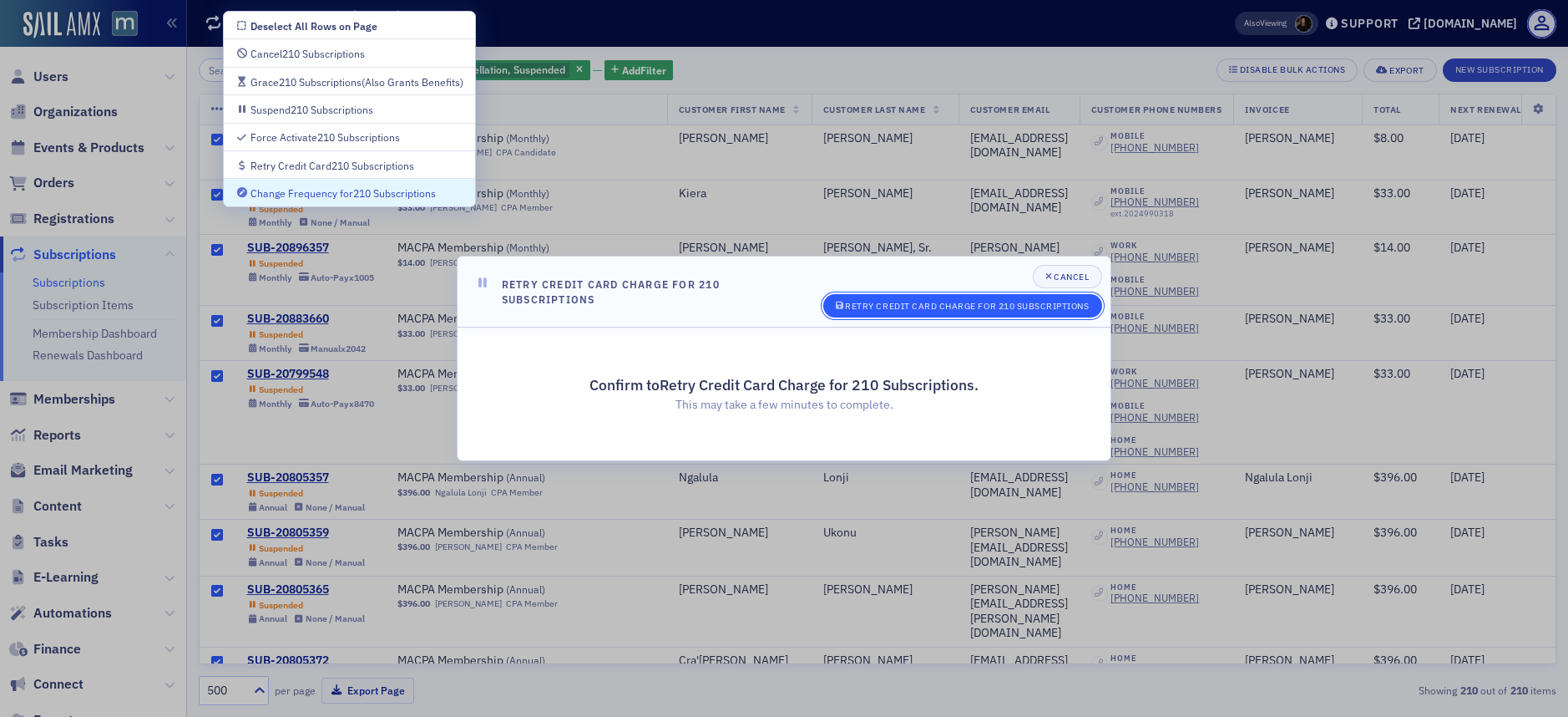
click at [907, 298] on button "Retry Credit Card Charge for 210 Subscriptions" at bounding box center [963, 306] width 279 height 24
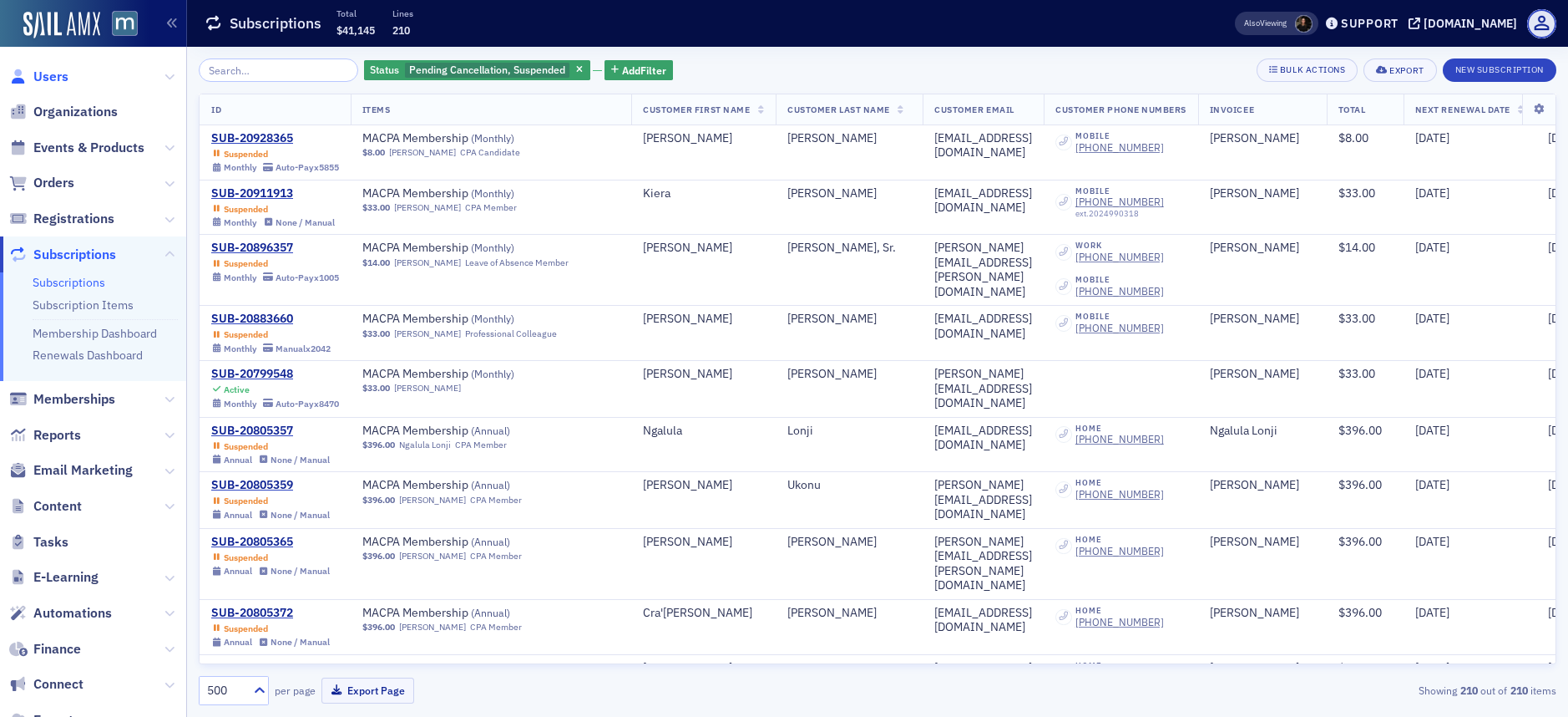
click at [58, 75] on span "Users" at bounding box center [51, 77] width 35 height 18
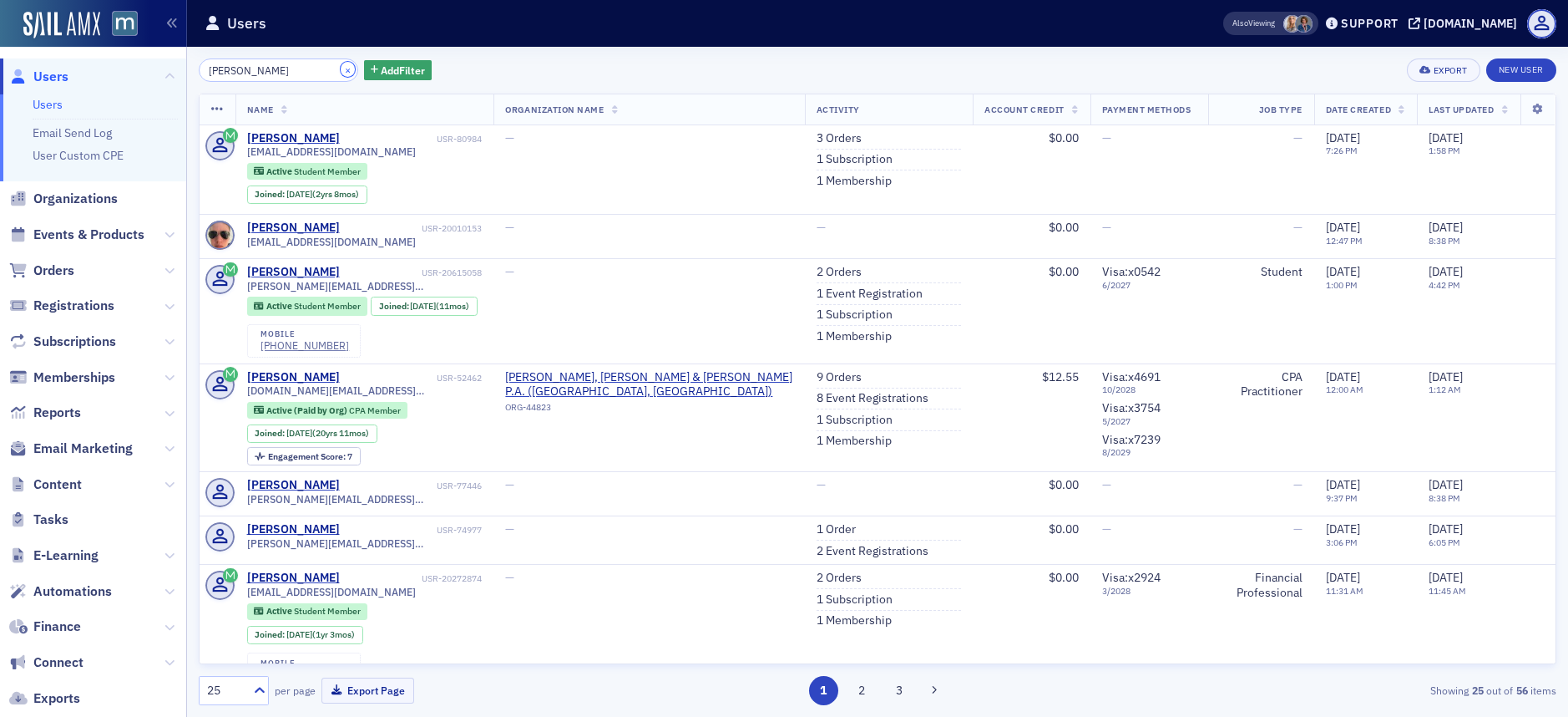
click at [341, 71] on button "×" at bounding box center [348, 69] width 15 height 15
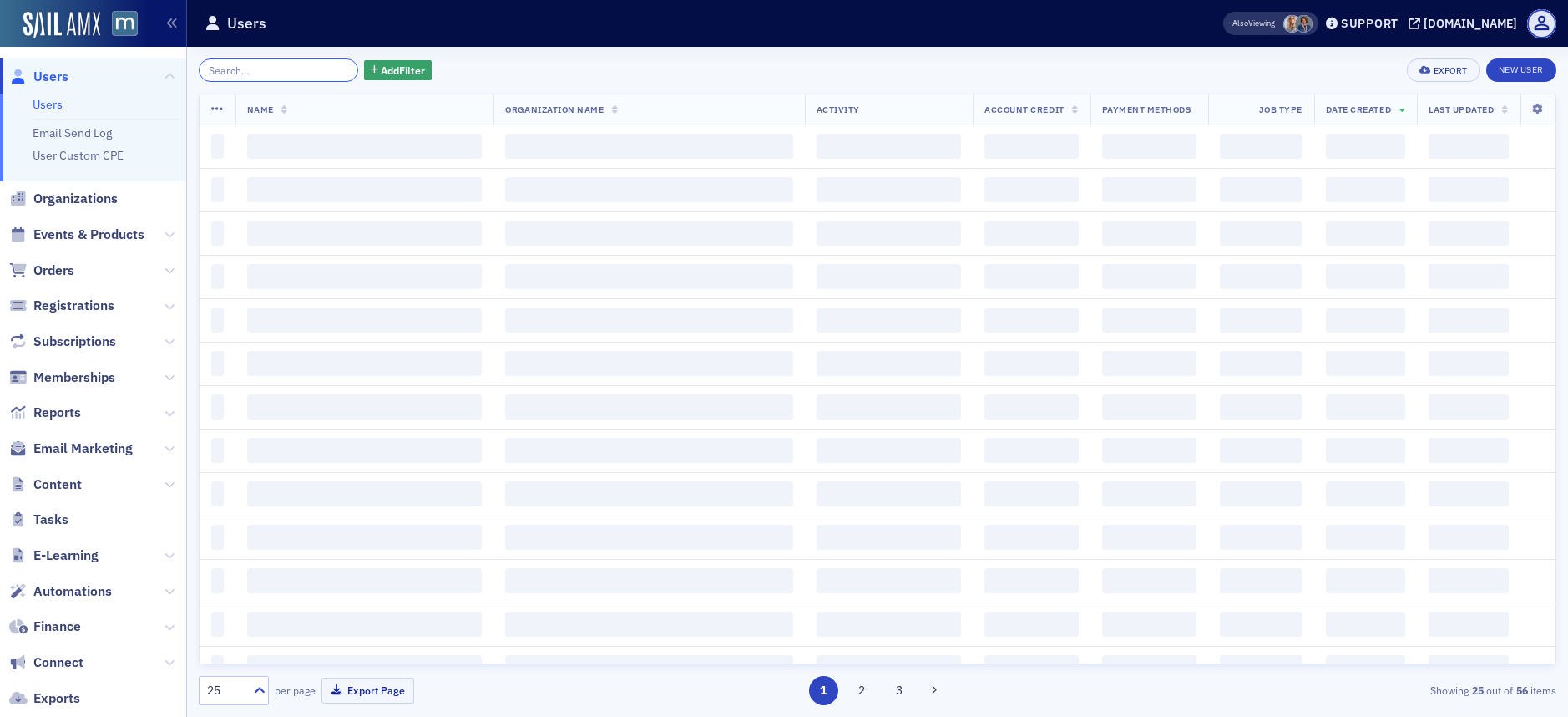
click at [291, 75] on input "search" at bounding box center [279, 71] width 159 height 24
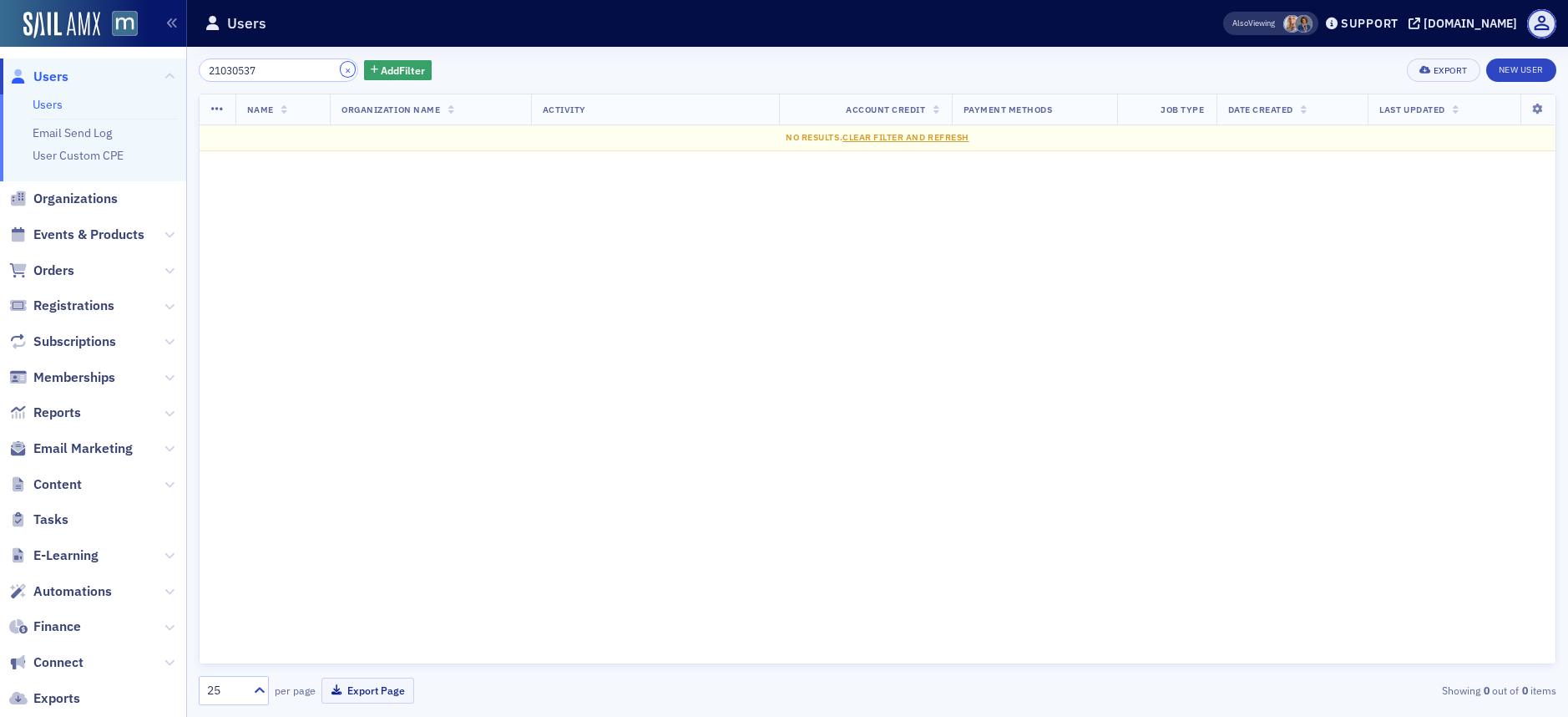
click at [341, 72] on button "×" at bounding box center [348, 69] width 15 height 15
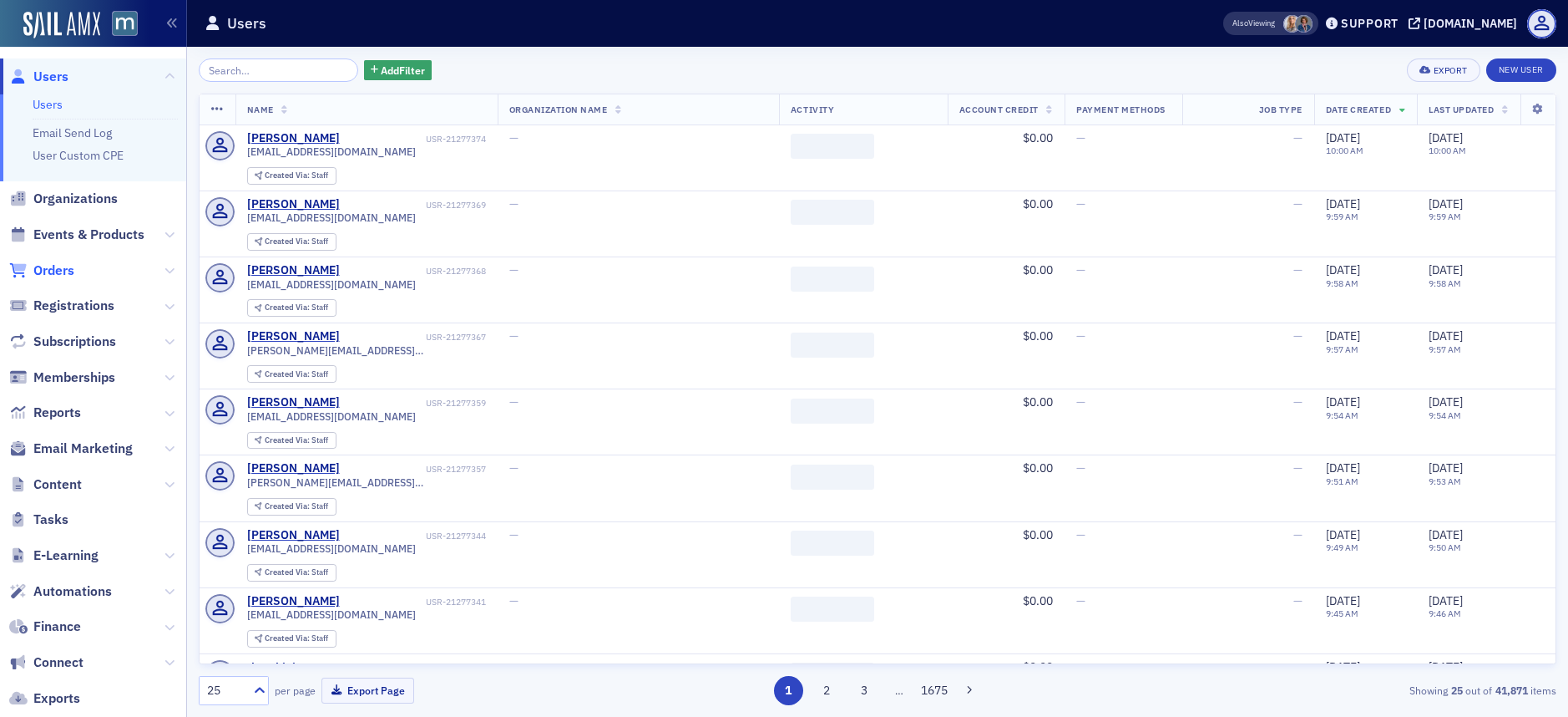
click at [68, 267] on span "Orders" at bounding box center [53, 271] width 41 height 18
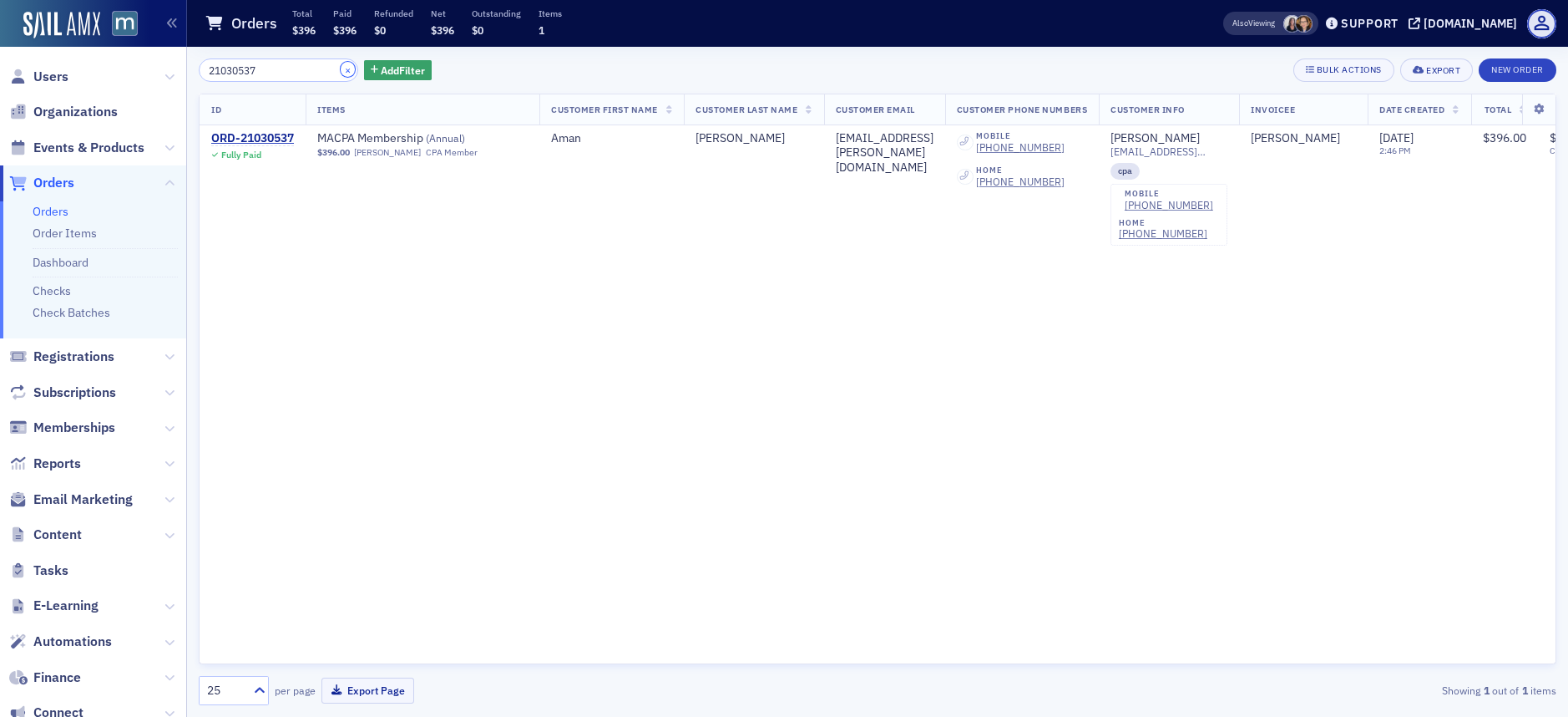
click at [341, 65] on button "×" at bounding box center [348, 69] width 15 height 15
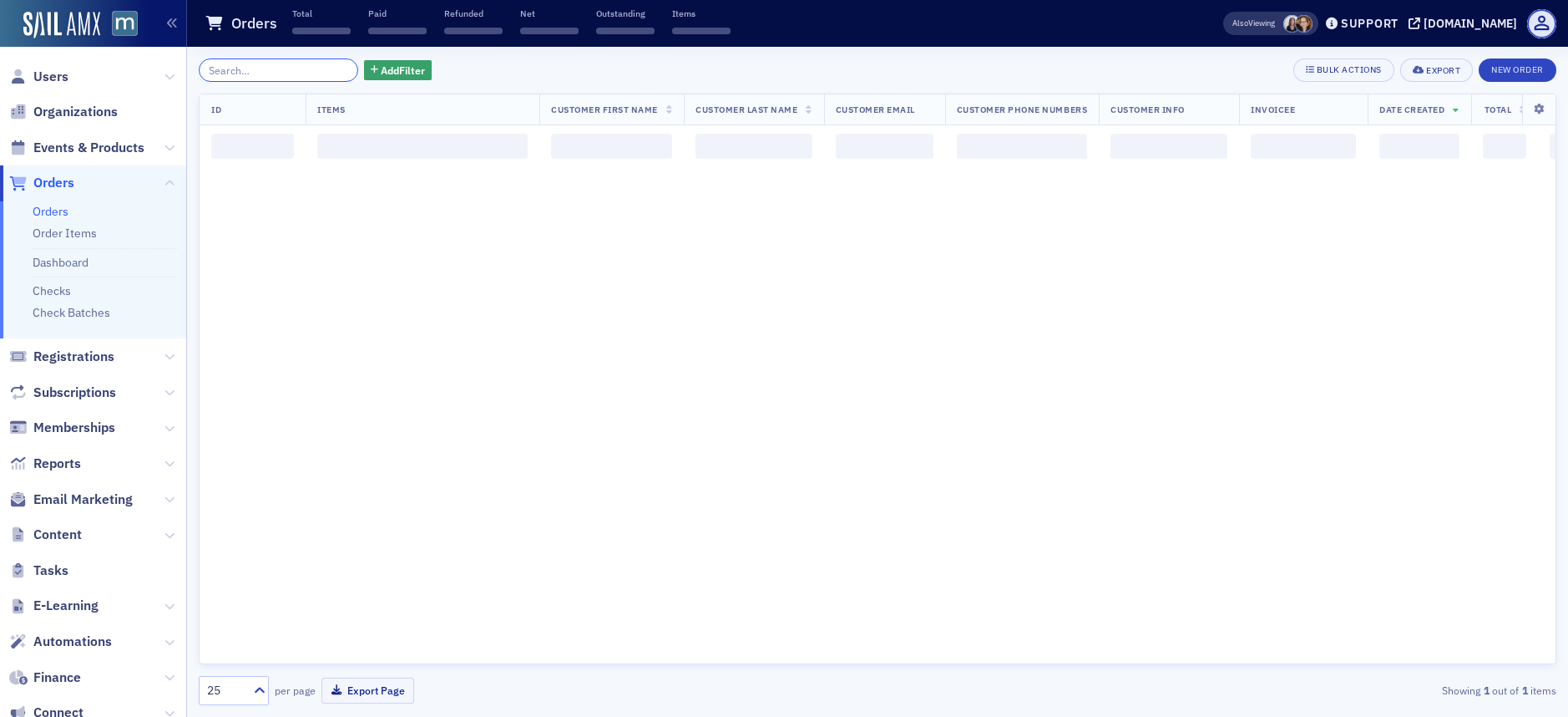
click at [295, 74] on input "search" at bounding box center [279, 71] width 159 height 24
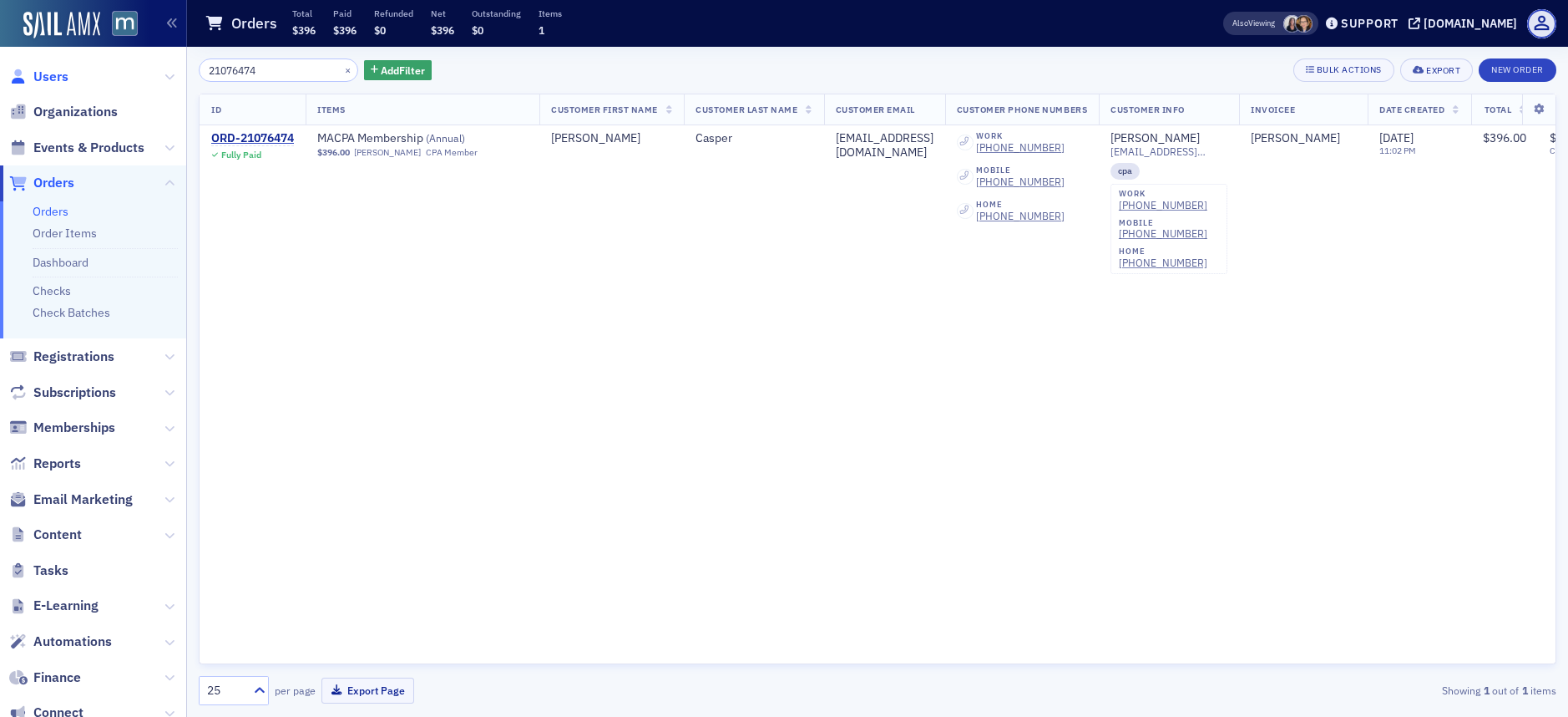
click at [67, 76] on span "Users" at bounding box center [51, 77] width 35 height 18
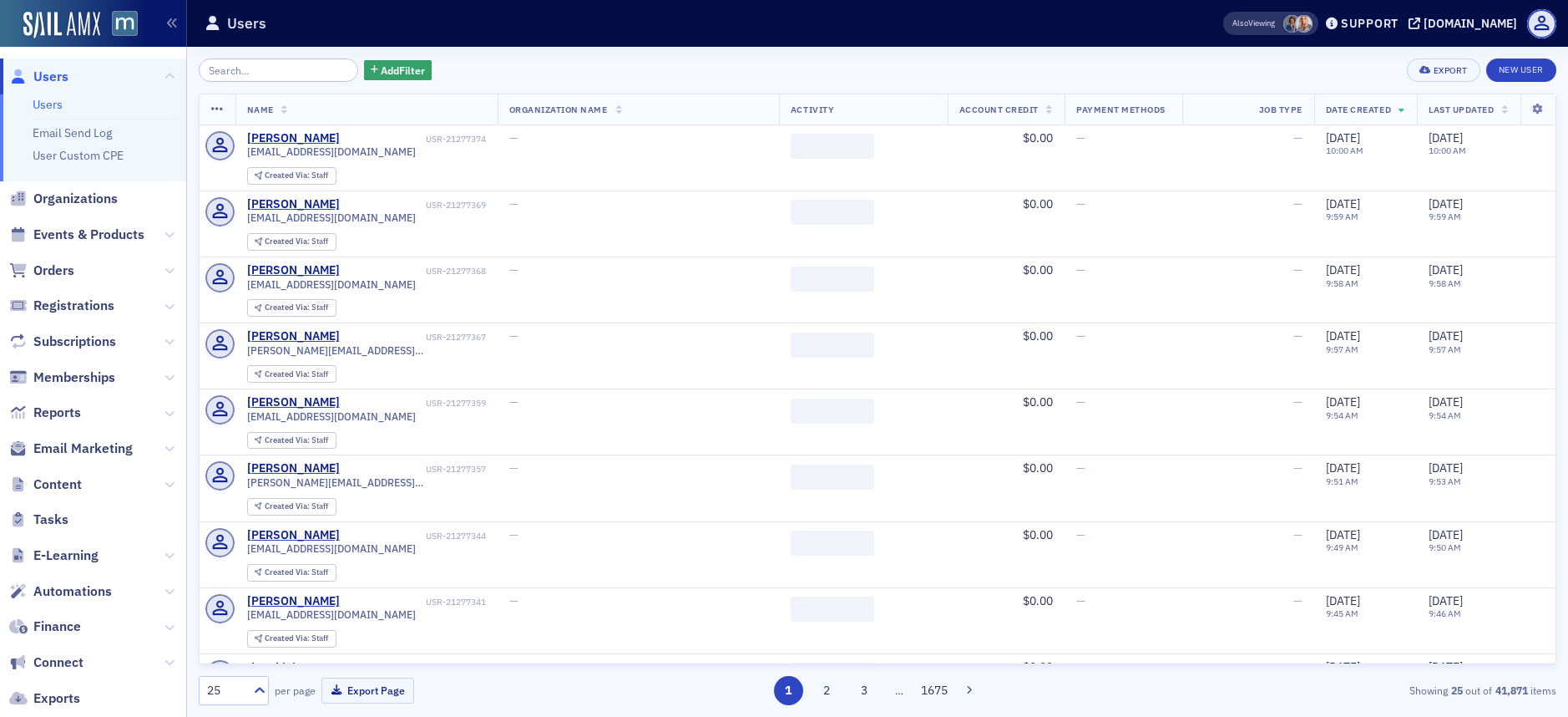
click at [324, 71] on input "search" at bounding box center [279, 71] width 159 height 24
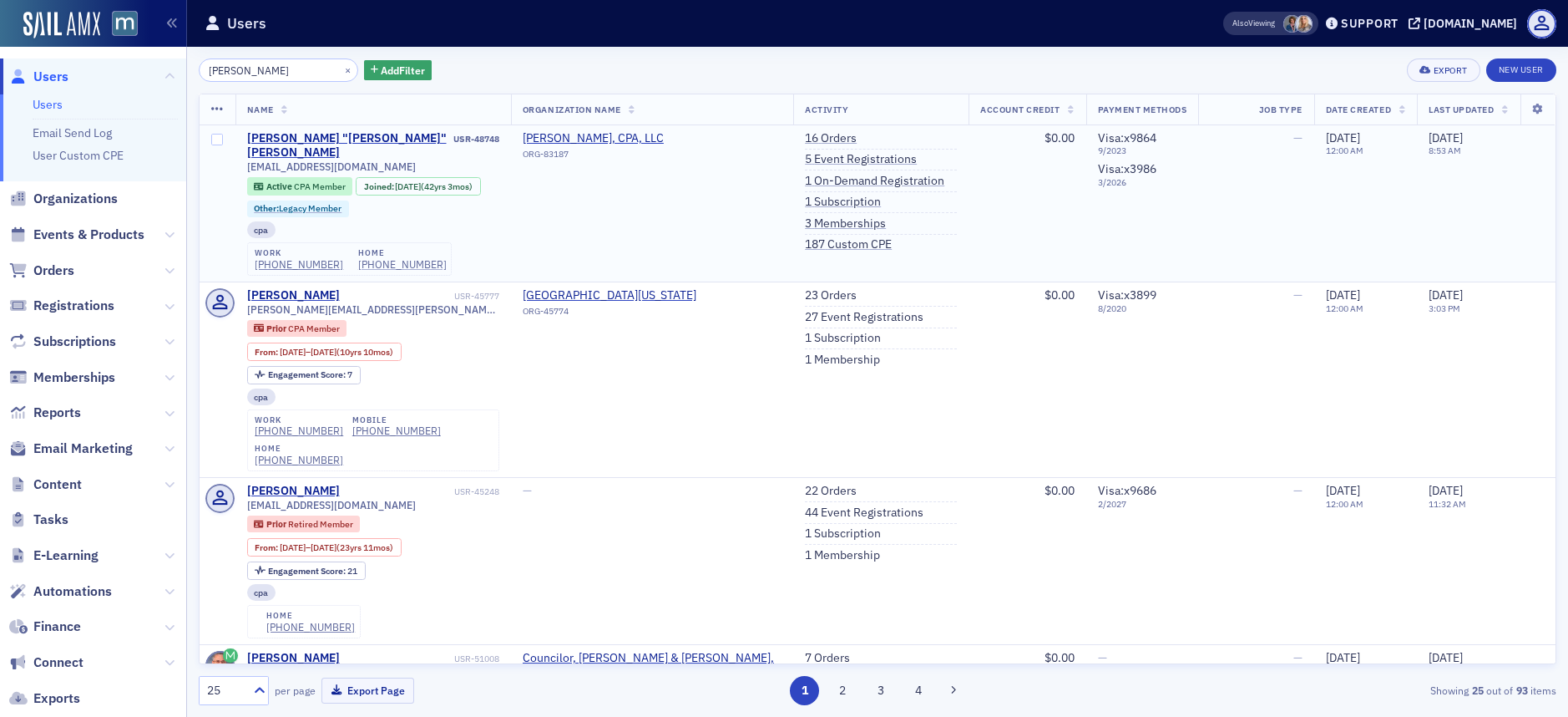
click at [368, 258] on div "[PHONE_NUMBER]" at bounding box center [403, 264] width 89 height 13
click at [319, 258] on div "[PHONE_NUMBER]" at bounding box center [299, 264] width 89 height 13
click at [341, 70] on button "×" at bounding box center [348, 69] width 15 height 15
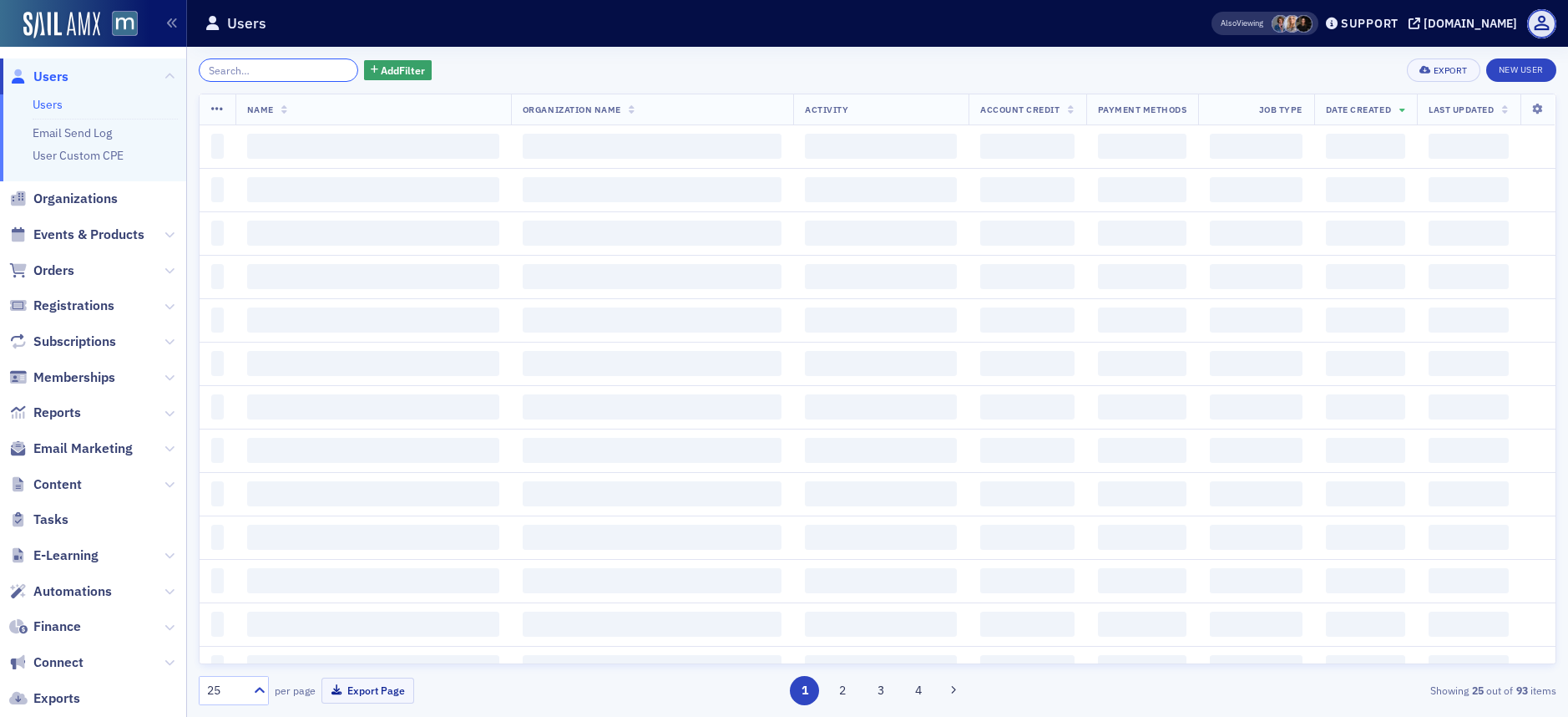
click at [327, 71] on input "search" at bounding box center [279, 71] width 159 height 24
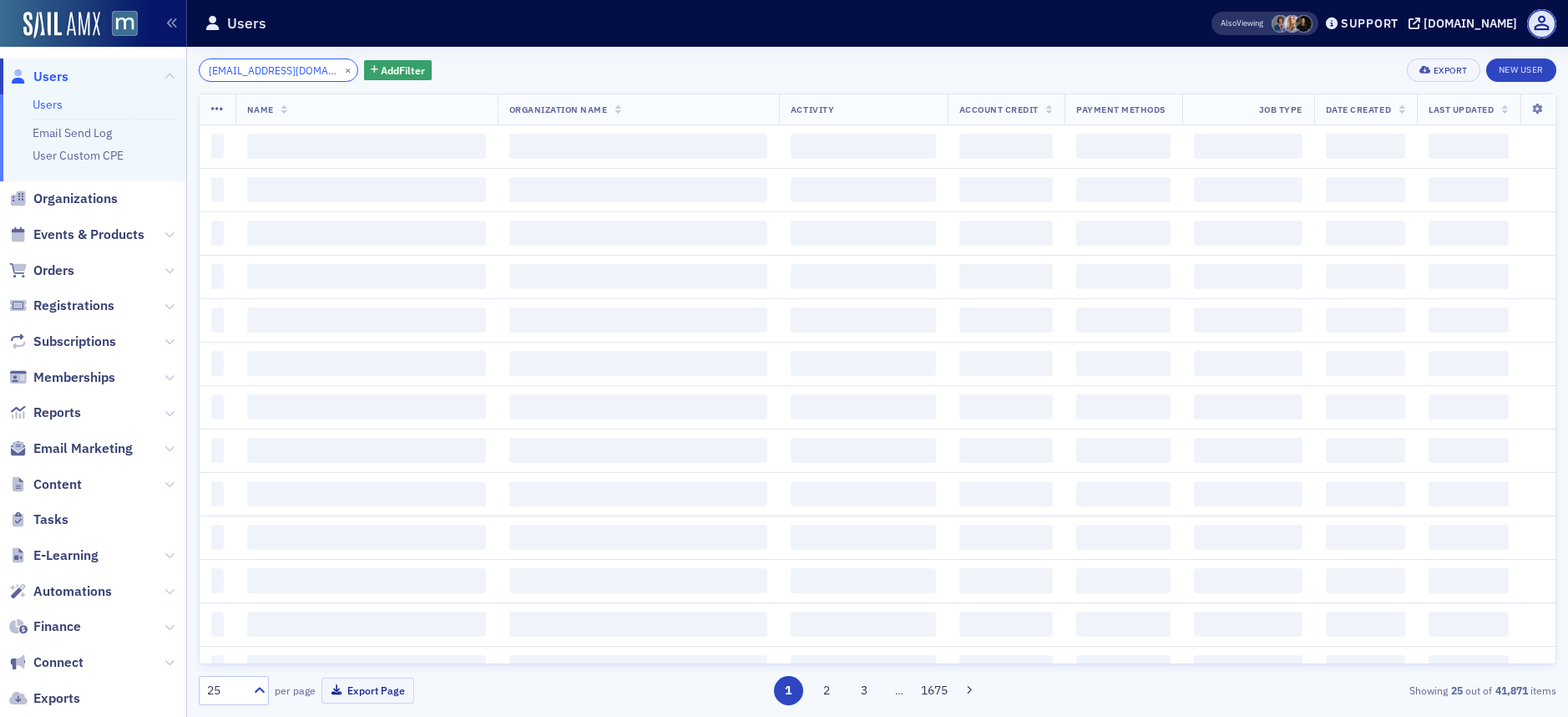
scroll to position [0, 9]
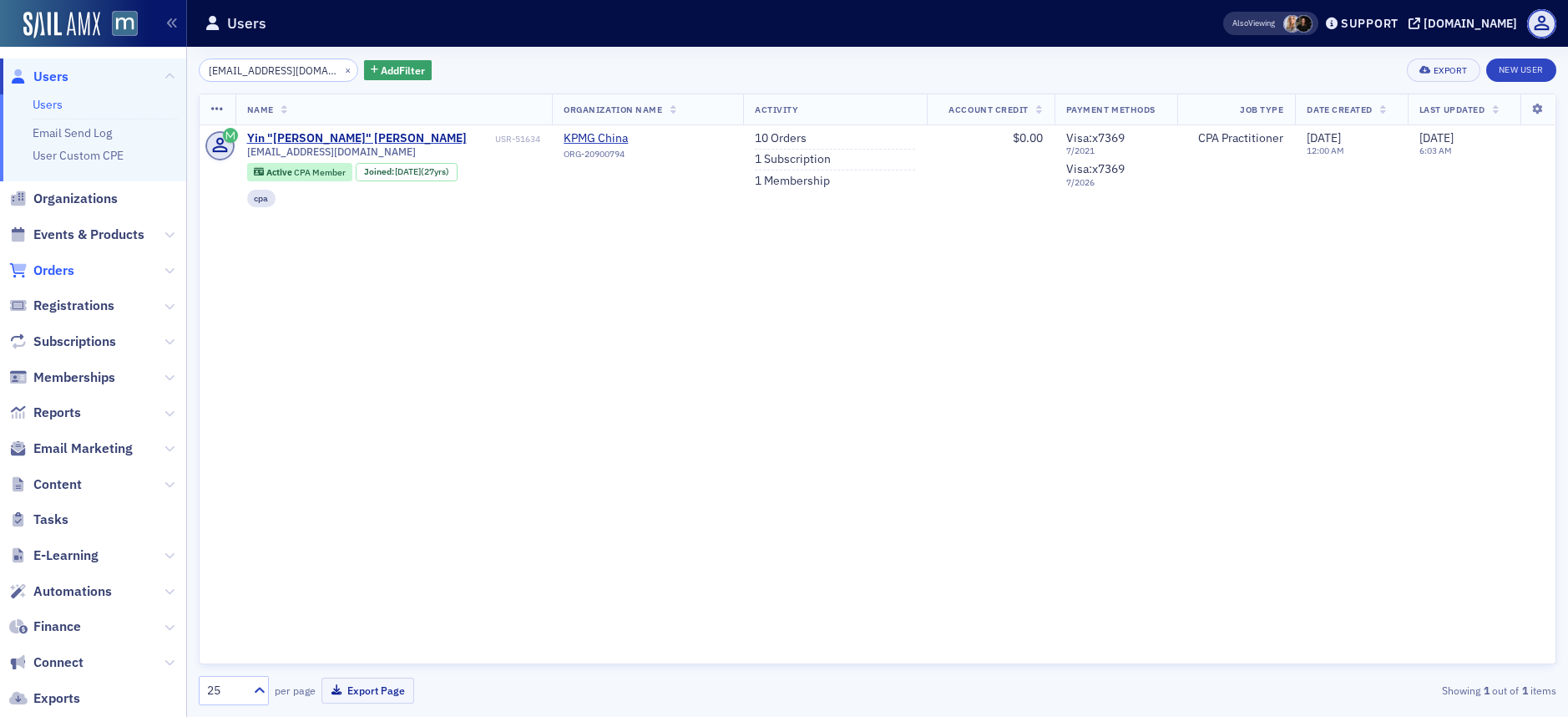
click at [65, 272] on span "Orders" at bounding box center [53, 271] width 41 height 18
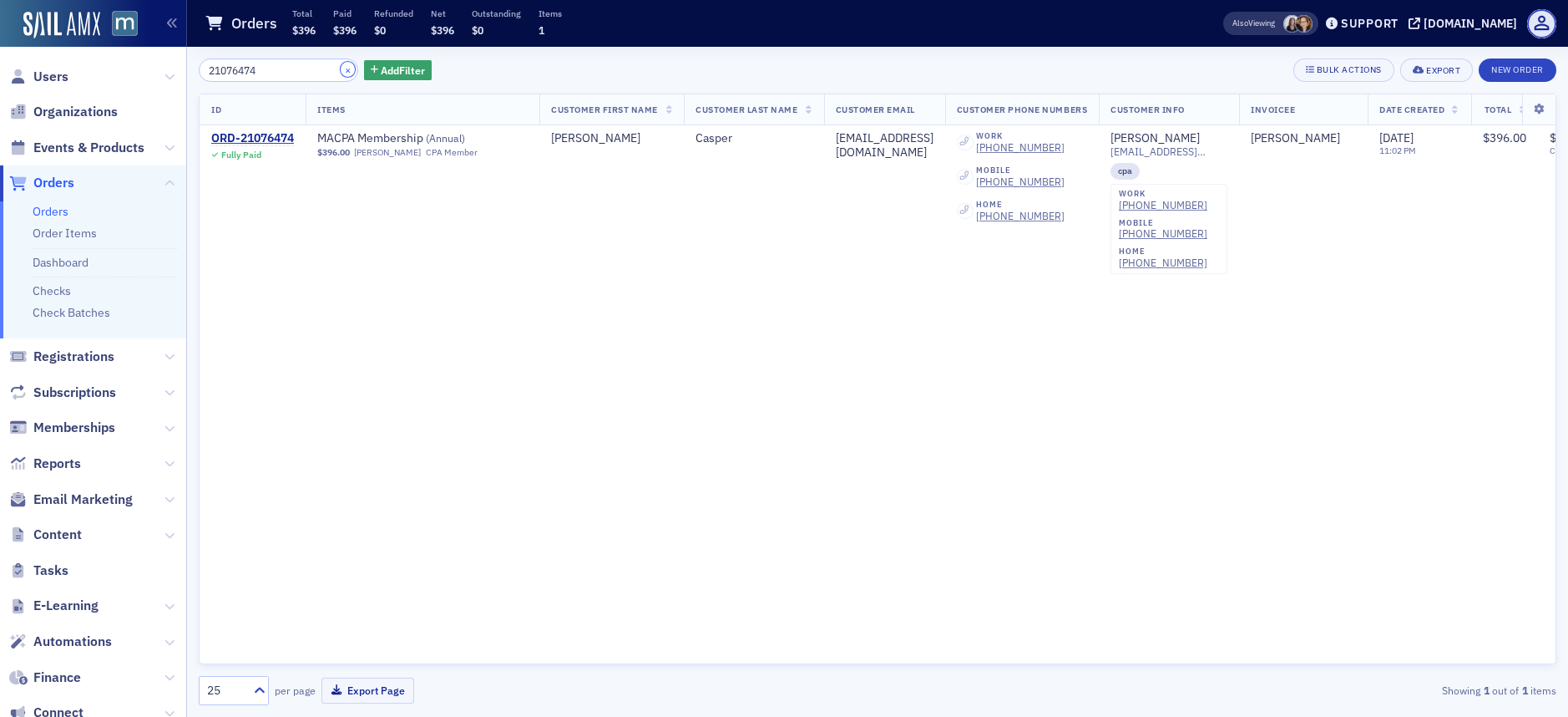
click at [341, 69] on button "×" at bounding box center [348, 69] width 15 height 15
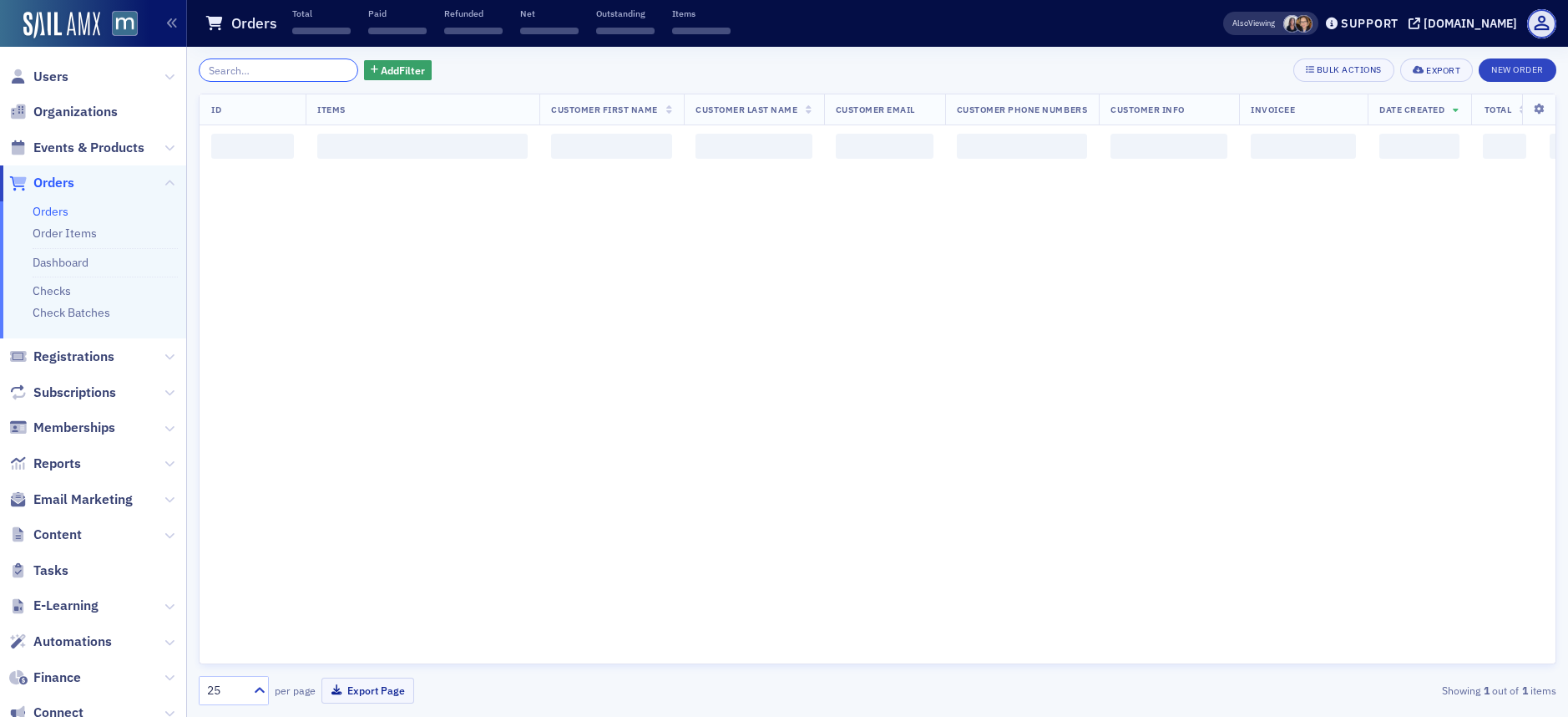
click at [282, 71] on input "search" at bounding box center [279, 71] width 159 height 24
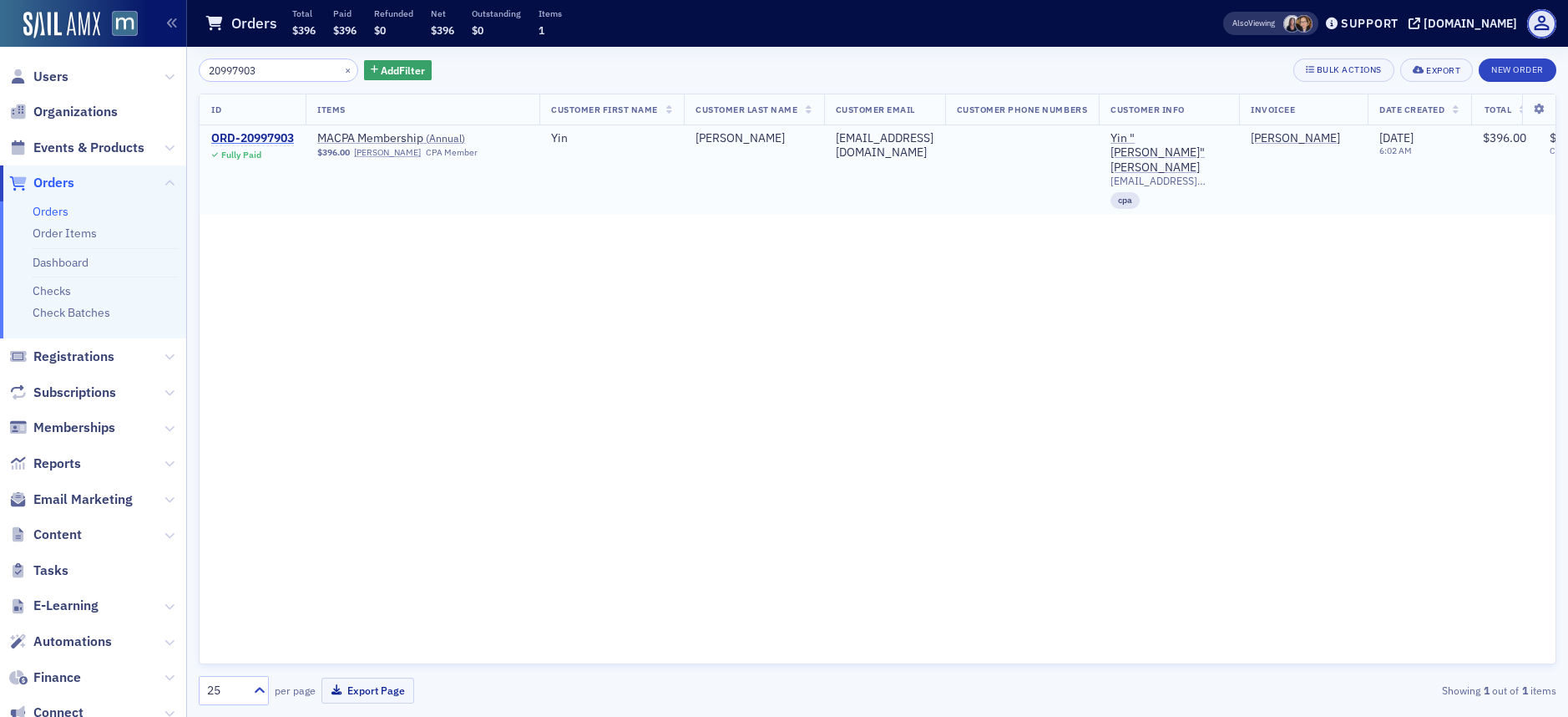
click at [279, 137] on div "ORD-20997903" at bounding box center [252, 139] width 82 height 15
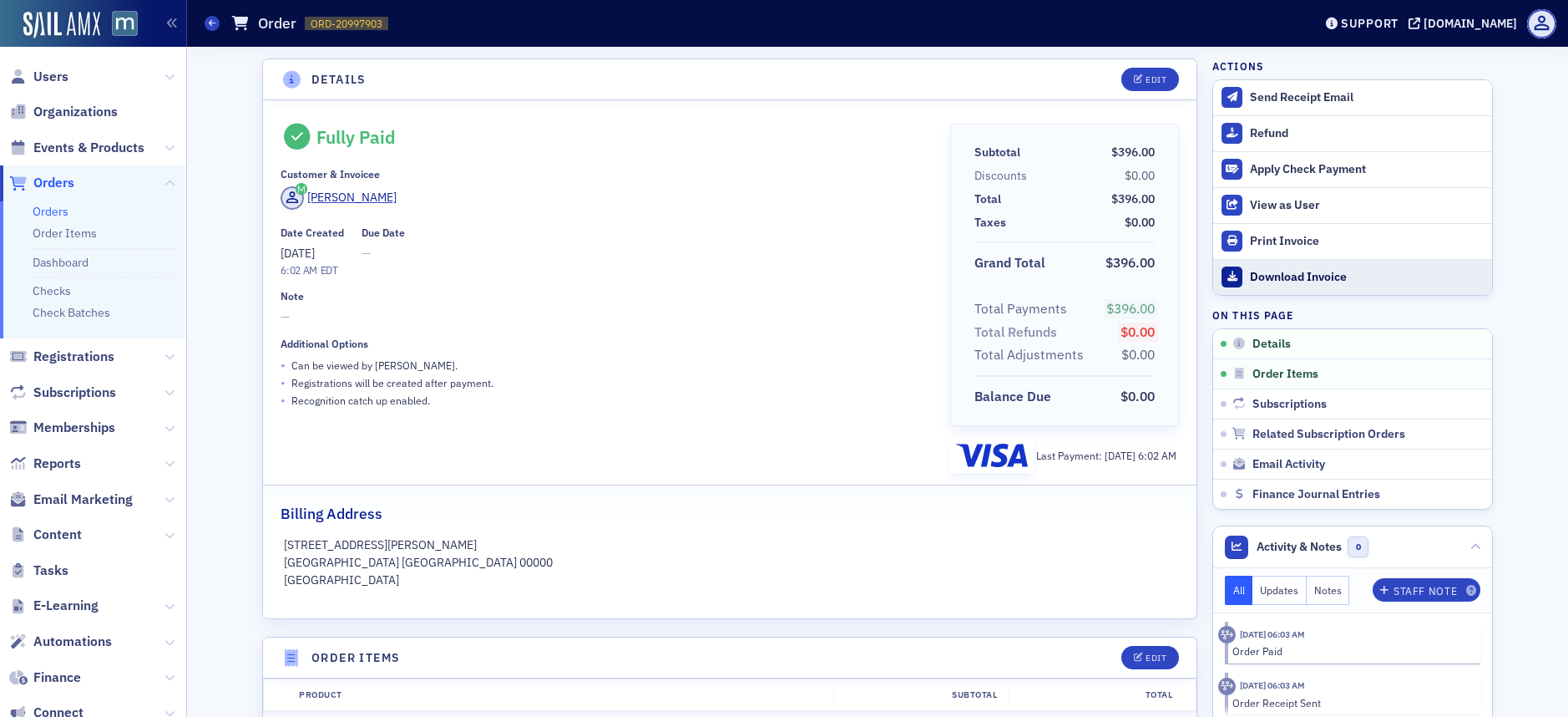
click at [1259, 271] on div "Download Invoice" at bounding box center [1367, 277] width 233 height 15
